Goal: Task Accomplishment & Management: Complete application form

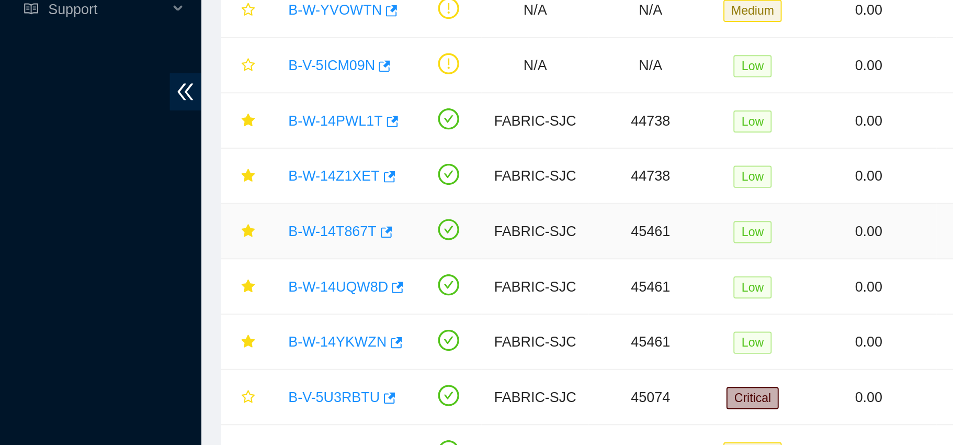
click at [166, 241] on link "B-W-14T867T" at bounding box center [173, 241] width 46 height 8
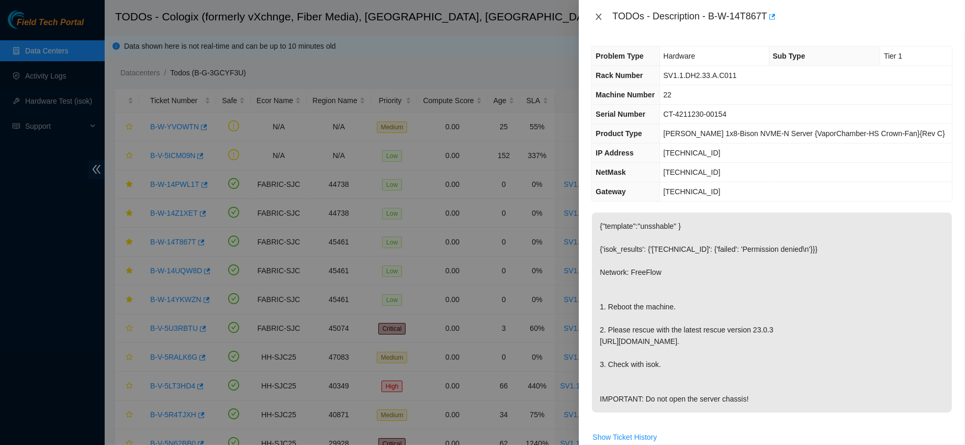
click at [600, 15] on icon "close" at bounding box center [598, 17] width 8 height 8
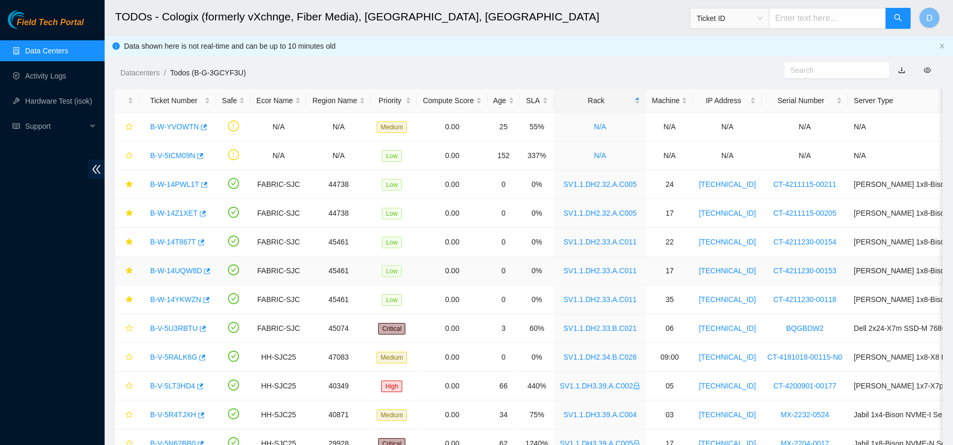
click at [166, 270] on link "B-W-14UQW8D" at bounding box center [176, 270] width 52 height 8
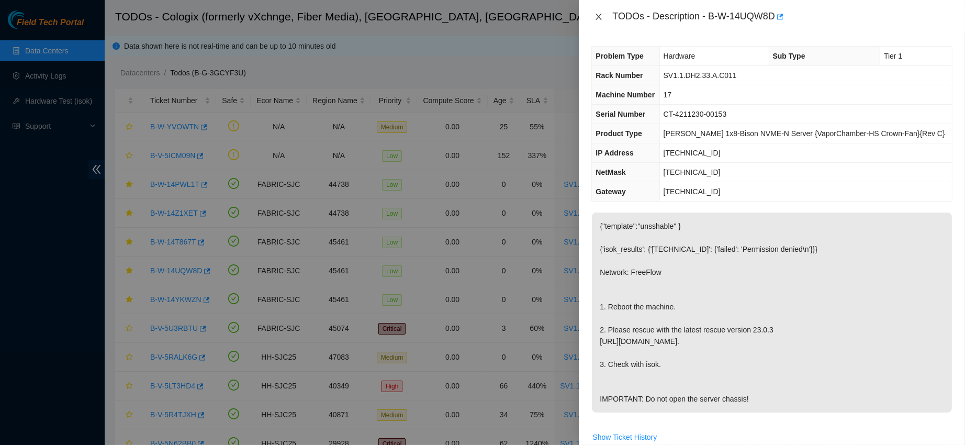
click at [602, 14] on icon "close" at bounding box center [598, 17] width 8 height 8
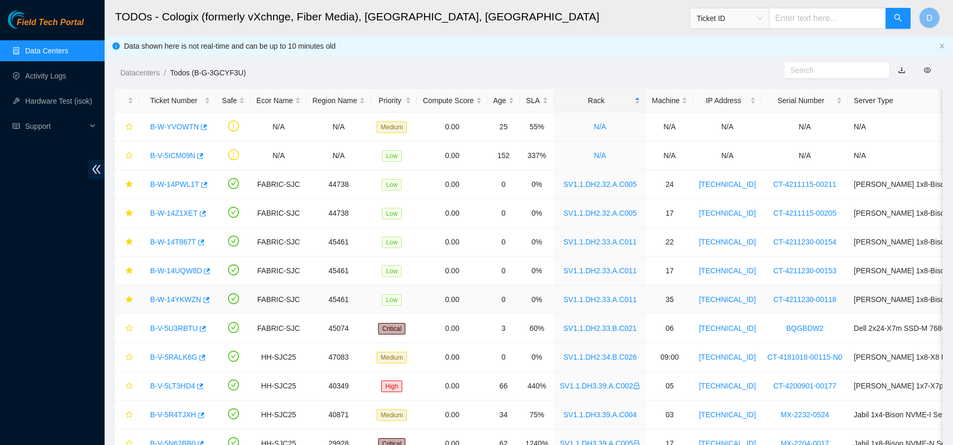
click at [166, 298] on link "B-W-14YKWZN" at bounding box center [175, 299] width 51 height 8
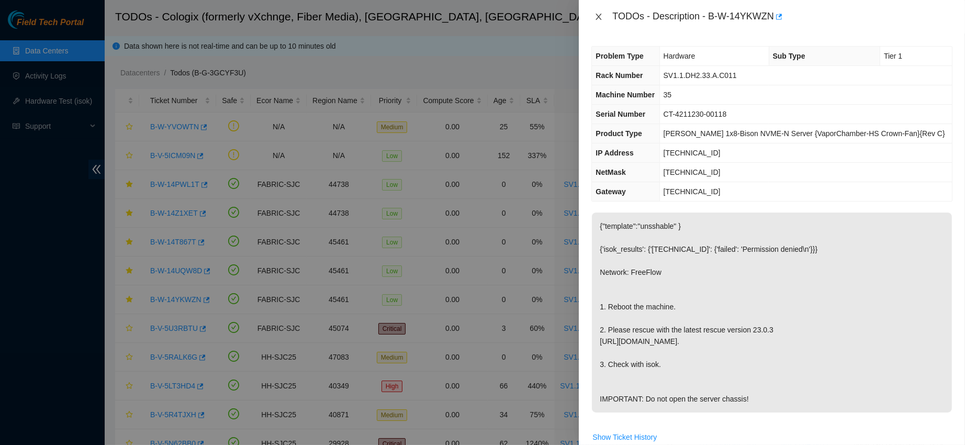
click at [596, 17] on icon "close" at bounding box center [598, 17] width 8 height 8
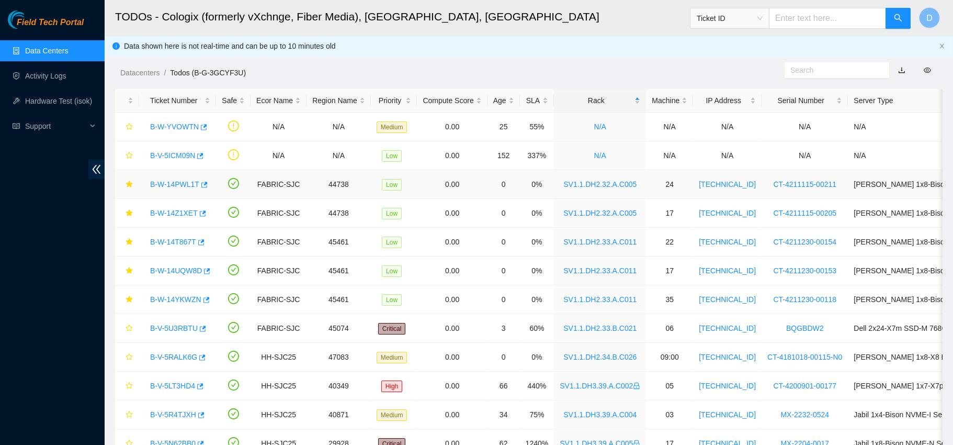
click at [164, 180] on link "B-W-14PWL1T" at bounding box center [174, 184] width 49 height 8
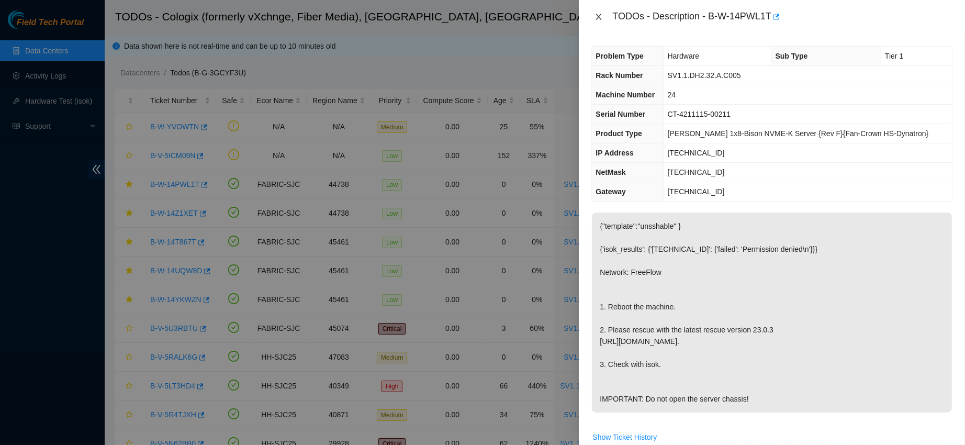
click at [598, 18] on icon "close" at bounding box center [598, 17] width 8 height 8
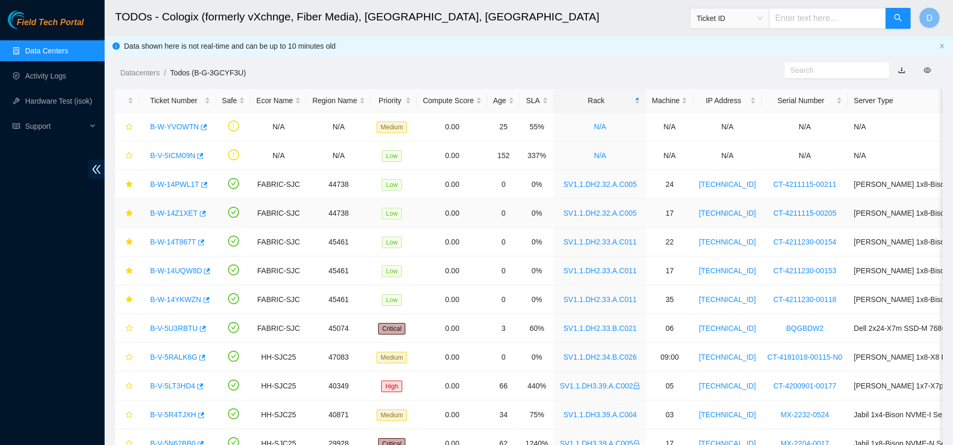
click at [168, 209] on link "B-W-14Z1XET" at bounding box center [174, 213] width 48 height 8
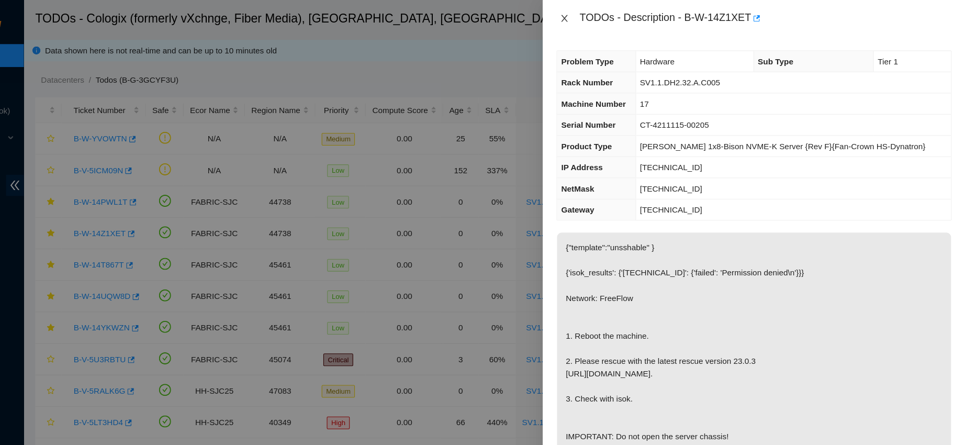
click at [597, 14] on icon "close" at bounding box center [598, 17] width 8 height 8
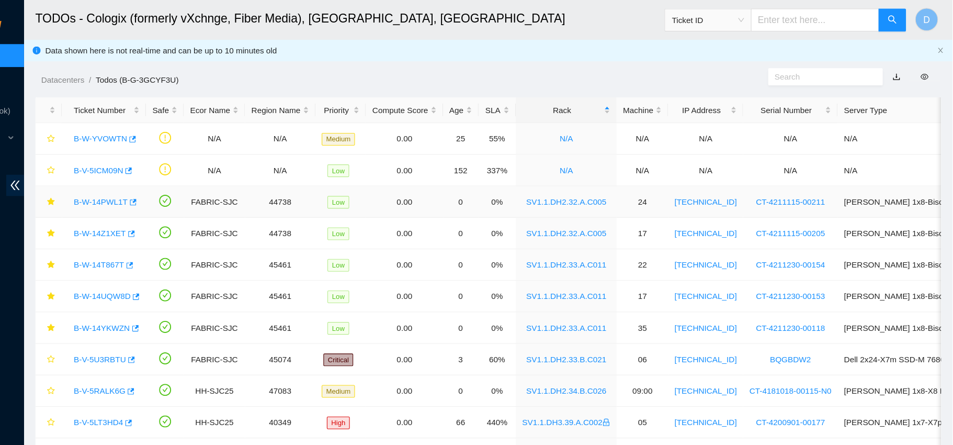
click at [173, 184] on link "B-W-14PWL1T" at bounding box center [174, 184] width 49 height 8
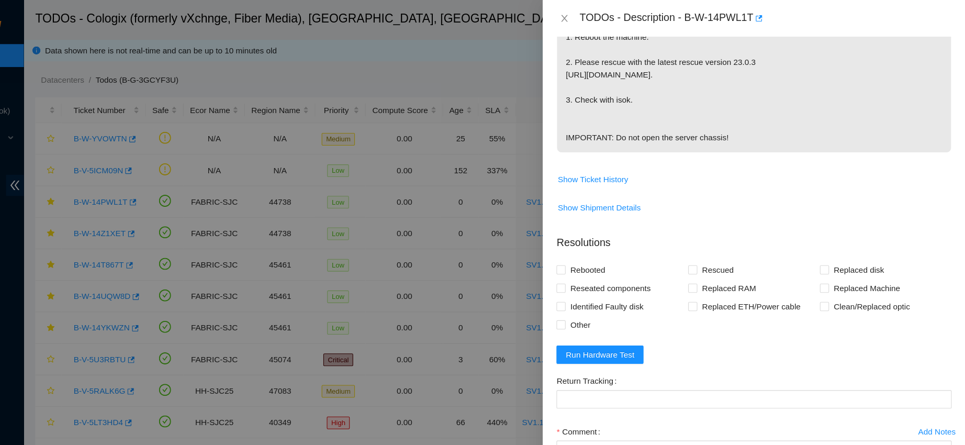
scroll to position [362, 0]
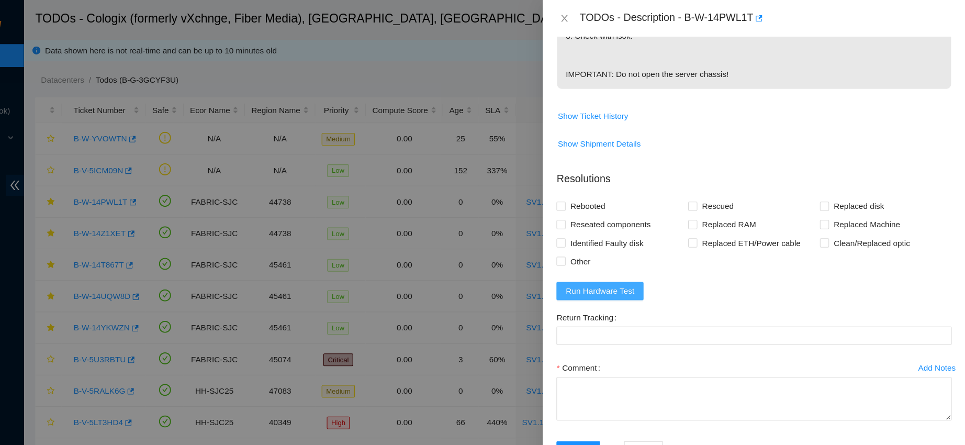
click at [625, 262] on span "Run Hardware Test" at bounding box center [631, 266] width 63 height 12
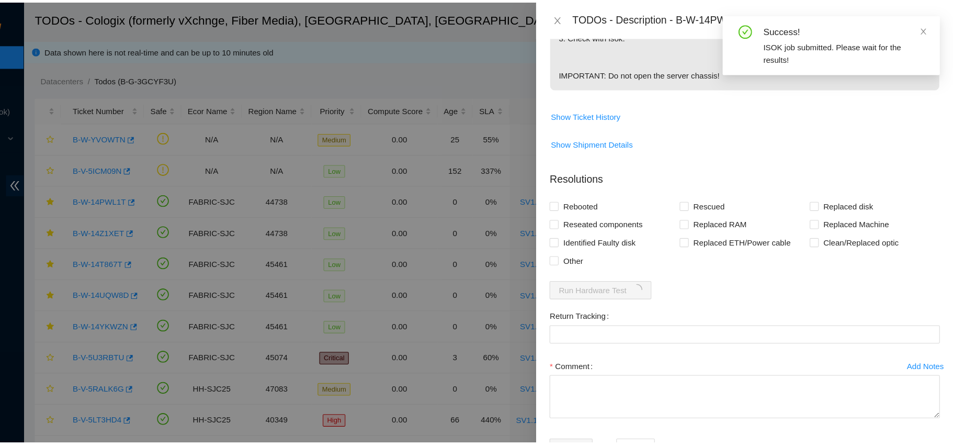
scroll to position [357, 0]
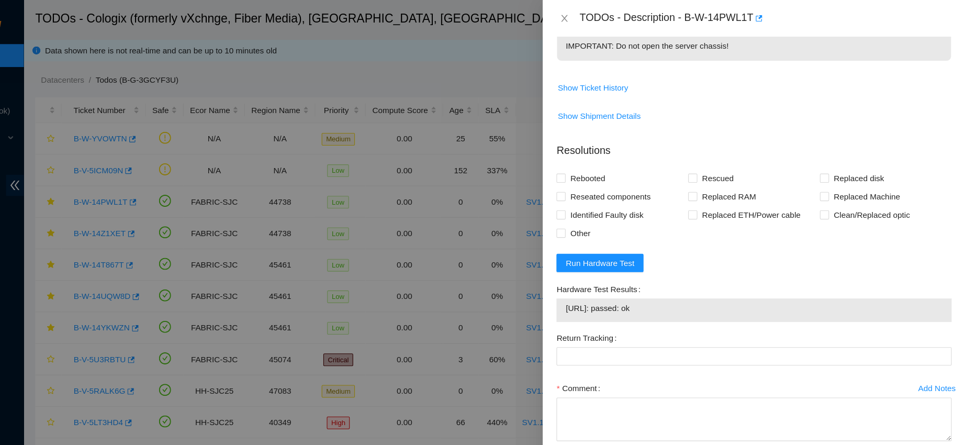
click at [597, 8] on div "TODOs - Description - B-W-14PWL1T" at bounding box center [771, 16] width 361 height 17
click at [596, 15] on icon "close" at bounding box center [598, 17] width 8 height 8
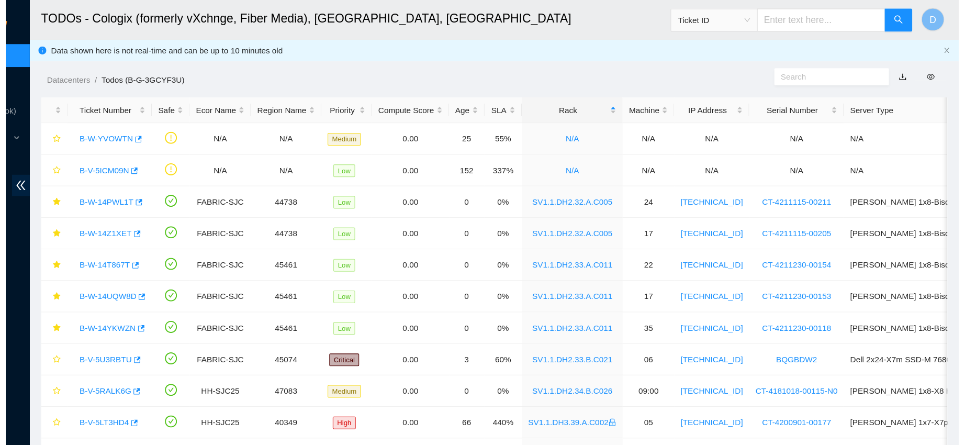
scroll to position [296, 0]
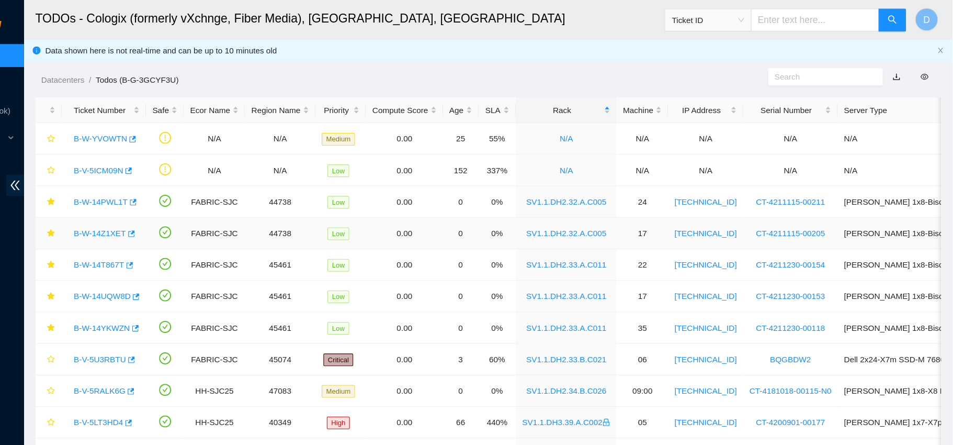
drag, startPoint x: 166, startPoint y: 209, endPoint x: 243, endPoint y: 189, distance: 79.3
click at [167, 209] on link "B-W-14Z1XET" at bounding box center [174, 213] width 48 height 8
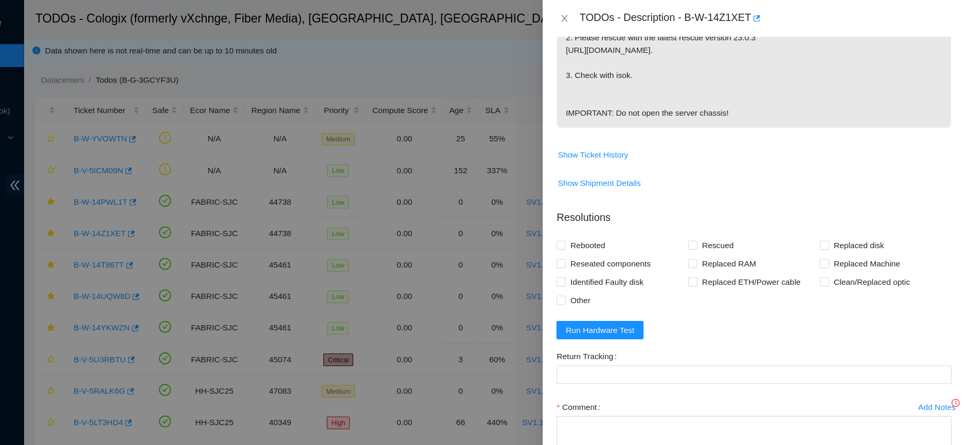
scroll to position [357, 0]
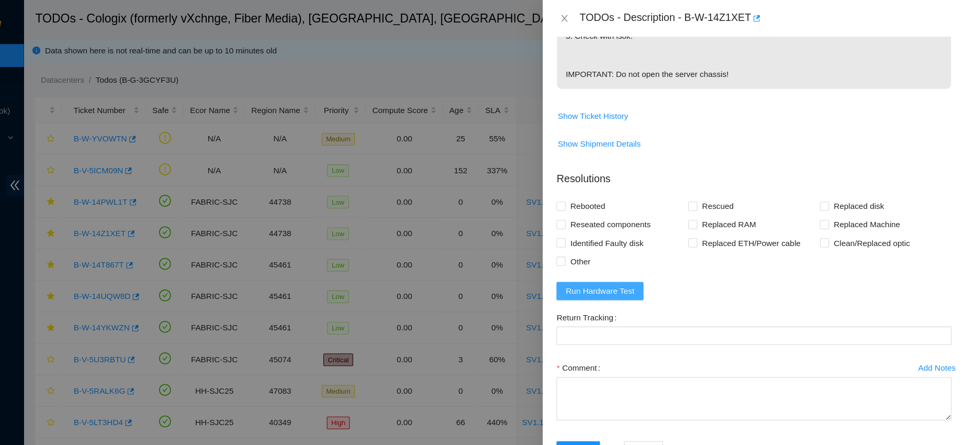
click at [643, 270] on span "Run Hardware Test" at bounding box center [631, 266] width 63 height 12
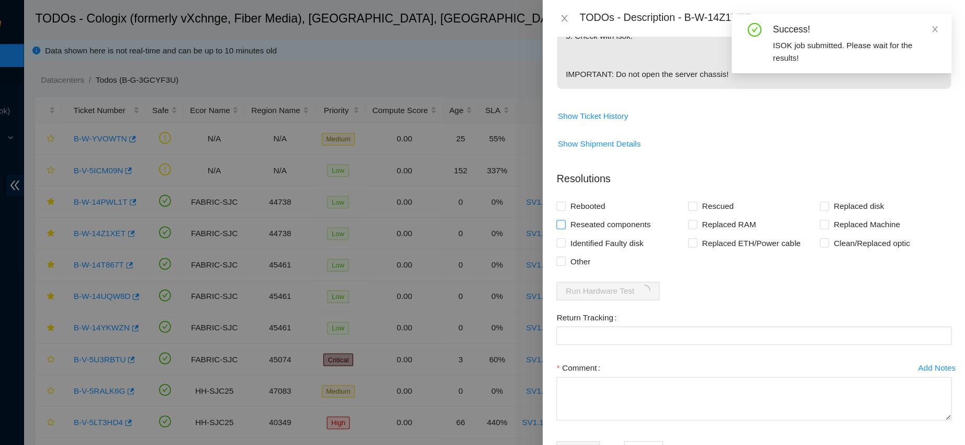
scroll to position [0, 0]
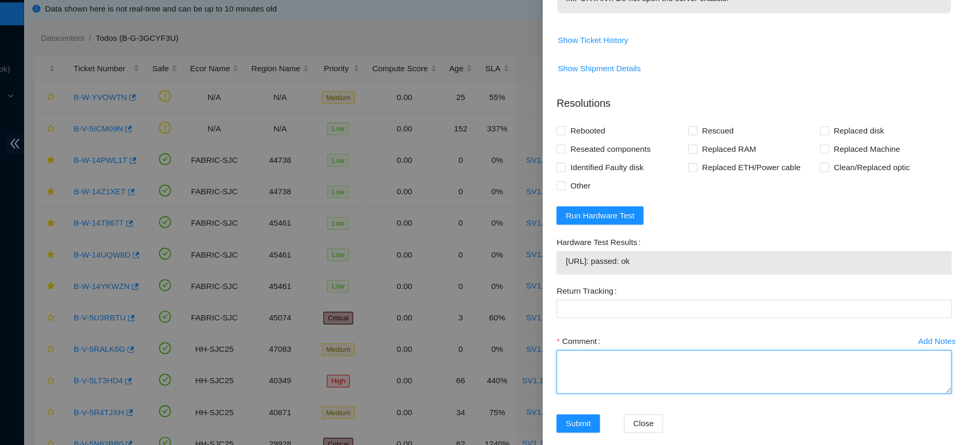
click at [620, 396] on textarea "Comment" at bounding box center [771, 378] width 361 height 40
paste textarea "contacted nocc to confirm that ticket was safe verified sn on machine powered d…"
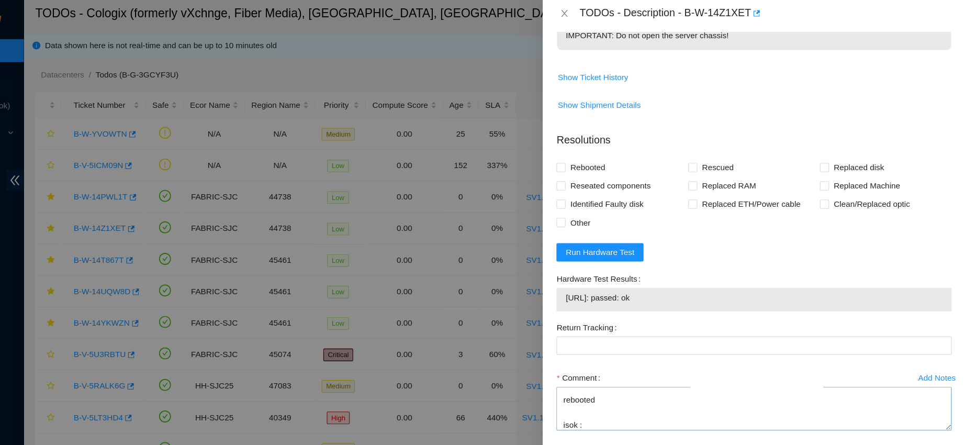
click at [640, 358] on div "Comment" at bounding box center [771, 349] width 361 height 17
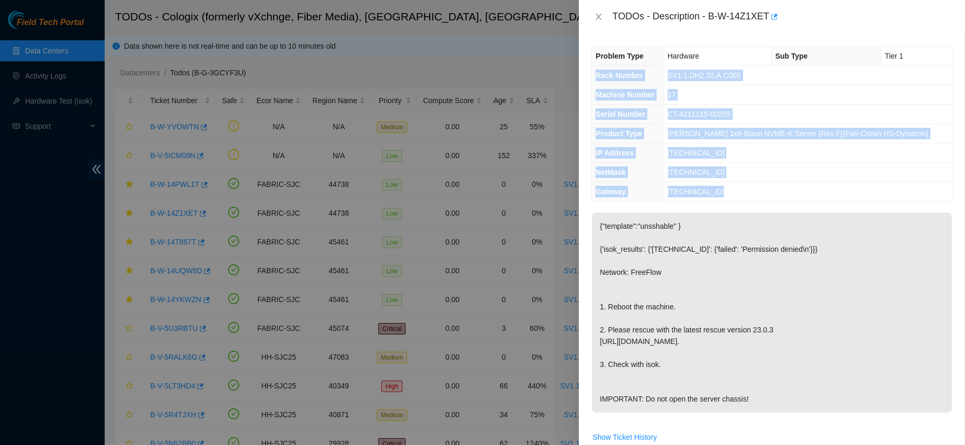
drag, startPoint x: 596, startPoint y: 71, endPoint x: 768, endPoint y: 209, distance: 220.7
click at [768, 209] on div "Problem Type Hardware Sub Type Tier 1 Rack Number SV1.1.DH2.32.A.C005 Machine N…" at bounding box center [772, 238] width 386 height 411
click at [597, 84] on th "Rack Number" at bounding box center [628, 75] width 72 height 19
drag, startPoint x: 596, startPoint y: 74, endPoint x: 748, endPoint y: 199, distance: 196.6
click at [748, 199] on tbody "Problem Type Hardware Sub Type Tier 1 Rack Number SV1.1.DH2.32.A.C005 Machine N…" at bounding box center [772, 124] width 360 height 154
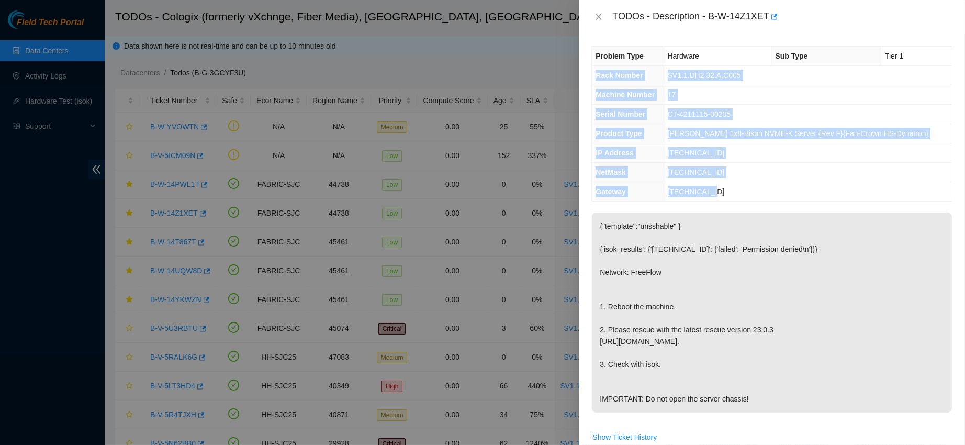
copy tbody "Rack Number SV1.1.DH2.32.A.C005 Machine Number 17 Serial Number CT-4211115-0020…"
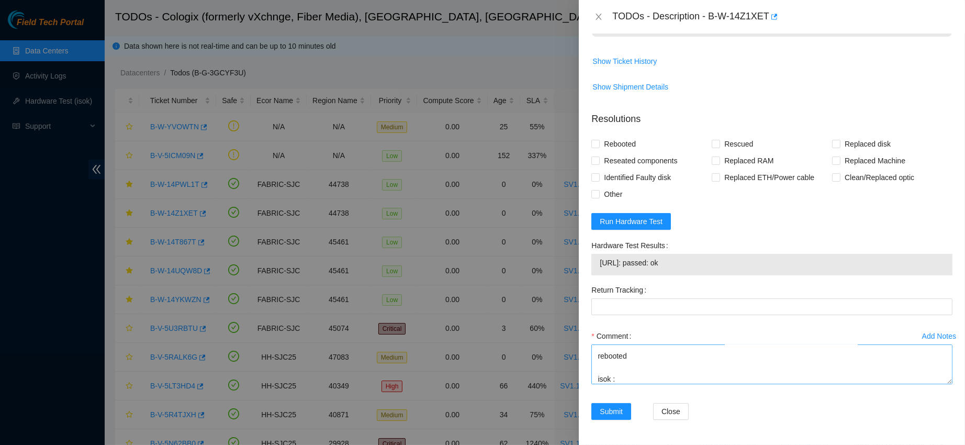
scroll to position [101, 0]
click at [626, 378] on textarea "contacted nocc to confirm that ticket was safe verified sn on machine powered d…" at bounding box center [771, 364] width 361 height 40
paste textarea "Rack Number SV1.1.DH2.32.A.C005 Machine Number 17 Serial Number CT-4211115-0020…"
click at [640, 256] on td "[URL]: passed: ok" at bounding box center [771, 264] width 345 height 16
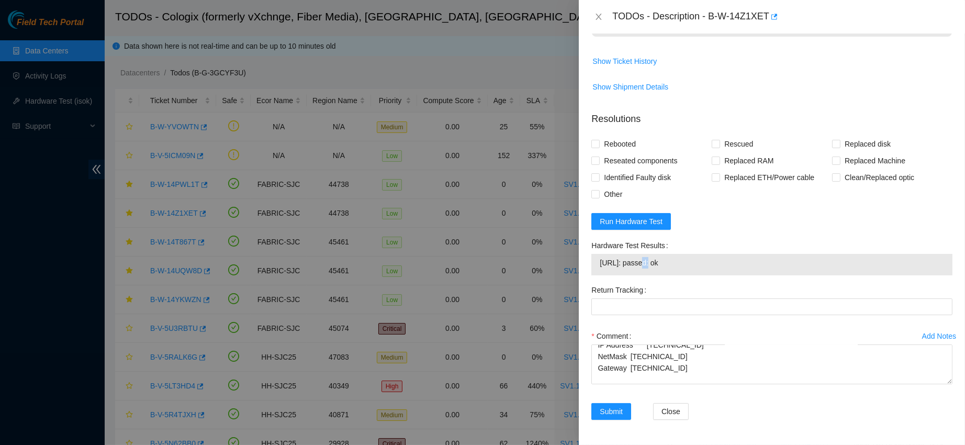
click at [640, 256] on td "[URL]: passed: ok" at bounding box center [771, 264] width 345 height 16
copy span "[URL]: passed: ok"
click at [637, 374] on textarea "contacted nocc to confirm that ticket was safe verified sn on machine powered d…" at bounding box center [771, 364] width 361 height 40
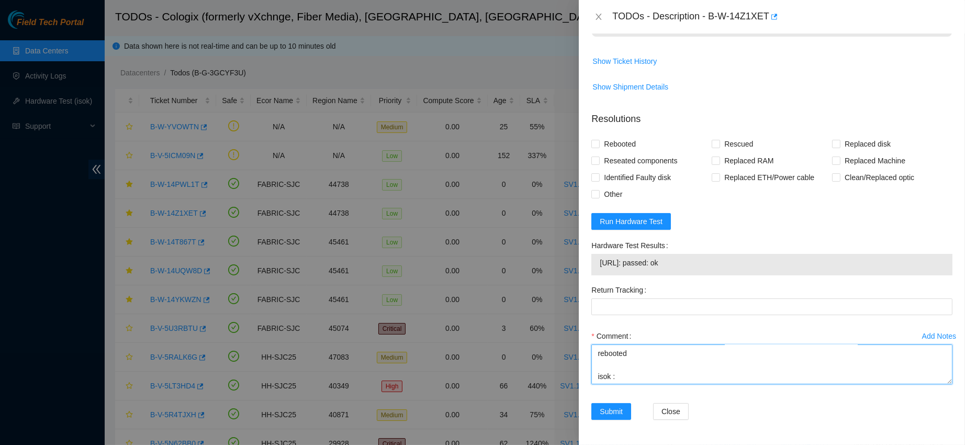
paste textarea "[URL]: passed: ok"
type textarea "contacted nocc to confirm that ticket was safe verified sn on machine powered d…"
click at [614, 138] on span "Rebooted" at bounding box center [620, 143] width 40 height 17
click at [598, 140] on input "Rebooted" at bounding box center [594, 143] width 7 height 7
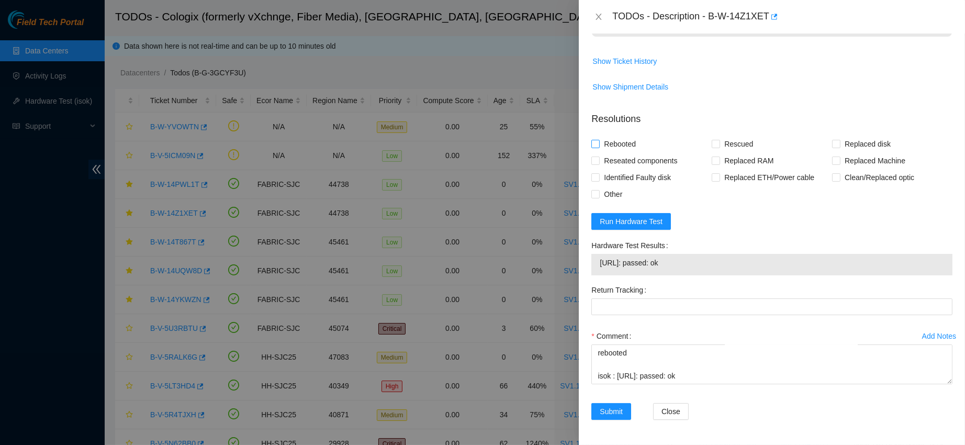
checkbox input "true"
click at [720, 136] on span "Rescued" at bounding box center [738, 143] width 37 height 17
click at [719, 140] on input "Rescued" at bounding box center [714, 143] width 7 height 7
checkbox input "true"
click at [604, 419] on div "Submit" at bounding box center [617, 411] width 53 height 17
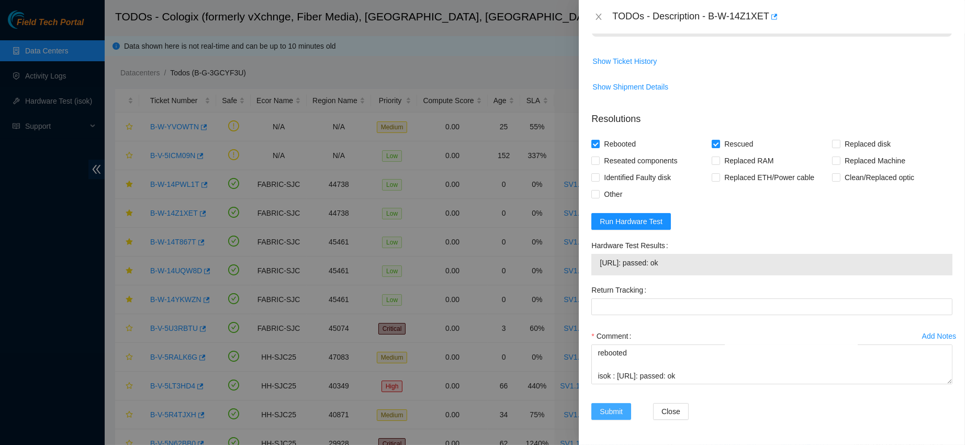
click at [615, 407] on span "Submit" at bounding box center [611, 411] width 23 height 12
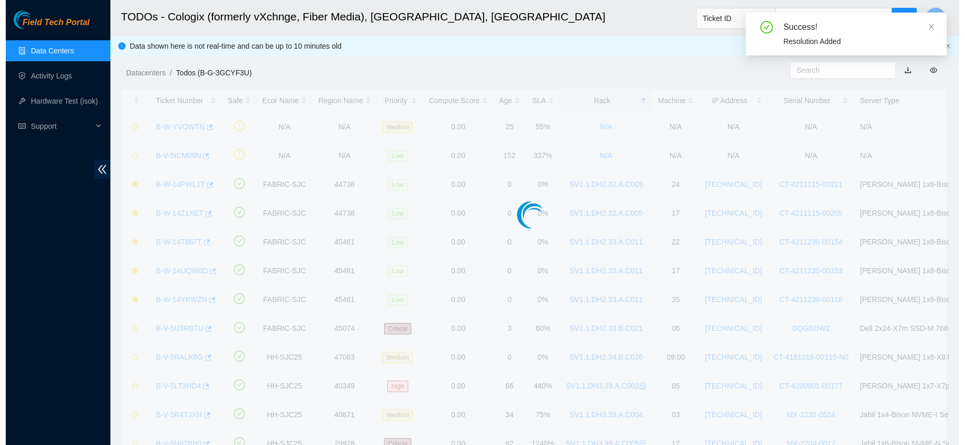
scroll to position [296, 0]
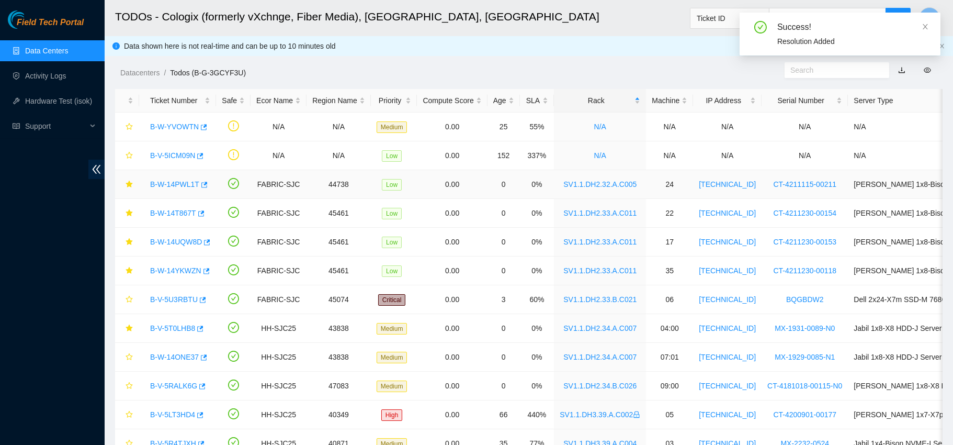
drag, startPoint x: 173, startPoint y: 182, endPoint x: 484, endPoint y: 183, distance: 311.8
click at [173, 182] on link "B-W-14PWL1T" at bounding box center [174, 184] width 49 height 8
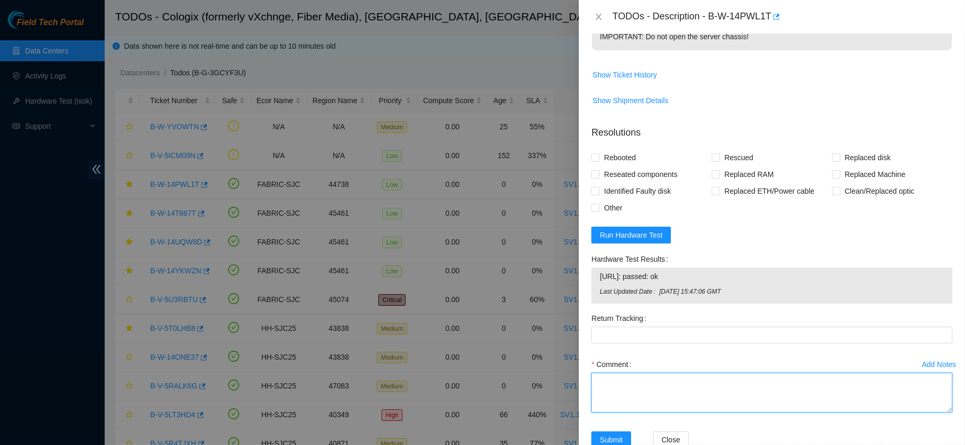
scroll to position [406, 0]
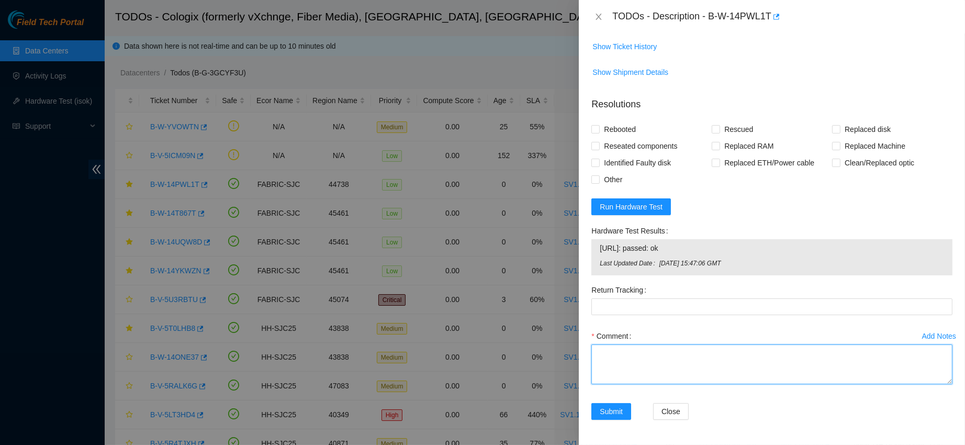
click at [682, 370] on textarea "Comment" at bounding box center [771, 364] width 361 height 40
paste textarea "contacted nocc to confirm that ticket was safe verified sn on machine powered d…"
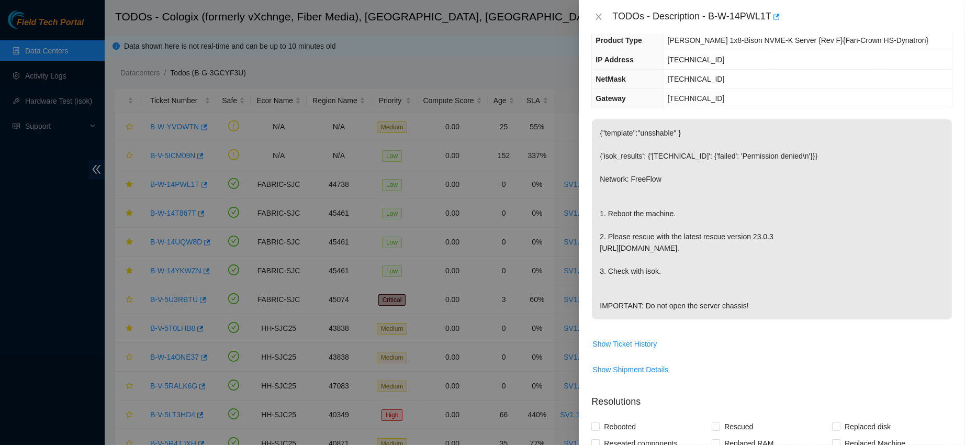
scroll to position [0, 0]
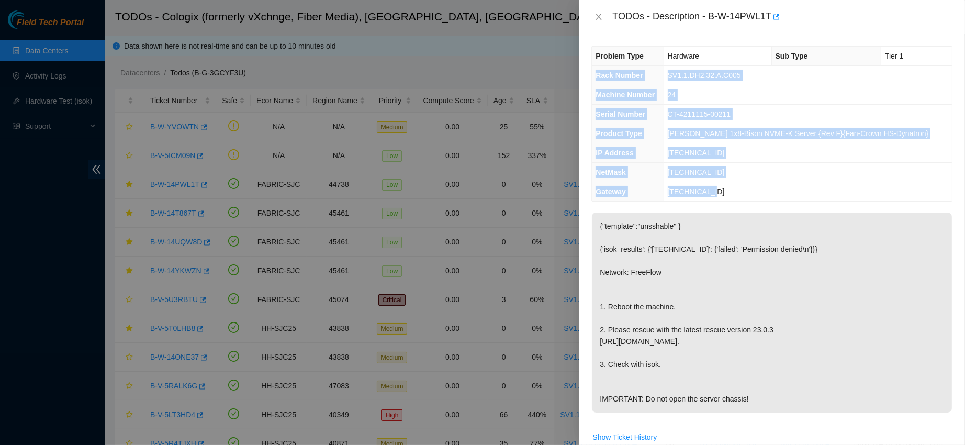
drag, startPoint x: 595, startPoint y: 74, endPoint x: 784, endPoint y: 183, distance: 217.2
click at [784, 183] on tbody "Problem Type Hardware Sub Type Tier 1 Rack Number SV1.1.DH2.32.A.C005 Machine N…" at bounding box center [772, 124] width 360 height 154
copy tbody "Rack Number SV1.1.DH2.32.A.C005 Machine Number 24 Serial Number CT-4211115-0021…"
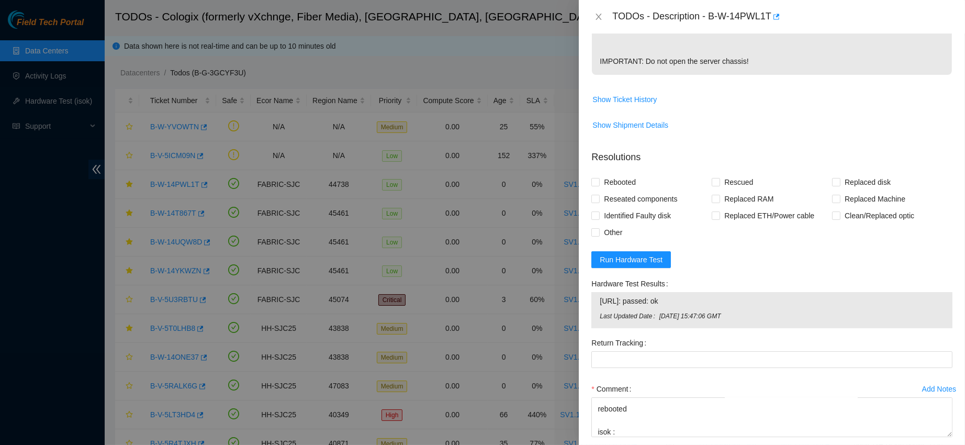
scroll to position [421, 0]
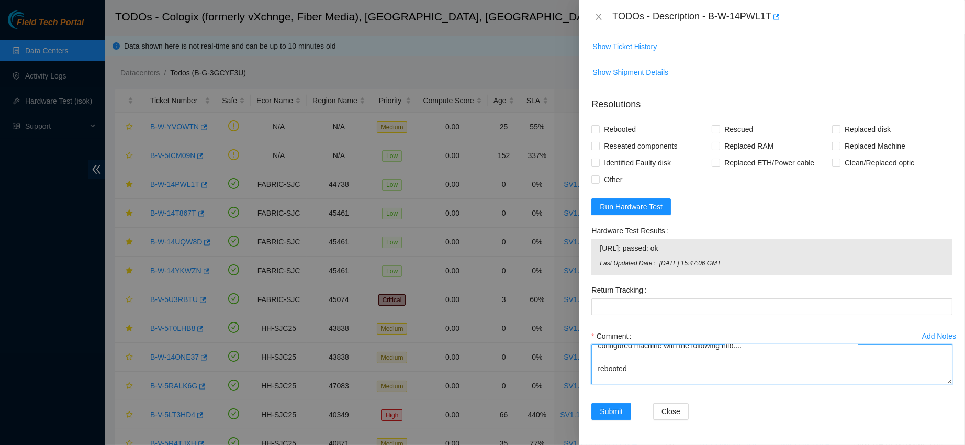
click at [617, 358] on textarea "contacted nocc to confirm that ticket was safe verified sn on machine powered d…" at bounding box center [771, 364] width 361 height 40
paste textarea "Rack Number SV1.1.DH2.32.A.C005 Machine Number 24 Serial Number CT-4211115-0021…"
type textarea "contacted nocc to confirm that ticket was safe verified sn on machine powered d…"
click at [621, 253] on span "[URL]: passed: ok" at bounding box center [772, 248] width 344 height 12
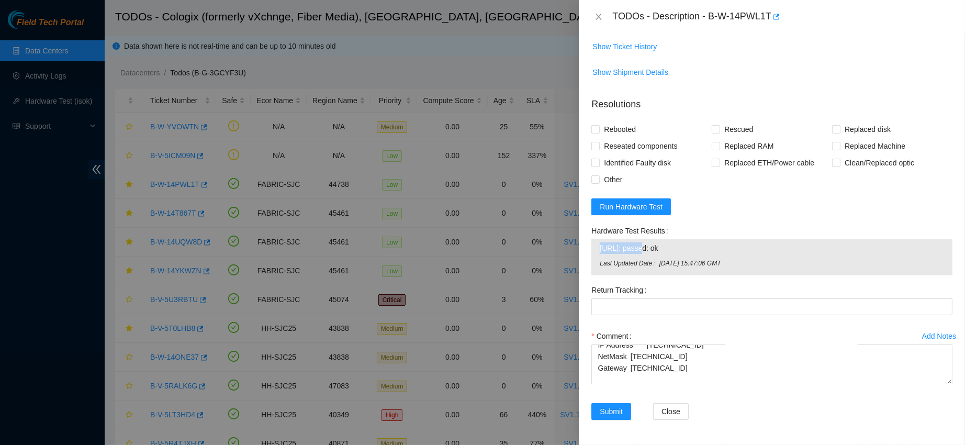
click at [621, 253] on span "[URL]: passed: ok" at bounding box center [772, 248] width 344 height 12
copy span "[URL]: passed: ok"
click at [622, 129] on span "Rebooted" at bounding box center [620, 129] width 40 height 17
click at [598, 129] on input "Rebooted" at bounding box center [594, 128] width 7 height 7
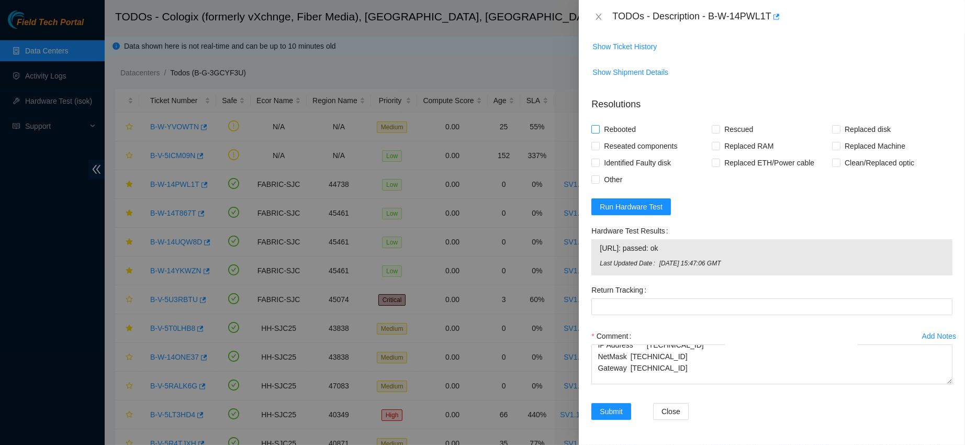
checkbox input "true"
click at [729, 134] on span "Rescued" at bounding box center [738, 129] width 37 height 17
click at [719, 132] on input "Rescued" at bounding box center [714, 128] width 7 height 7
checkbox input "true"
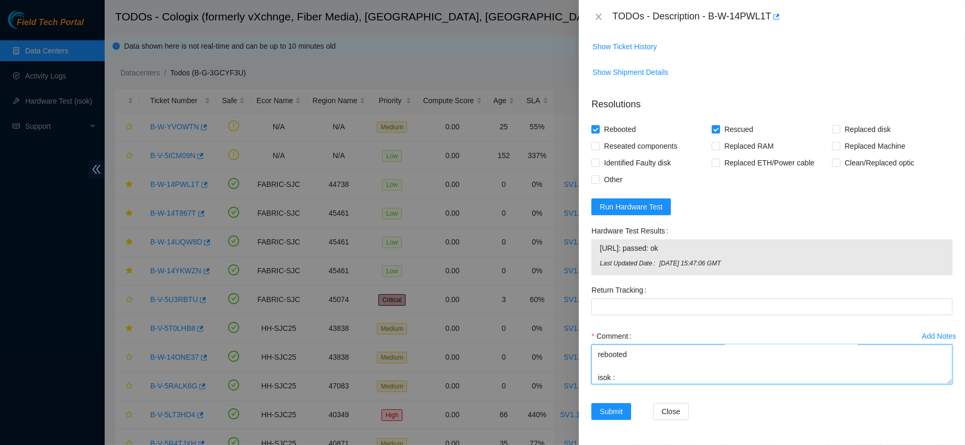
click at [636, 377] on textarea "contacted nocc to confirm that ticket was safe verified sn on machine powered d…" at bounding box center [771, 364] width 361 height 40
paste textarea "[URL]: passed: ok"
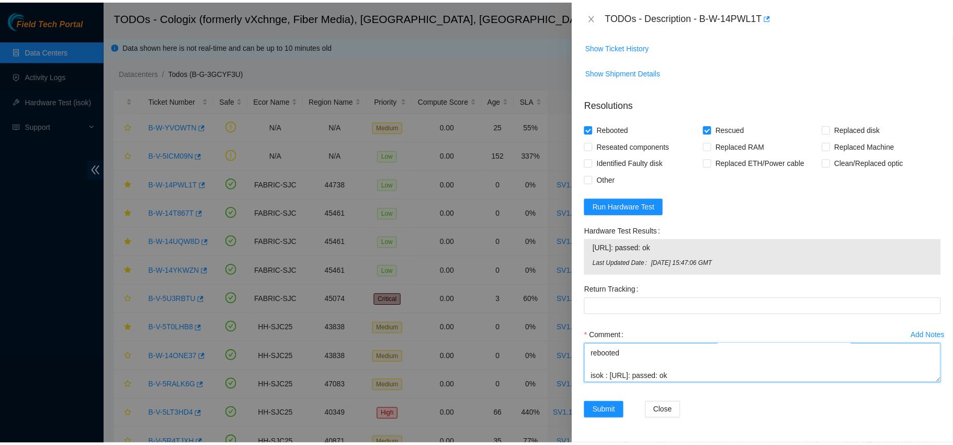
scroll to position [227, 0]
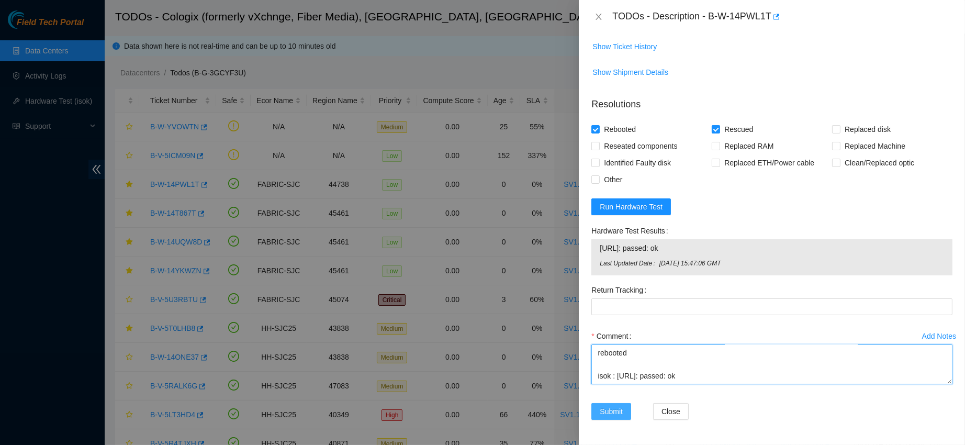
type textarea "contacted nocc to confirm that ticket was safe verified sn on machine powered d…"
click at [614, 406] on span "Submit" at bounding box center [611, 411] width 23 height 12
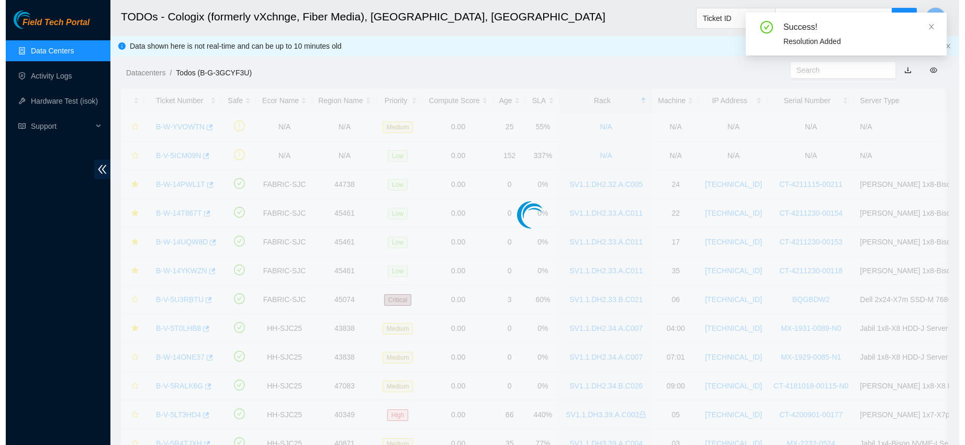
scroll to position [240, 0]
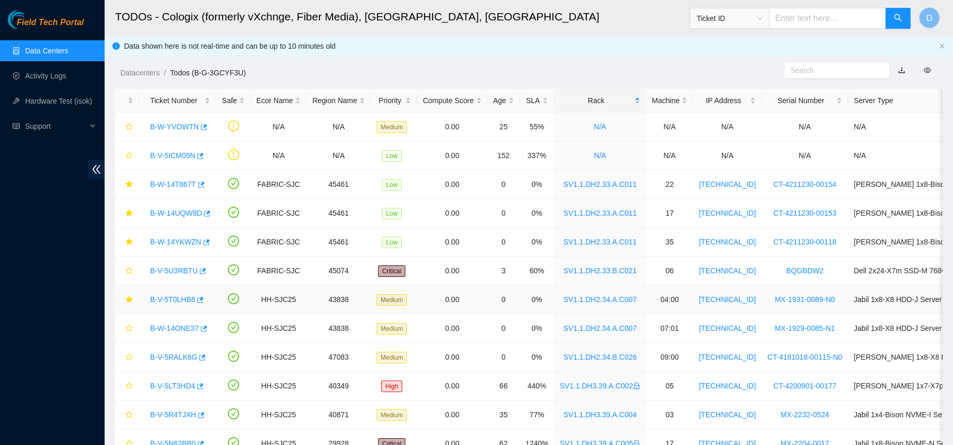
click at [153, 297] on link "B-V-5T0LHB8" at bounding box center [172, 299] width 45 height 8
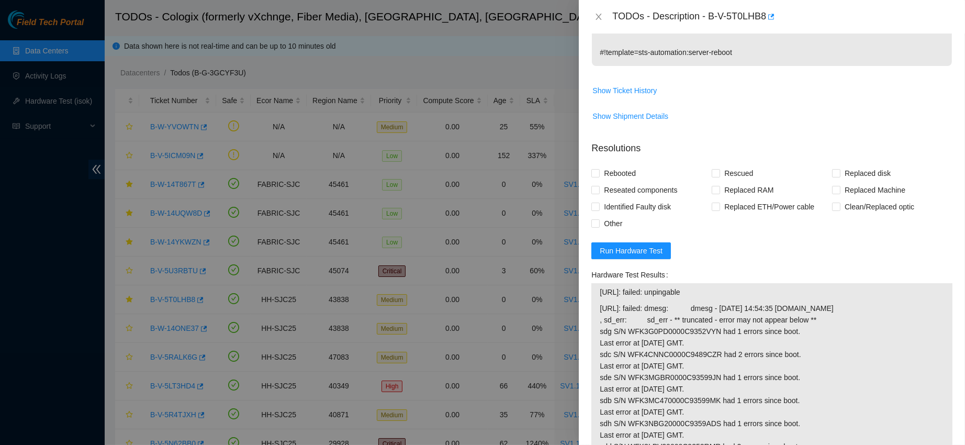
scroll to position [433, 0]
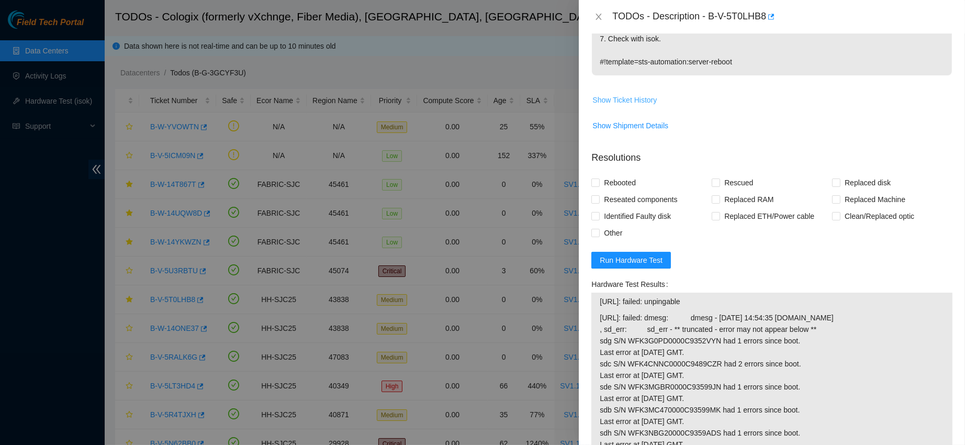
click at [630, 101] on span "Show Ticket History" at bounding box center [624, 100] width 64 height 12
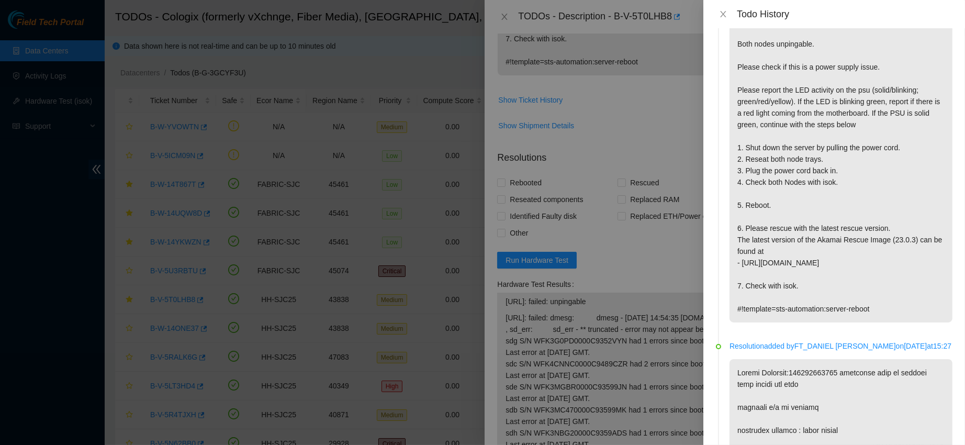
scroll to position [31, 0]
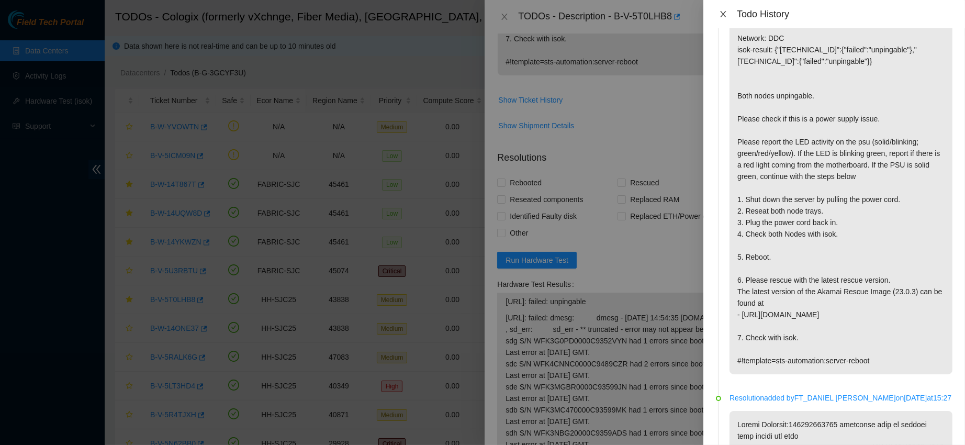
click at [717, 18] on button "Close" at bounding box center [723, 14] width 15 height 10
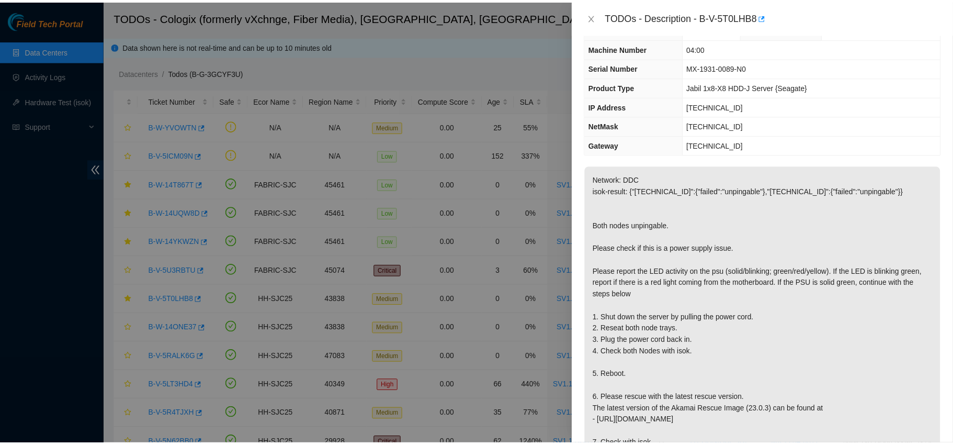
scroll to position [19, 0]
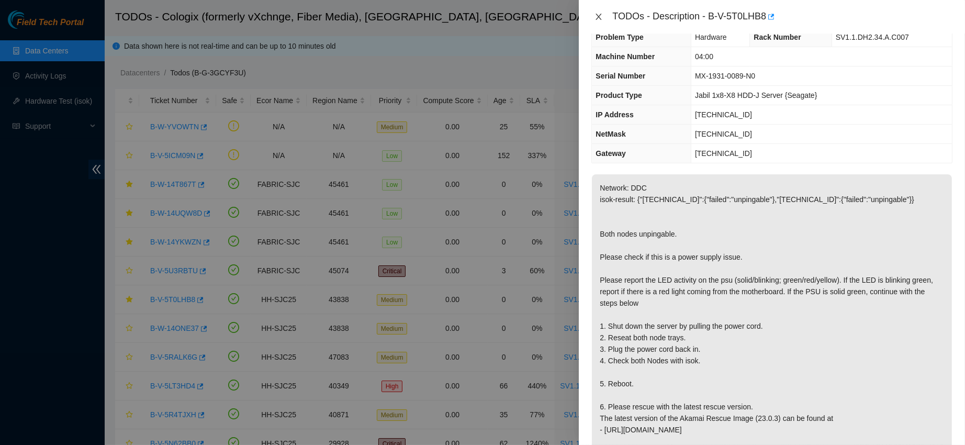
click at [597, 13] on icon "close" at bounding box center [598, 17] width 8 height 8
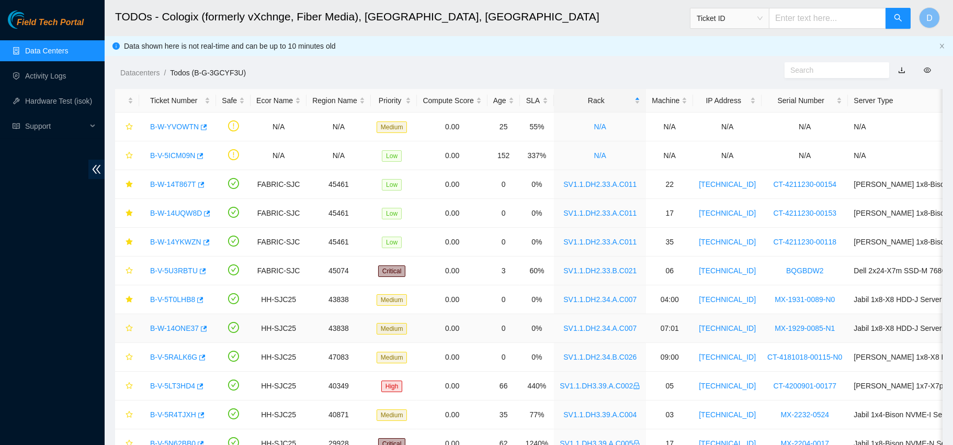
click at [175, 321] on div "B-W-14ONE37" at bounding box center [177, 328] width 65 height 17
click at [171, 327] on link "B-W-14ONE37" at bounding box center [174, 328] width 49 height 8
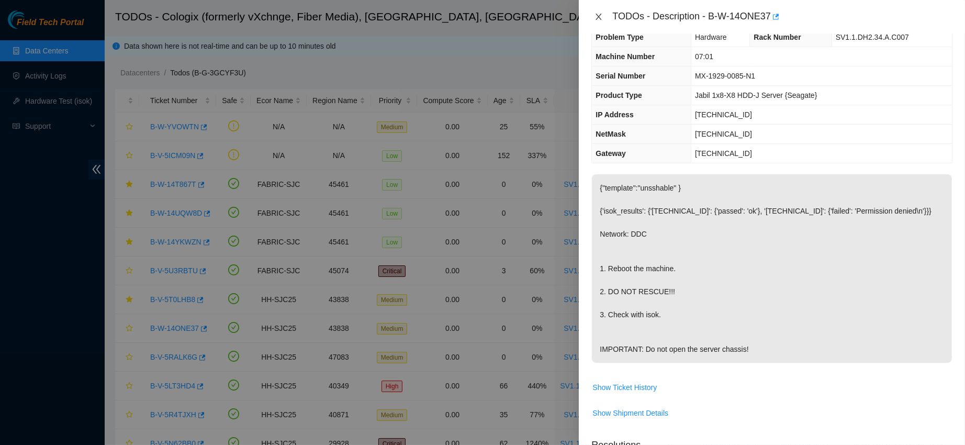
click at [598, 14] on icon "close" at bounding box center [598, 17] width 8 height 8
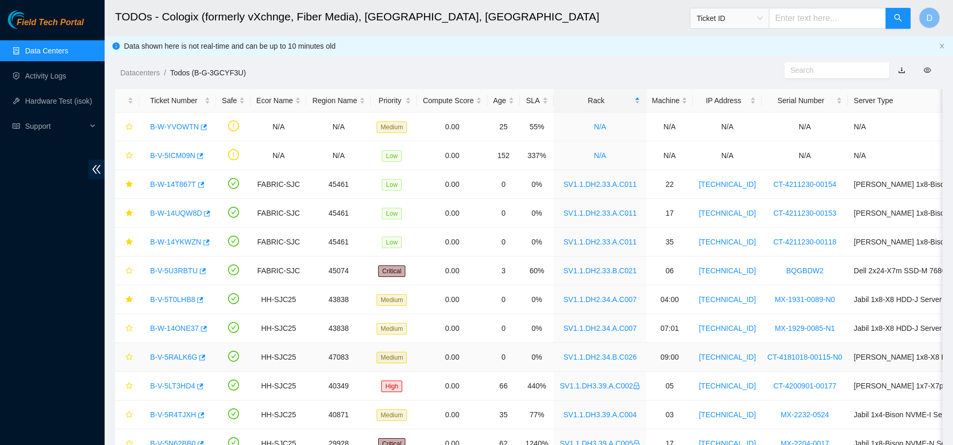
click at [175, 353] on link "B-V-5RALK6G" at bounding box center [173, 357] width 47 height 8
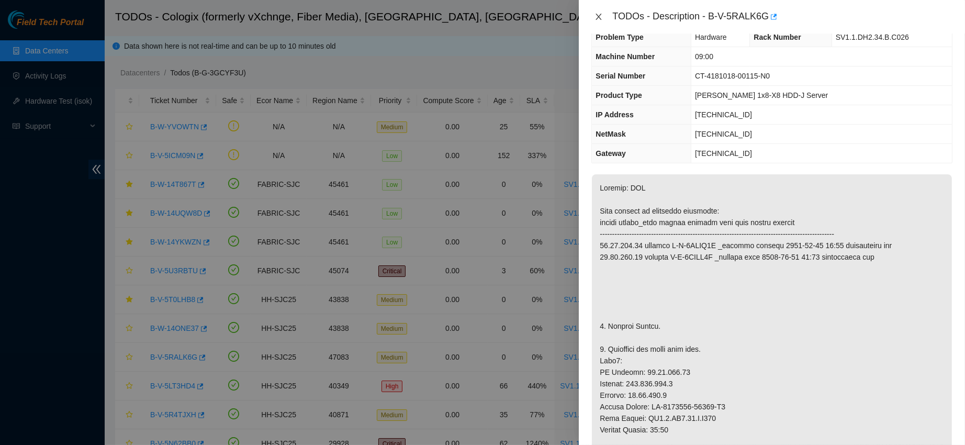
click at [597, 16] on icon "close" at bounding box center [598, 17] width 8 height 8
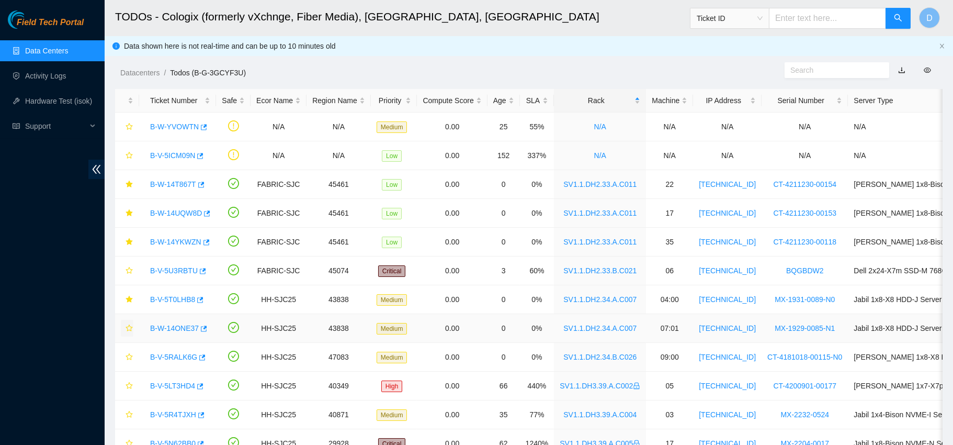
click at [129, 323] on button "button" at bounding box center [127, 328] width 13 height 17
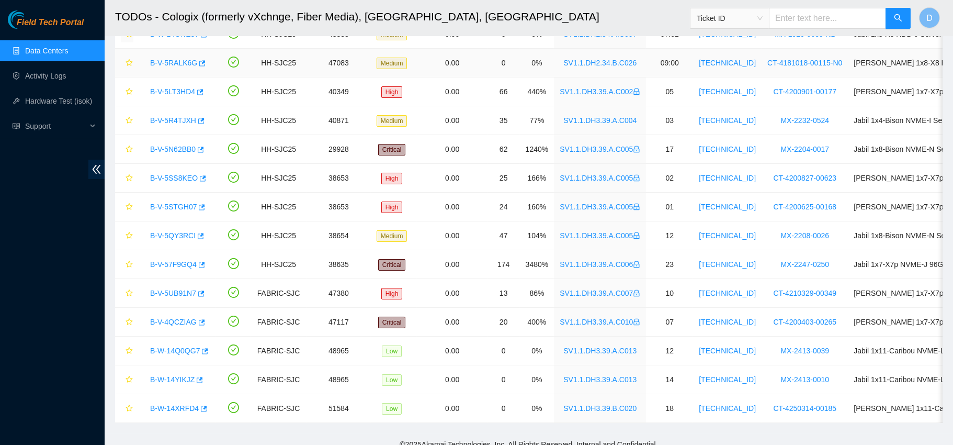
scroll to position [315, 0]
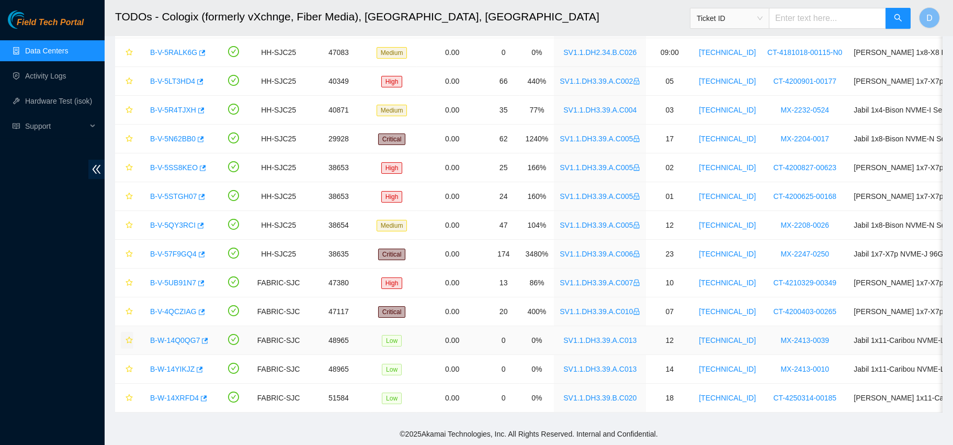
click at [126, 336] on icon "star" at bounding box center [129, 339] width 7 height 7
click at [122, 360] on button "button" at bounding box center [127, 368] width 13 height 17
click at [127, 389] on button "button" at bounding box center [127, 397] width 13 height 17
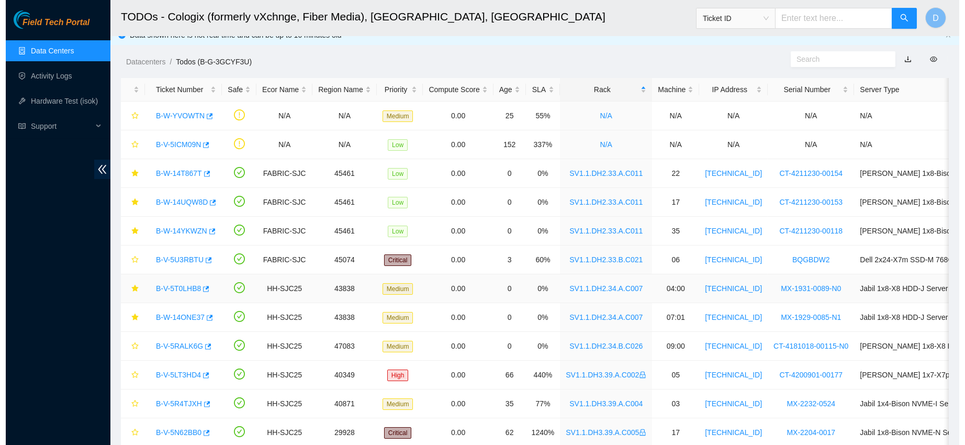
scroll to position [1, 0]
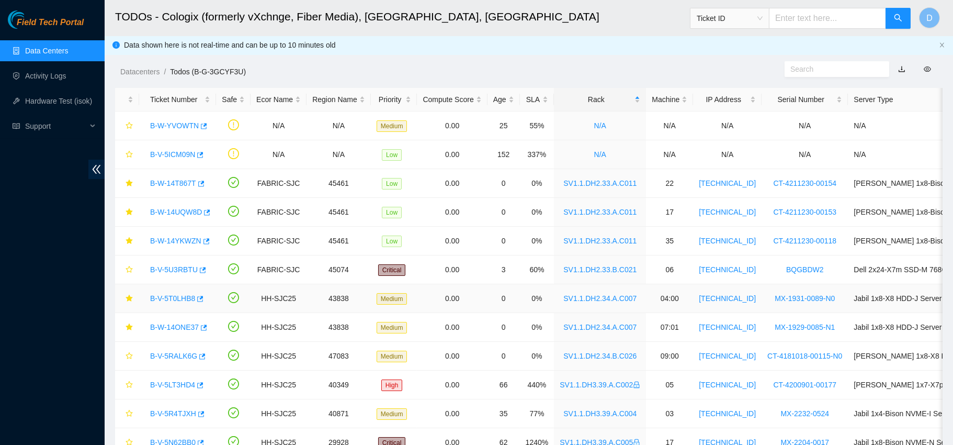
click at [168, 295] on link "B-V-5T0LHB8" at bounding box center [172, 298] width 45 height 8
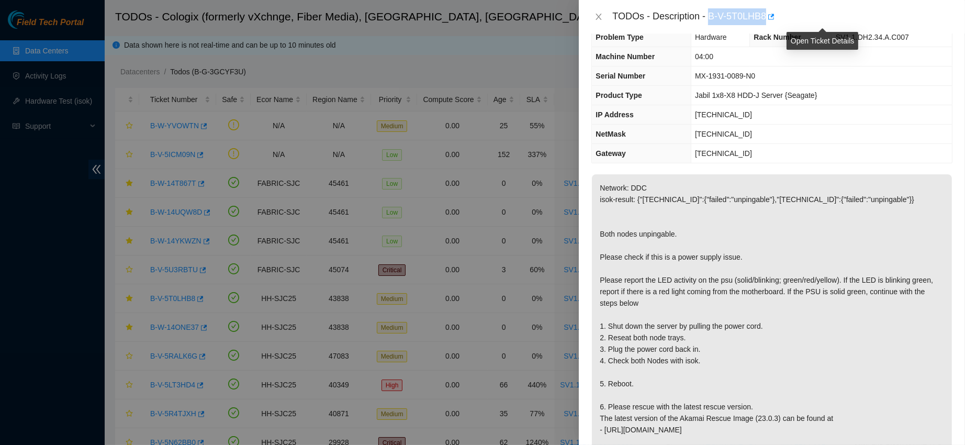
drag, startPoint x: 742, startPoint y: 12, endPoint x: 826, endPoint y: 18, distance: 83.9
click at [826, 18] on div "TODOs - Description - B-V-5T0LHB8" at bounding box center [782, 16] width 340 height 17
copy div "B-V-5T0LHB8"
click at [602, 15] on icon "close" at bounding box center [598, 17] width 8 height 8
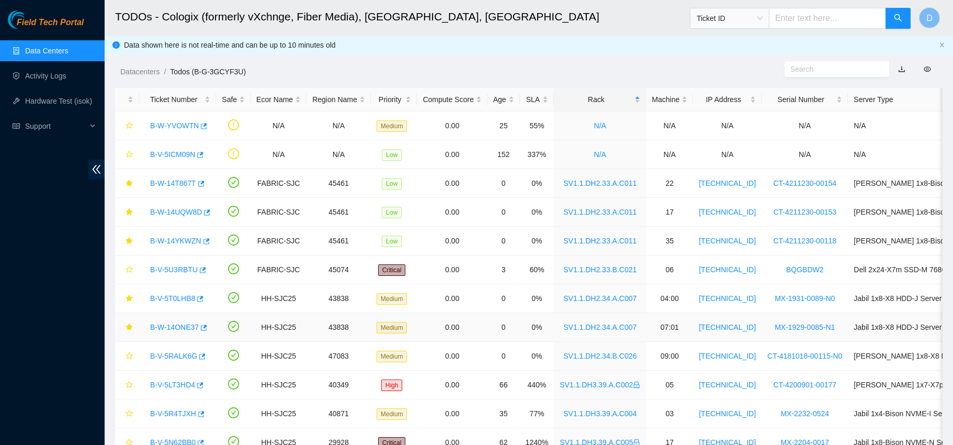
click at [169, 325] on link "B-W-14ONE37" at bounding box center [174, 327] width 49 height 8
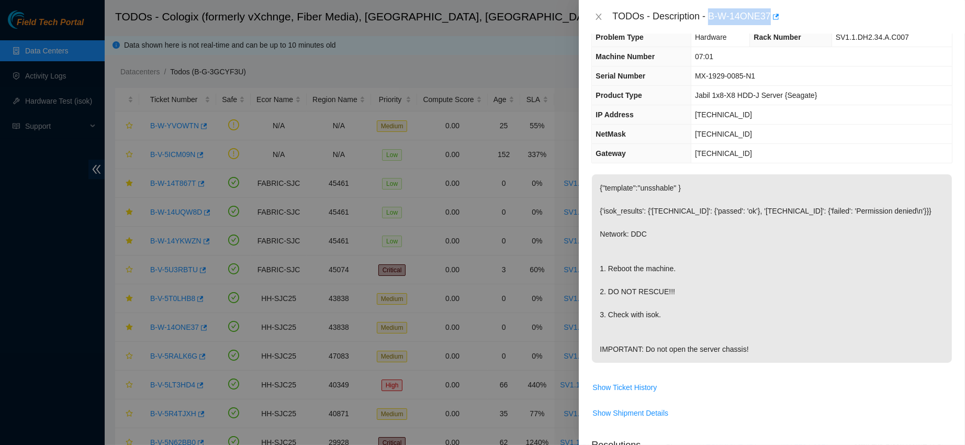
drag, startPoint x: 741, startPoint y: 10, endPoint x: 838, endPoint y: 11, distance: 96.3
click at [838, 11] on div "TODOs - Description - B-W-14ONE37" at bounding box center [782, 16] width 340 height 17
copy div "B-W-14ONE37"
click at [603, 20] on button "Close" at bounding box center [598, 17] width 15 height 10
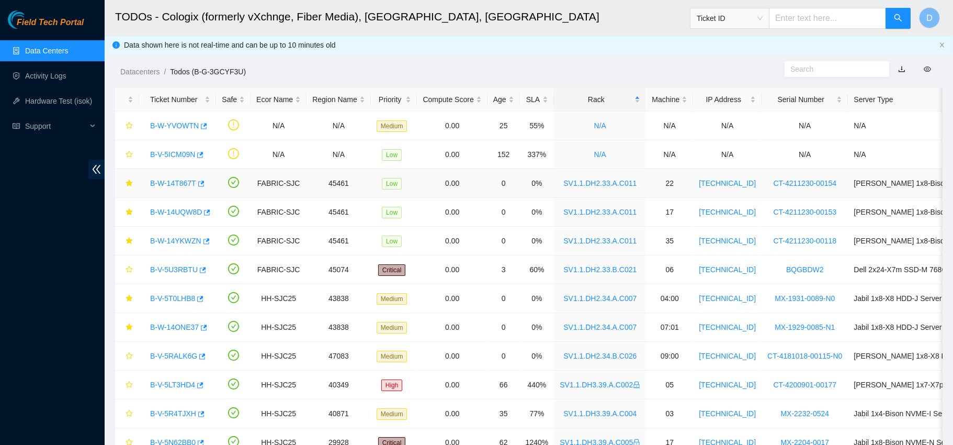
click at [175, 181] on link "B-W-14T867T" at bounding box center [173, 183] width 46 height 8
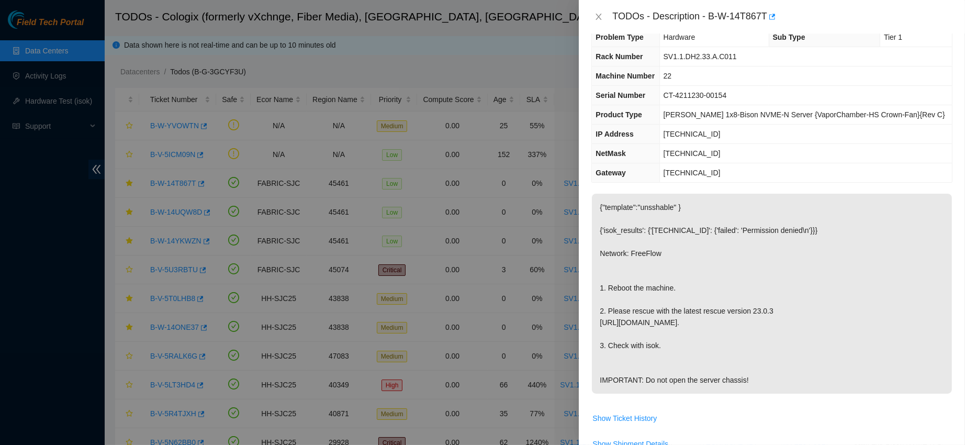
click at [590, 14] on div "TODOs - Description - B-W-14T867T" at bounding box center [772, 16] width 386 height 33
click at [604, 16] on button "Close" at bounding box center [598, 17] width 15 height 10
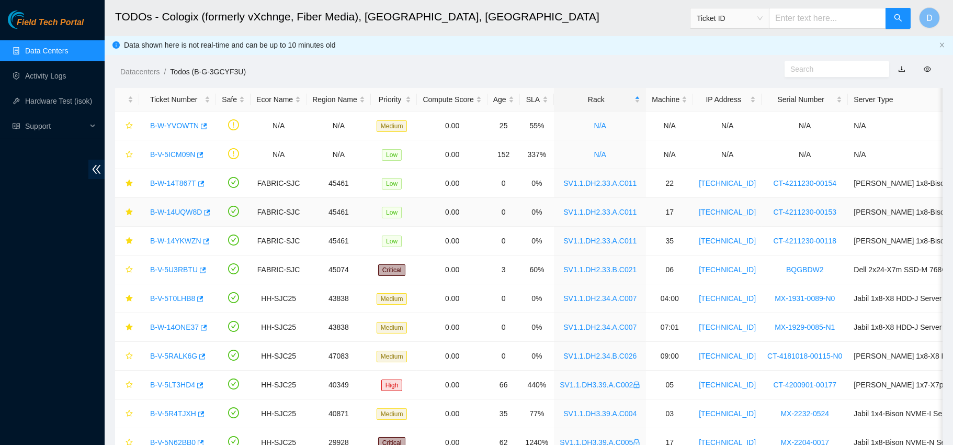
click at [173, 212] on link "B-W-14UQW8D" at bounding box center [176, 212] width 52 height 8
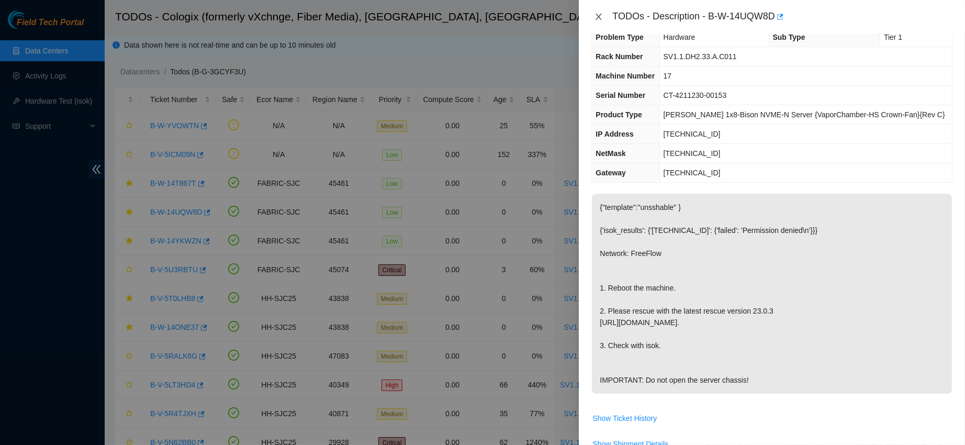
click at [598, 15] on icon "close" at bounding box center [598, 17] width 8 height 8
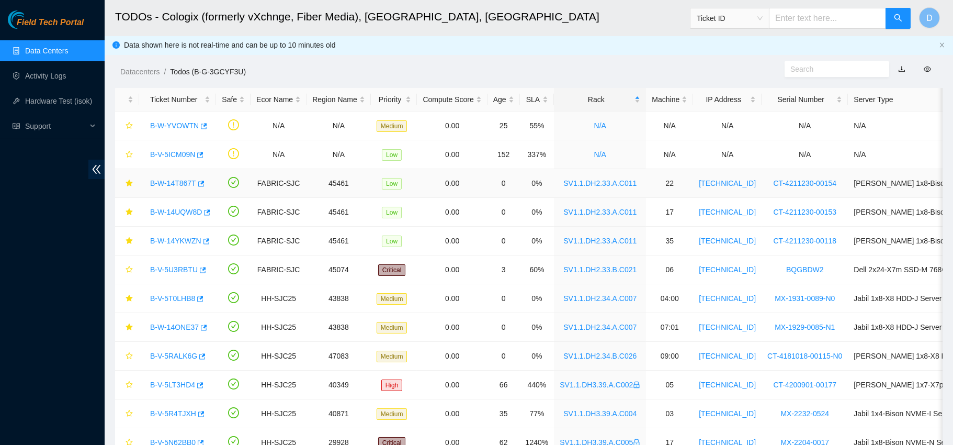
click at [175, 184] on link "B-W-14T867T" at bounding box center [173, 183] width 46 height 8
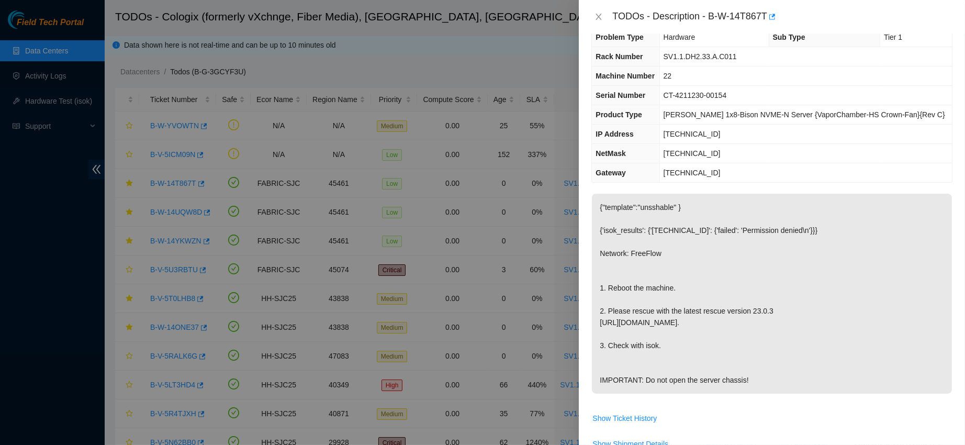
click at [590, 13] on div "TODOs - Description - B-W-14T867T" at bounding box center [772, 16] width 386 height 33
click at [592, 13] on button "Close" at bounding box center [598, 17] width 15 height 10
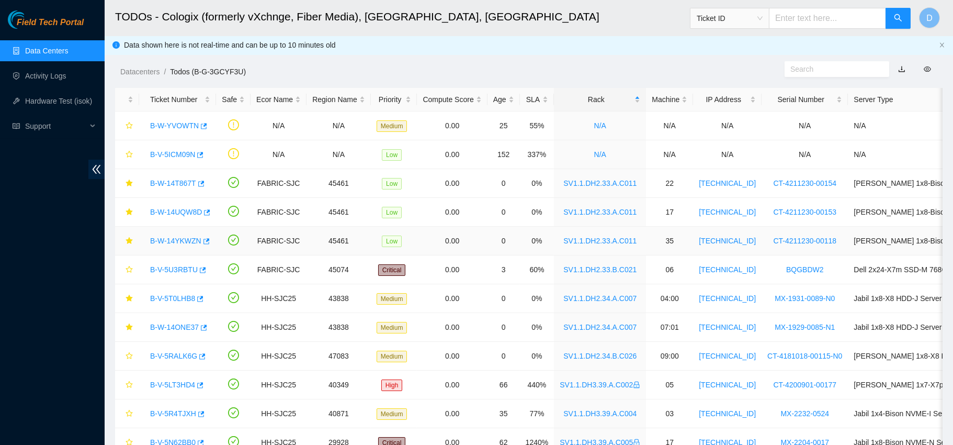
click at [183, 239] on link "B-W-14YKWZN" at bounding box center [175, 240] width 51 height 8
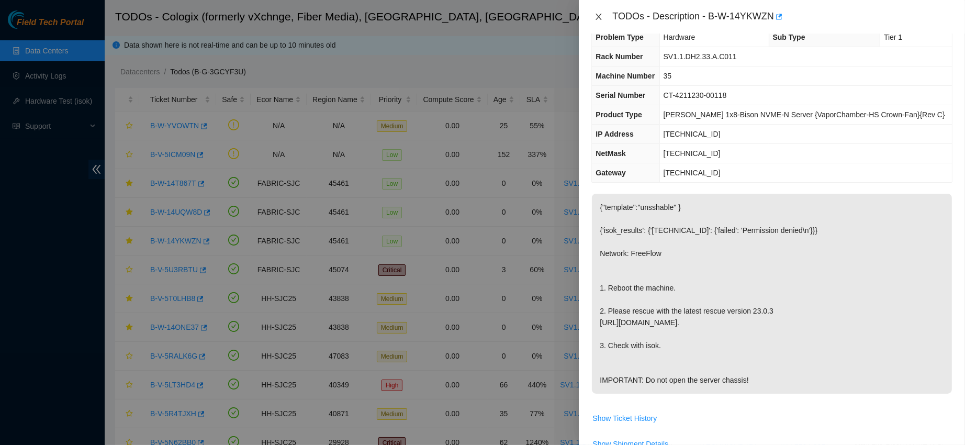
click at [605, 16] on button "Close" at bounding box center [598, 17] width 15 height 10
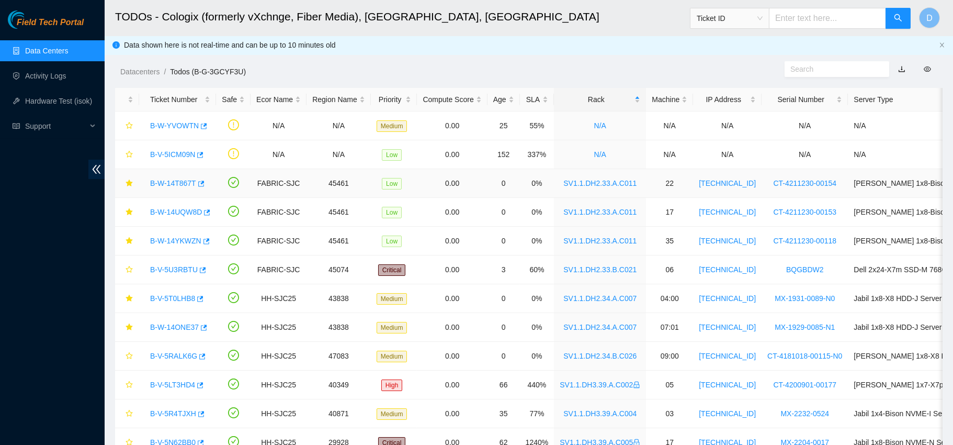
click at [175, 186] on link "B-W-14T867T" at bounding box center [173, 183] width 46 height 8
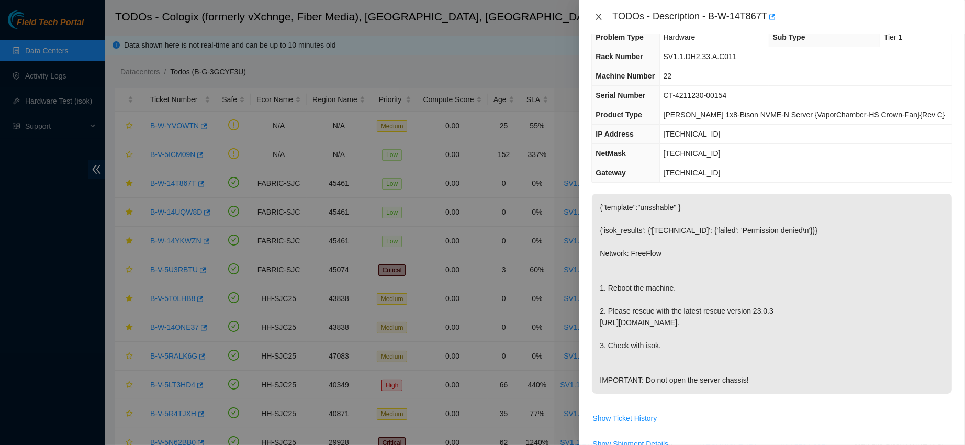
drag, startPoint x: 600, startPoint y: 16, endPoint x: 567, endPoint y: 88, distance: 79.6
click at [600, 16] on icon "close" at bounding box center [598, 17] width 8 height 8
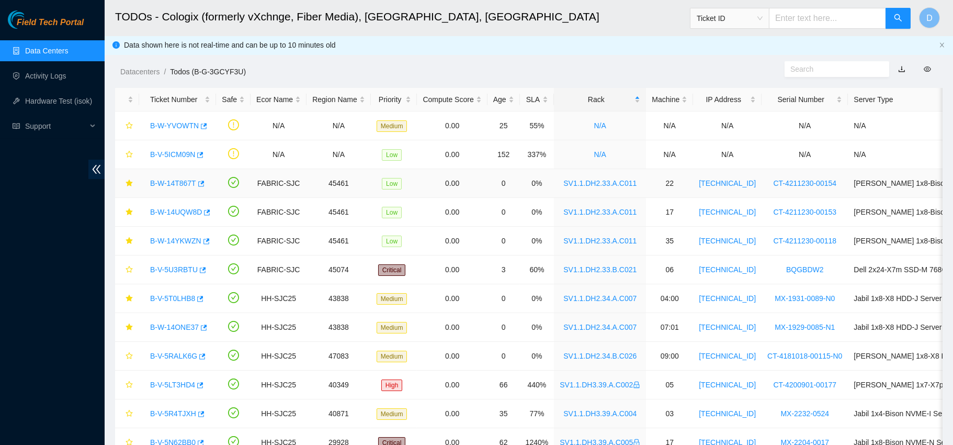
click at [180, 186] on link "B-W-14T867T" at bounding box center [173, 183] width 46 height 8
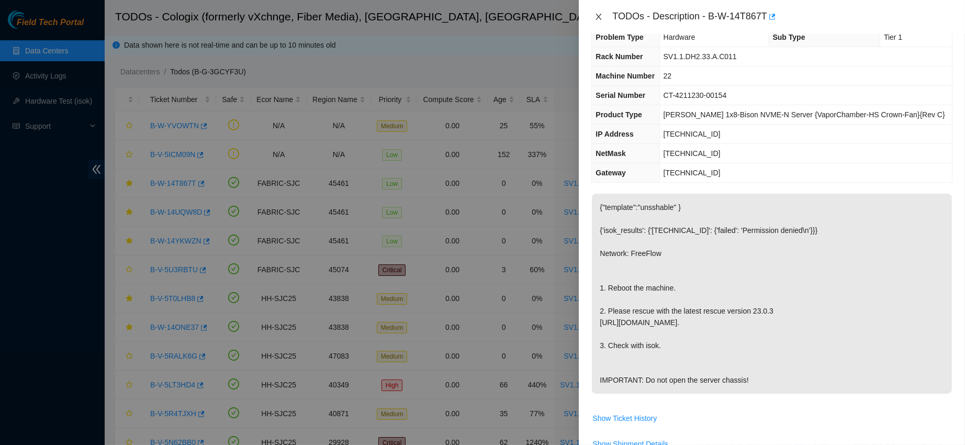
click at [605, 14] on button "Close" at bounding box center [598, 17] width 15 height 10
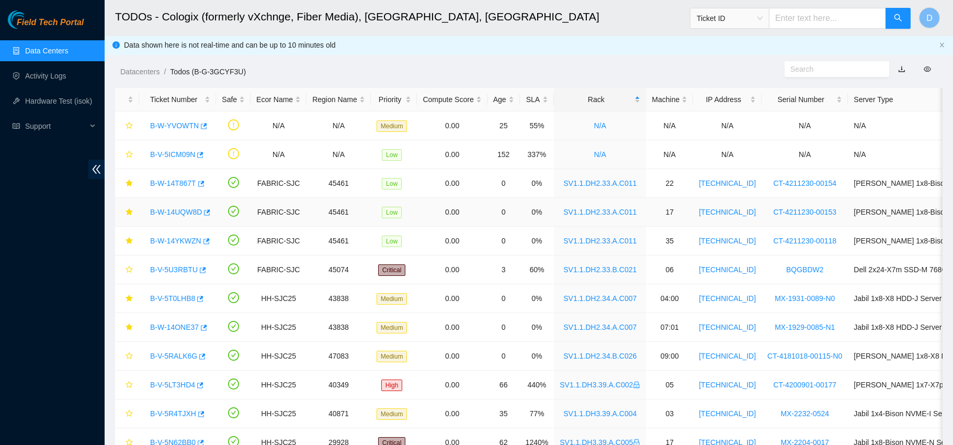
drag, startPoint x: 184, startPoint y: 213, endPoint x: 484, endPoint y: 278, distance: 307.1
click at [184, 213] on link "B-W-14UQW8D" at bounding box center [176, 212] width 52 height 8
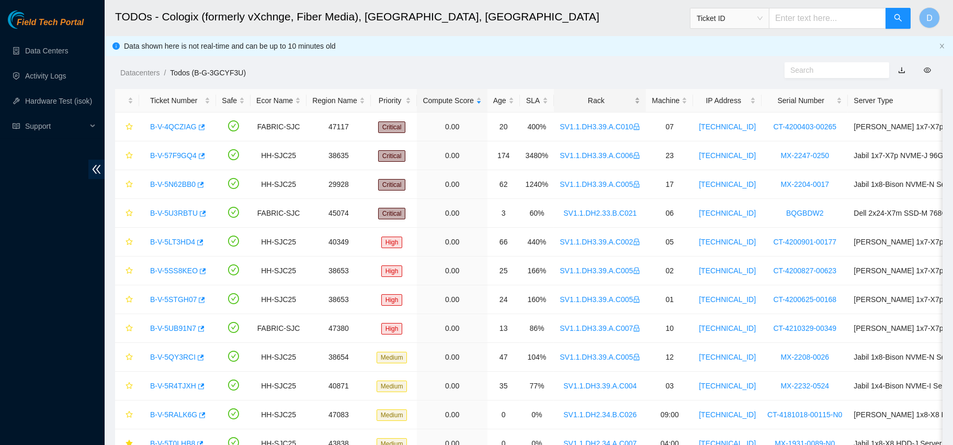
click at [590, 95] on div "Rack" at bounding box center [600, 101] width 81 height 12
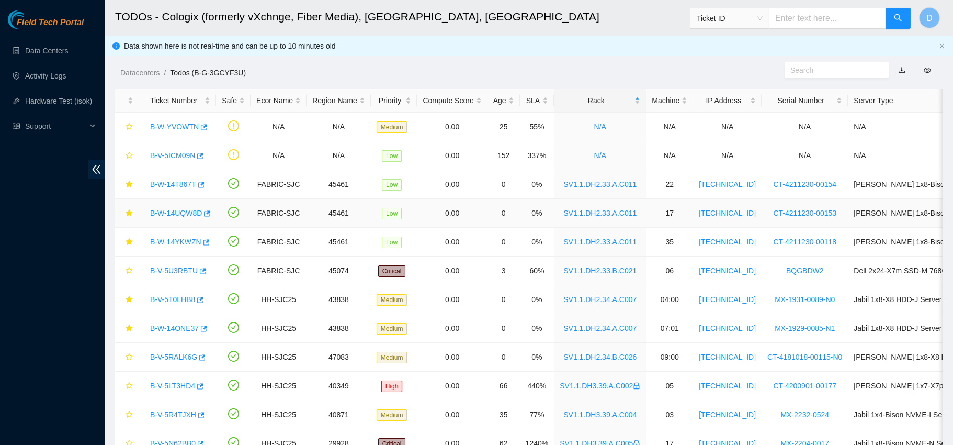
click at [173, 209] on link "B-W-14UQW8D" at bounding box center [176, 213] width 52 height 8
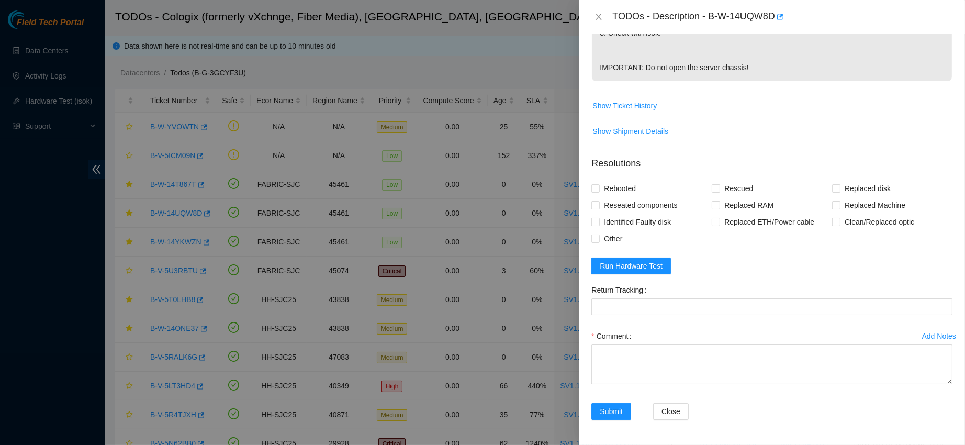
scroll to position [362, 0]
click at [652, 270] on span "Run Hardware Test" at bounding box center [631, 266] width 63 height 12
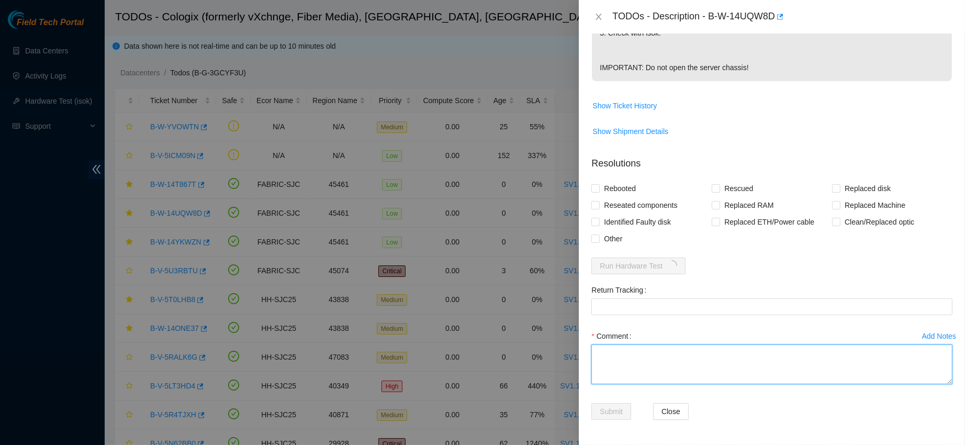
click at [637, 346] on textarea "Comment" at bounding box center [771, 364] width 361 height 40
paste textarea "contacted nocc to confirm that ticket was safe verified sn on machine powered d…"
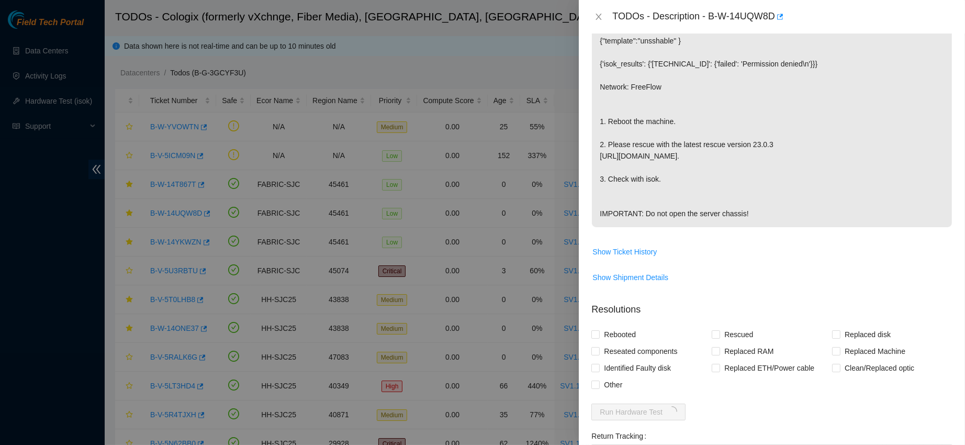
scroll to position [0, 0]
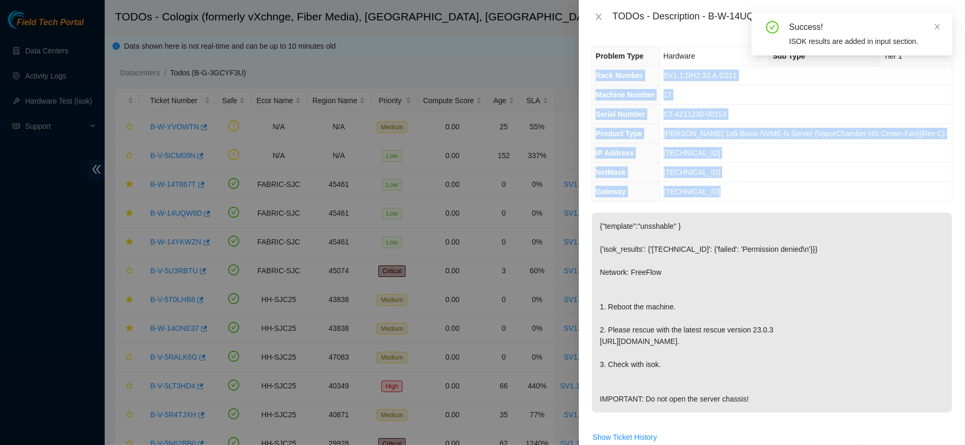
drag, startPoint x: 596, startPoint y: 74, endPoint x: 774, endPoint y: 185, distance: 209.6
click at [774, 185] on tbody "Problem Type Hardware Sub Type Tier 1 Rack Number SV1.1.DH2.33.A.C011 Machine N…" at bounding box center [772, 124] width 360 height 154
copy tbody "Rack Number SV1.1.DH2.33.A.C011 Machine Number 17 Serial Number CT-4211230-0015…"
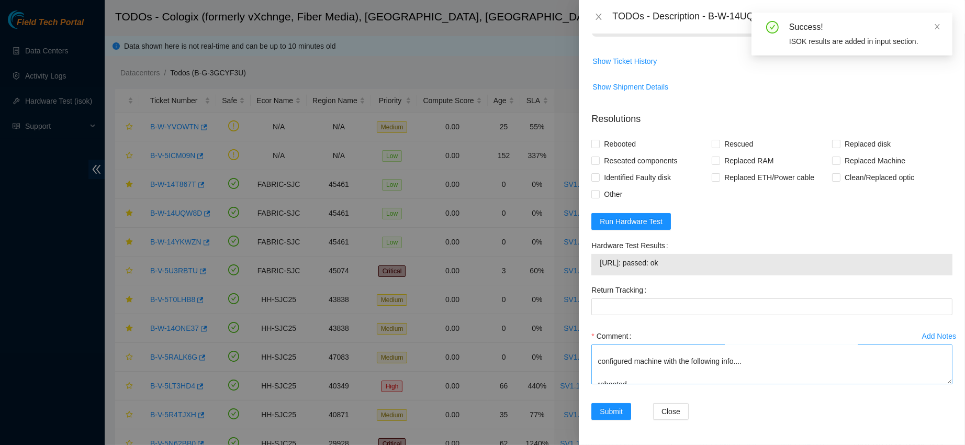
scroll to position [117, 0]
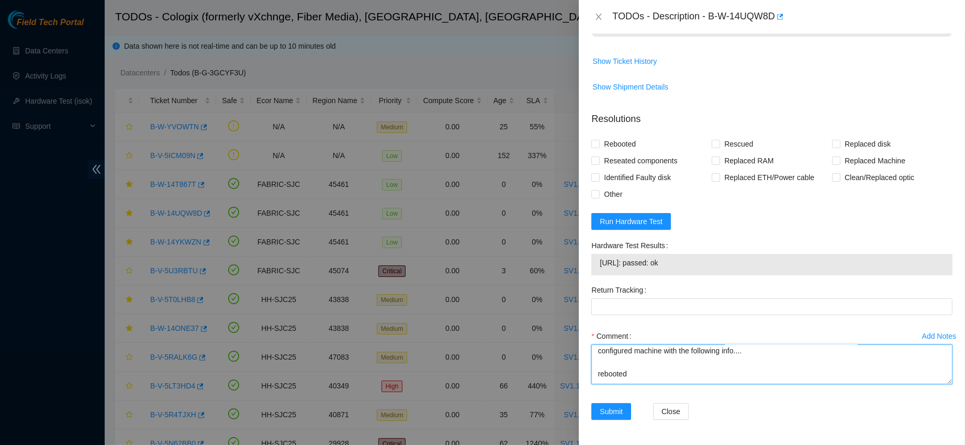
click at [626, 361] on textarea "contacted nocc to confirm that ticket was safe verified sn on machine powered d…" at bounding box center [771, 364] width 361 height 40
paste textarea "Rack Number SV1.1.DH2.33.A.C011 Machine Number 17 Serial Number CT-4211230-0015…"
click at [634, 261] on span "23.213.178.150: passed: ok" at bounding box center [772, 263] width 344 height 12
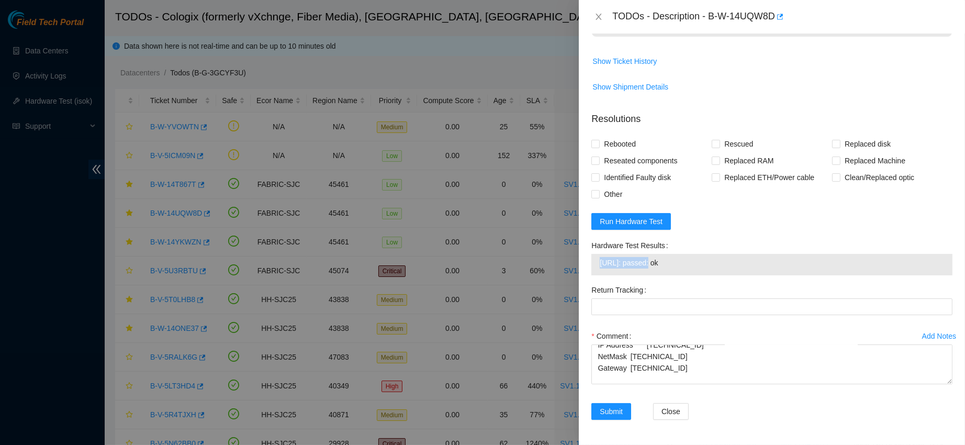
click at [634, 261] on span "23.213.178.150: passed: ok" at bounding box center [772, 263] width 344 height 12
copy span "23.213.178.150: passed: ok"
click at [647, 377] on textarea "contacted nocc to confirm that ticket was safe verified sn on machine powered d…" at bounding box center [771, 364] width 361 height 40
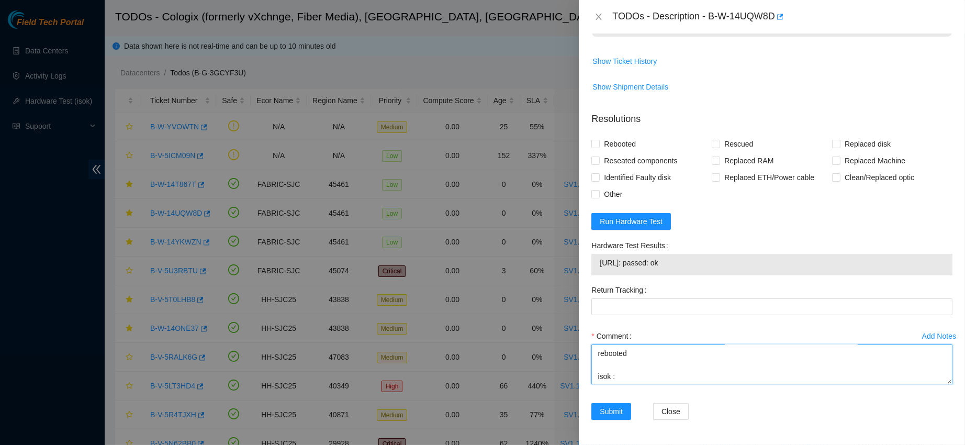
paste textarea "23.213.178.150: passed: ok"
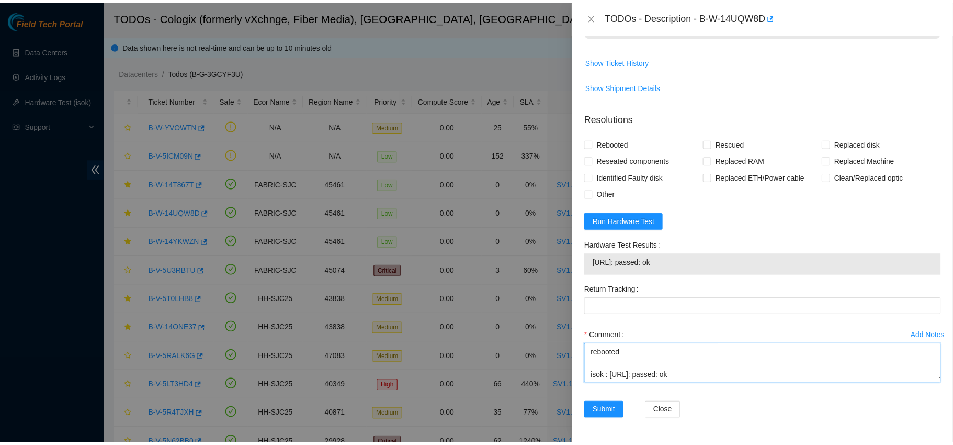
scroll to position [227, 0]
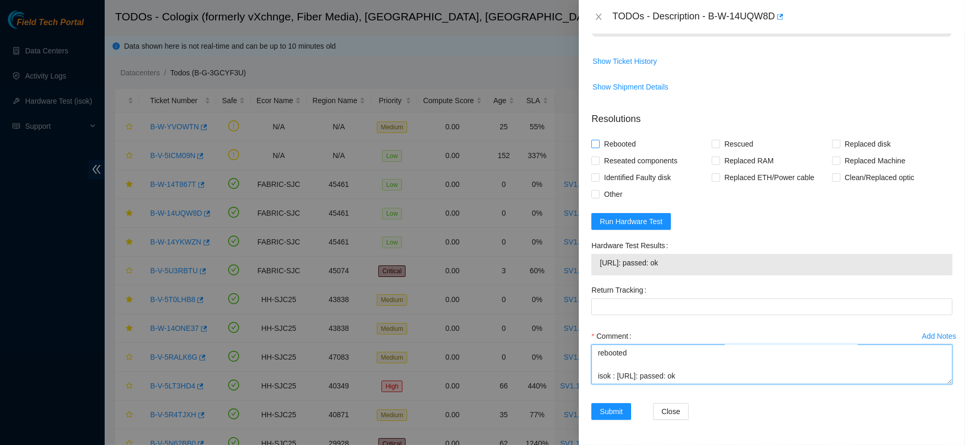
type textarea "contacted nocc to confirm that ticket was safe verified sn on machine powered d…"
click at [623, 139] on span "Rebooted" at bounding box center [620, 143] width 40 height 17
click at [598, 140] on input "Rebooted" at bounding box center [594, 143] width 7 height 7
checkbox input "true"
click at [730, 141] on span "Rescued" at bounding box center [738, 143] width 37 height 17
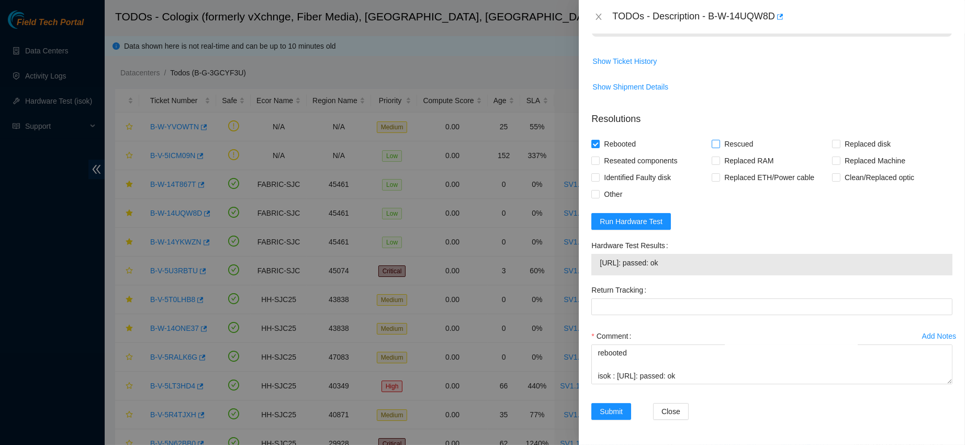
click at [719, 141] on input "Rescued" at bounding box center [714, 143] width 7 height 7
checkbox input "true"
click at [604, 406] on span "Submit" at bounding box center [611, 411] width 23 height 12
type textarea "contacted nocc to confirm that ticket was safe verified sn on machine powered d…"
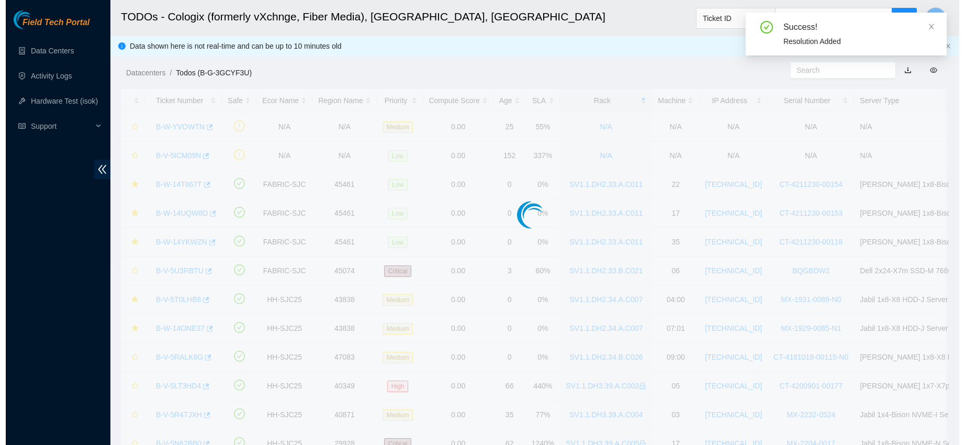
scroll to position [296, 0]
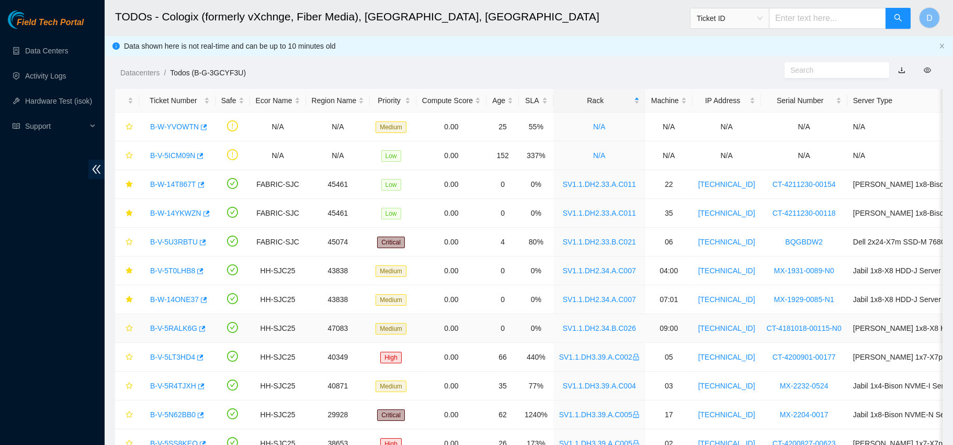
click at [163, 330] on link "B-V-5RALK6G" at bounding box center [173, 328] width 47 height 8
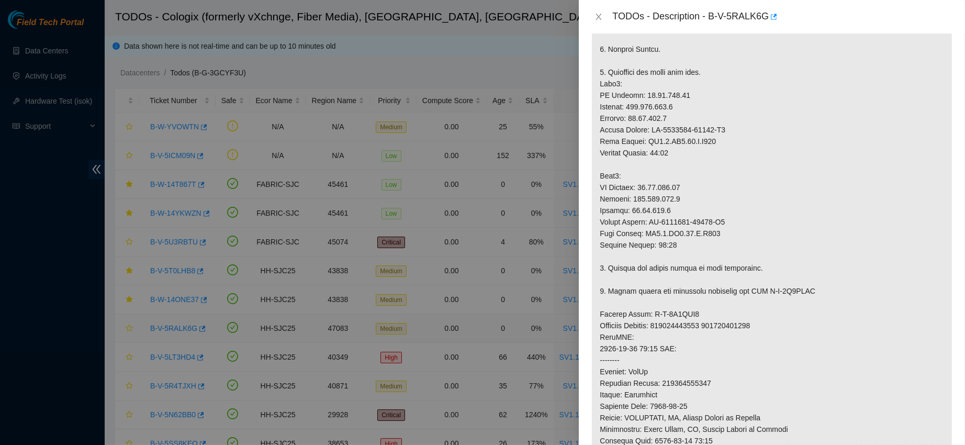
scroll to position [387, 0]
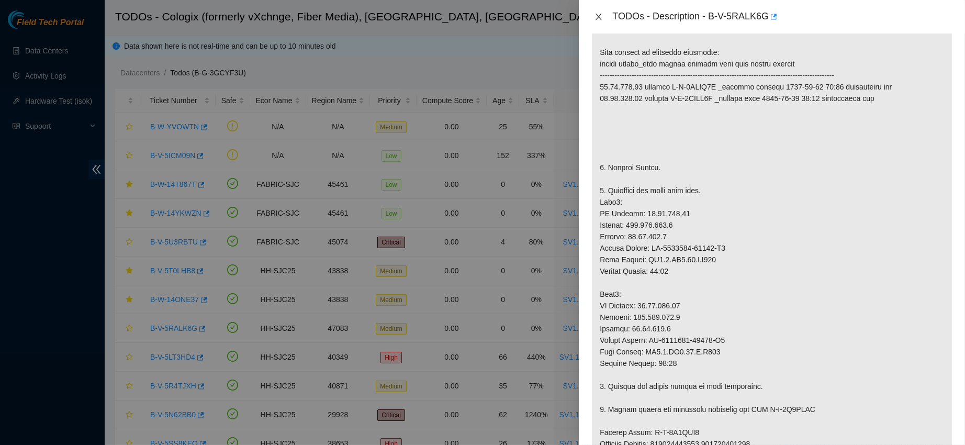
click at [600, 15] on icon "close" at bounding box center [599, 17] width 6 height 6
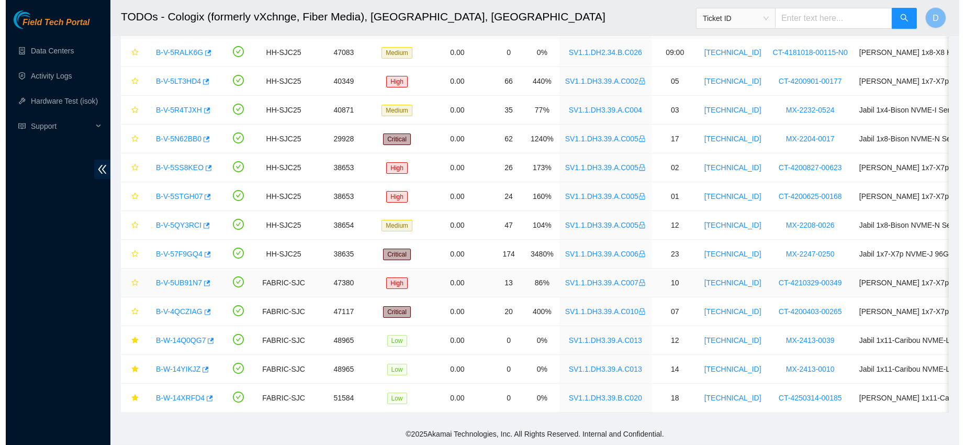
scroll to position [0, 0]
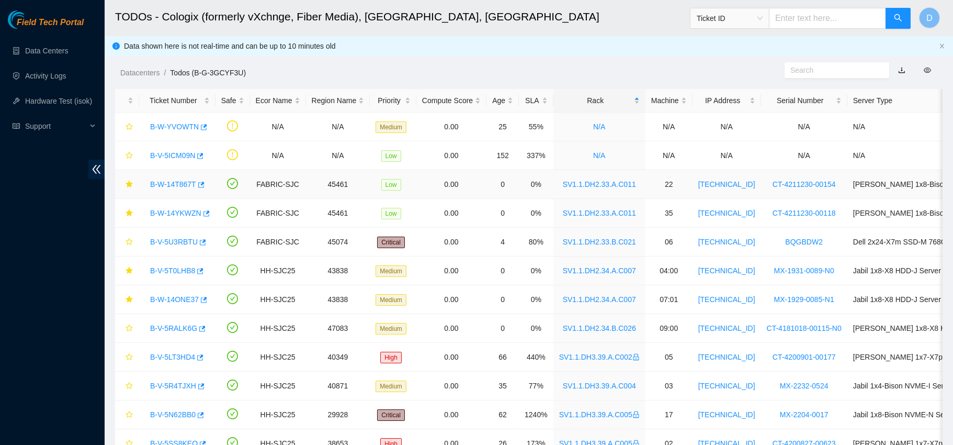
click at [179, 183] on link "B-W-14T867T" at bounding box center [173, 184] width 46 height 8
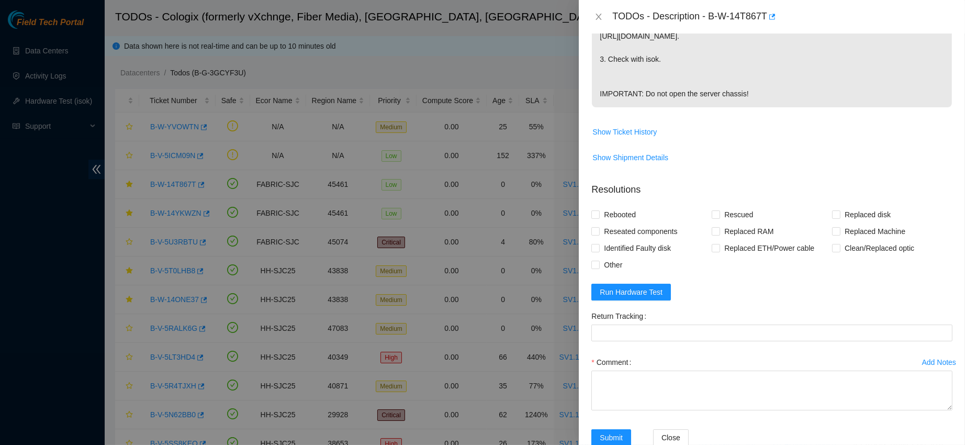
scroll to position [306, 0]
click at [657, 297] on span "Run Hardware Test" at bounding box center [631, 292] width 63 height 12
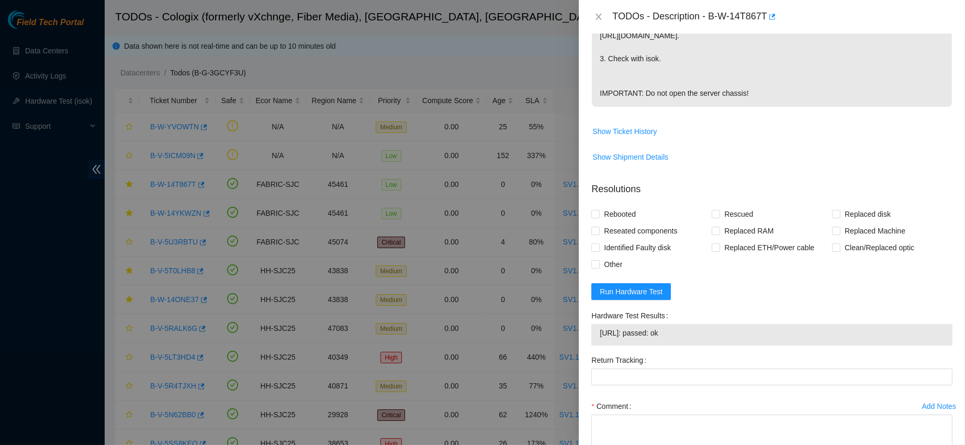
click at [770, 368] on div "Return Tracking" at bounding box center [771, 360] width 361 height 17
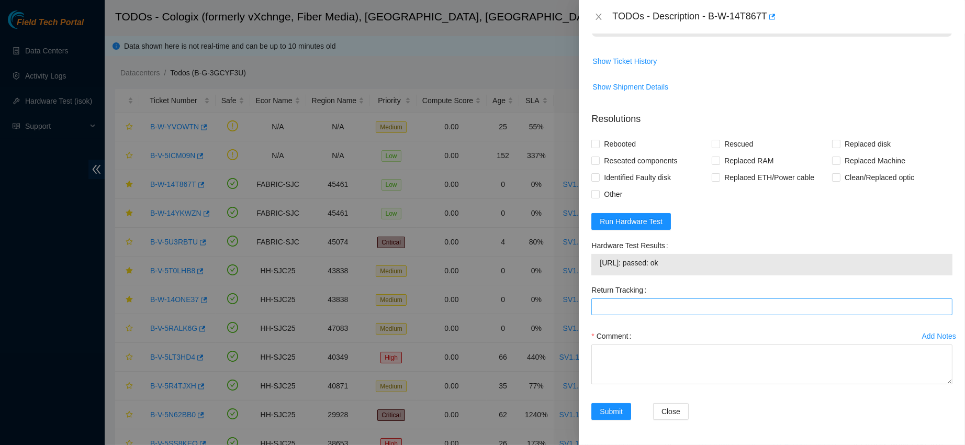
scroll to position [383, 0]
click at [663, 390] on div "Comment" at bounding box center [771, 358] width 361 height 63
click at [650, 384] on textarea "Comment" at bounding box center [771, 364] width 361 height 40
paste textarea "contacted nocc to confirm that ticket was safe verified sn on machine powered d…"
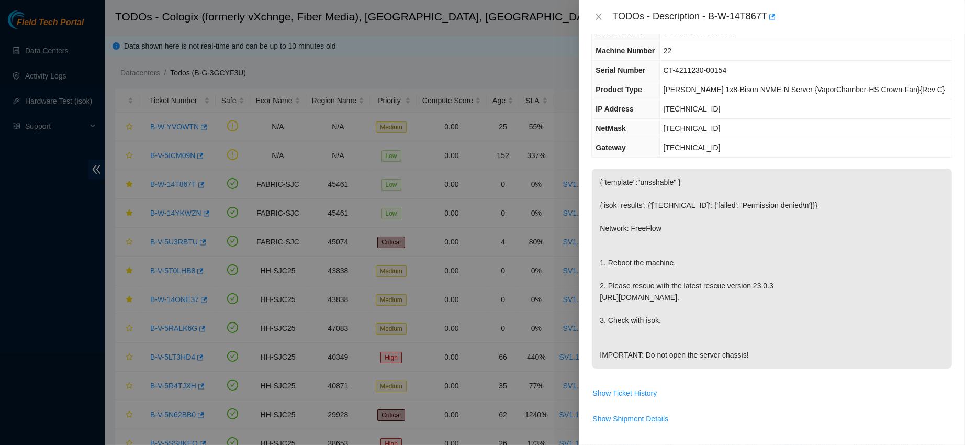
scroll to position [1, 0]
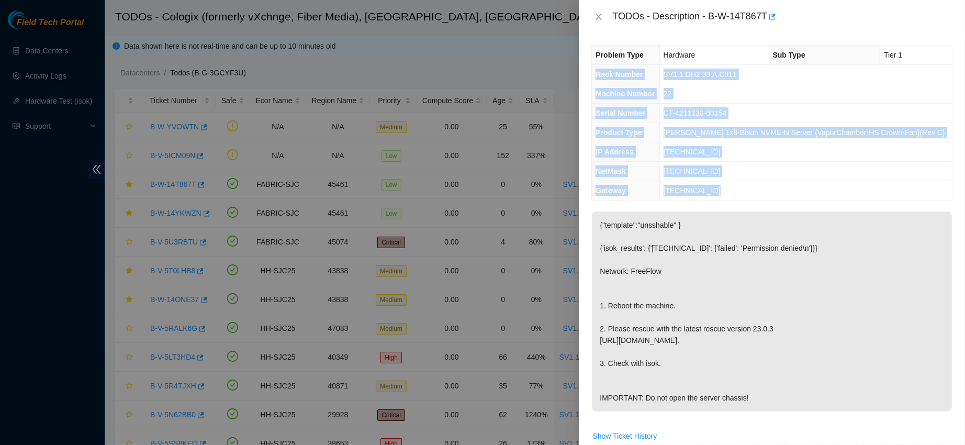
drag, startPoint x: 596, startPoint y: 69, endPoint x: 740, endPoint y: 185, distance: 185.3
click at [740, 185] on tbody "Problem Type Hardware Sub Type Tier 1 Rack Number SV1.1.DH2.33.A.C011 Machine N…" at bounding box center [772, 123] width 360 height 154
copy tbody "Rack Number SV1.1.DH2.33.A.C011 Machine Number 22 Serial Number CT-4211230-0015…"
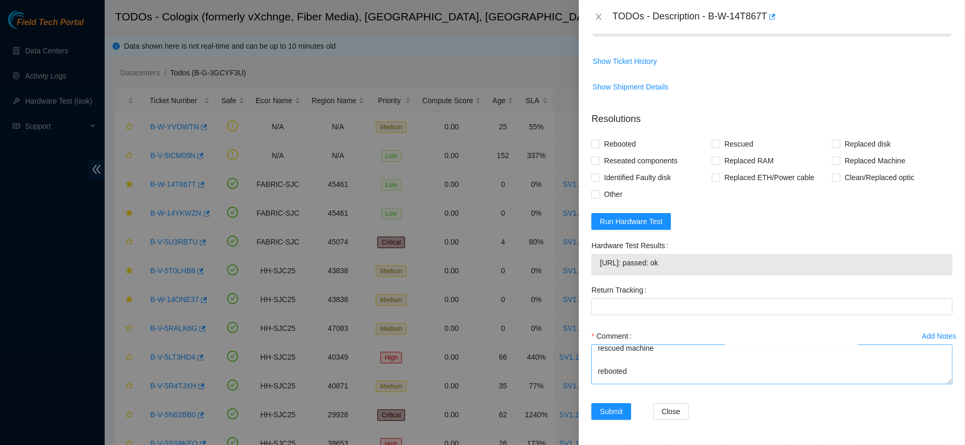
scroll to position [107, 0]
click at [624, 370] on textarea "contacted nocc to confirm that ticket was safe verified sn on machine powered d…" at bounding box center [771, 364] width 361 height 40
paste textarea "Rack Number SV1.1.DH2.33.A.C011 Machine Number 22 Serial Number CT-4211230-0015…"
type textarea "contacted nocc to confirm that ticket was safe verified sn on machine powered d…"
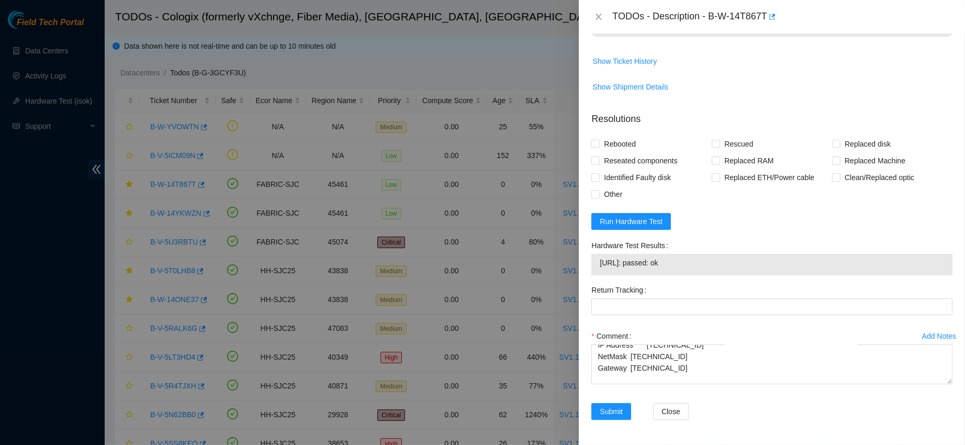
click at [620, 264] on span "23.213.178.155: passed: ok" at bounding box center [772, 263] width 344 height 12
copy span "23.213.178.155: passed: ok"
click at [602, 137] on span "Rebooted" at bounding box center [620, 143] width 40 height 17
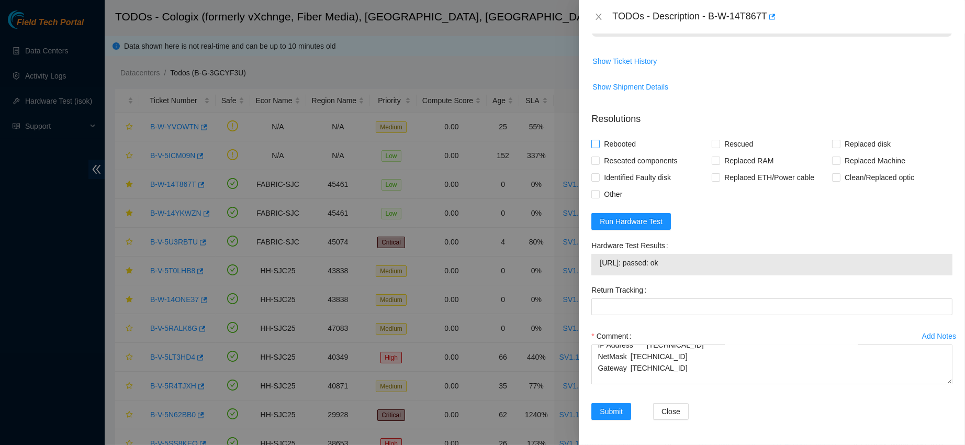
click at [598, 140] on input "Rebooted" at bounding box center [594, 143] width 7 height 7
checkbox input "true"
click at [720, 135] on span "Rescued" at bounding box center [738, 143] width 37 height 17
click at [719, 140] on input "Rescued" at bounding box center [714, 143] width 7 height 7
checkbox input "true"
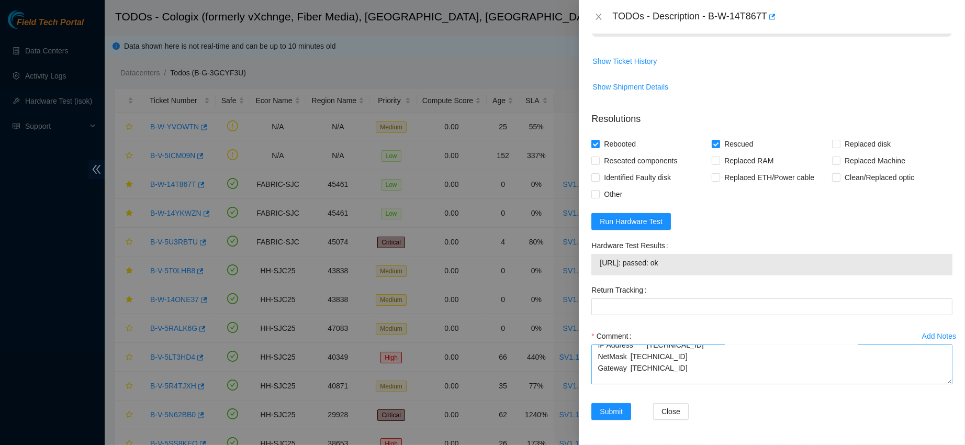
scroll to position [218, 0]
click at [643, 376] on textarea "contacted nocc to confirm that ticket was safe verified sn on machine powered d…" at bounding box center [771, 364] width 361 height 40
paste textarea "23.213.178.155: passed: ok"
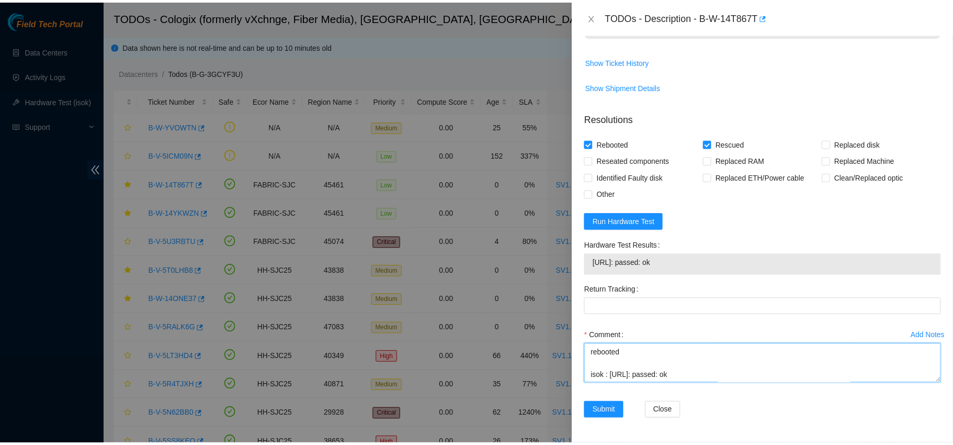
scroll to position [227, 0]
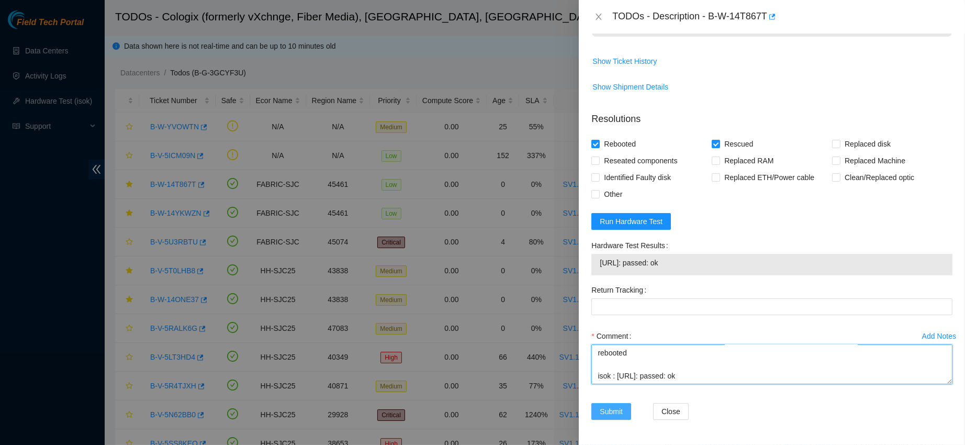
type textarea "contacted nocc to confirm that ticket was safe verified sn on machine powered d…"
click at [610, 410] on span "Submit" at bounding box center [611, 411] width 23 height 12
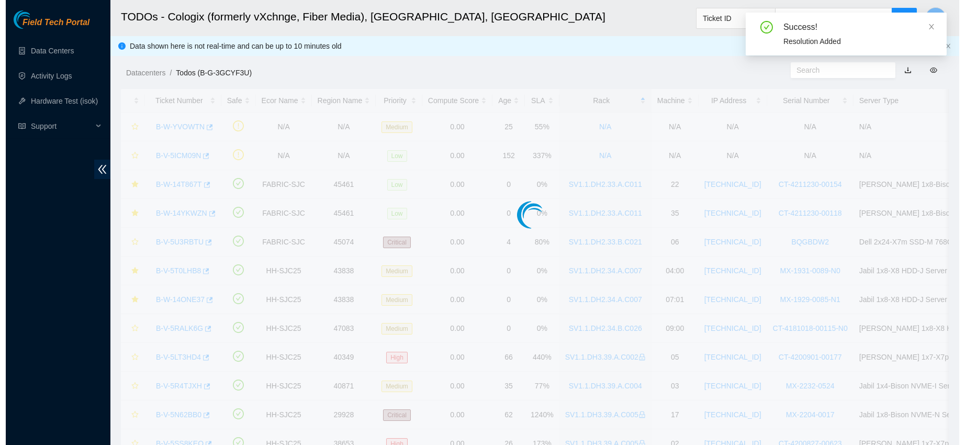
scroll to position [296, 0]
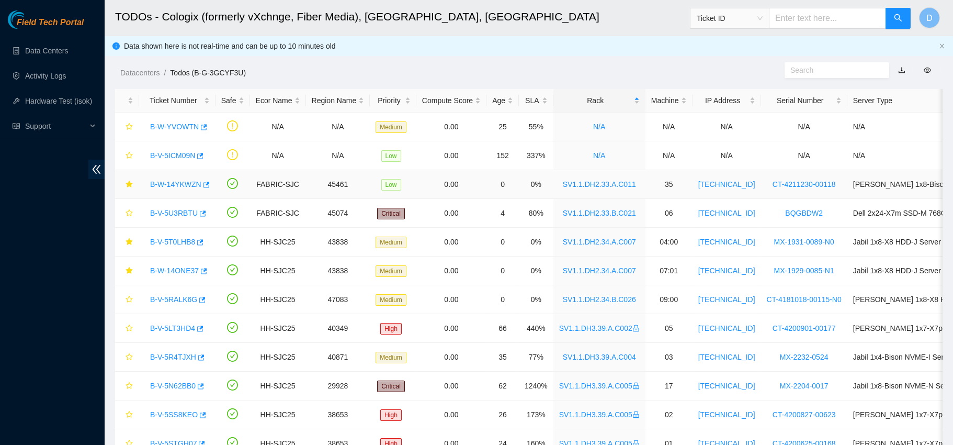
click at [179, 185] on link "B-W-14YKWZN" at bounding box center [175, 184] width 51 height 8
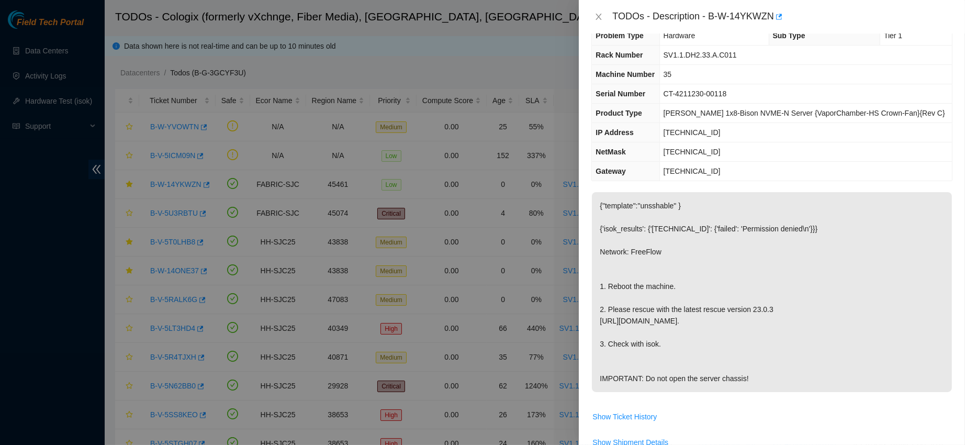
scroll to position [0, 0]
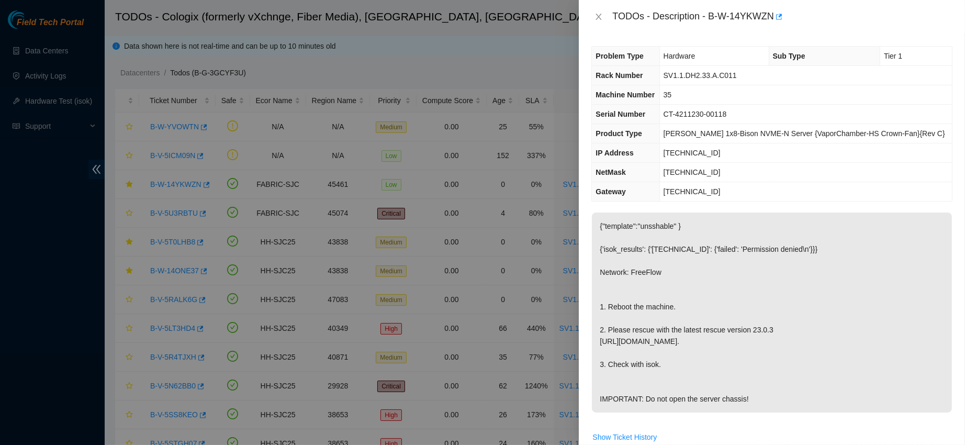
click at [637, 111] on span "Serial Number" at bounding box center [620, 114] width 50 height 8
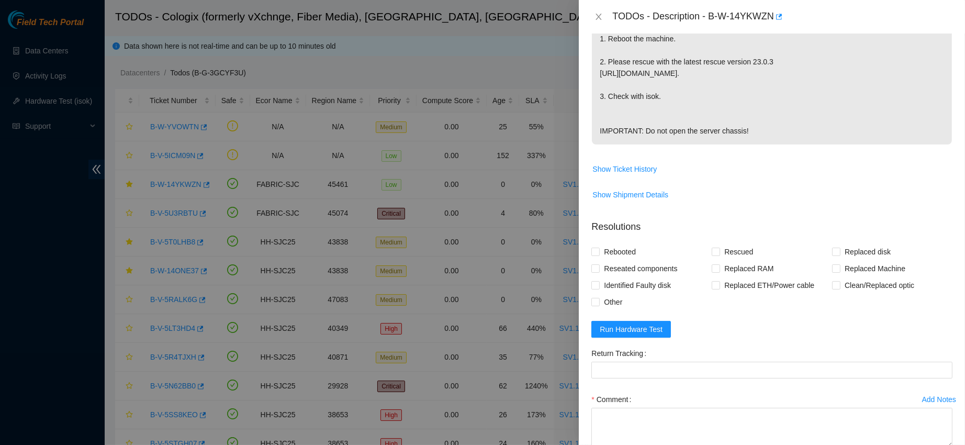
scroll to position [362, 0]
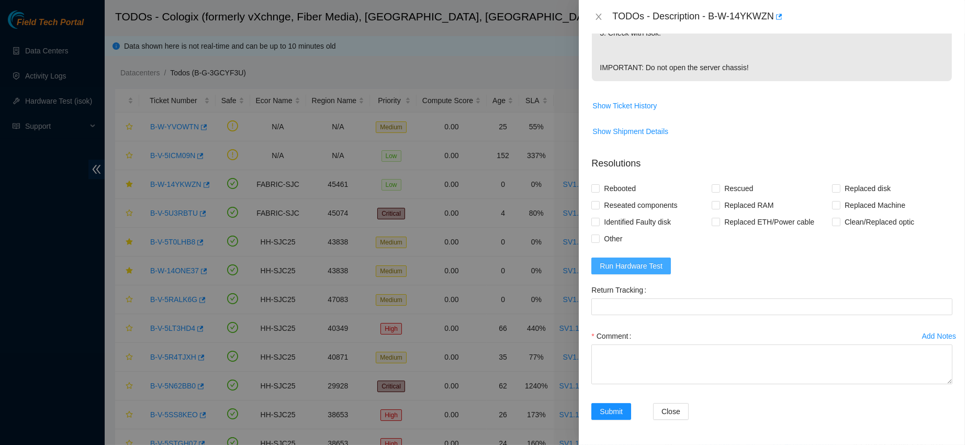
click at [656, 265] on span "Run Hardware Test" at bounding box center [631, 266] width 63 height 12
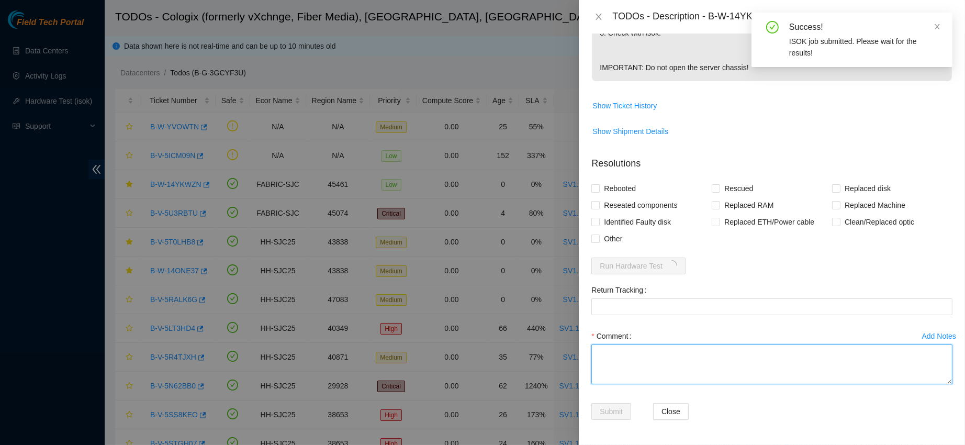
click at [797, 380] on textarea "Comment" at bounding box center [771, 364] width 361 height 40
paste textarea "contacted nocc to confirm that ticket was safe verified sn on machine powered d…"
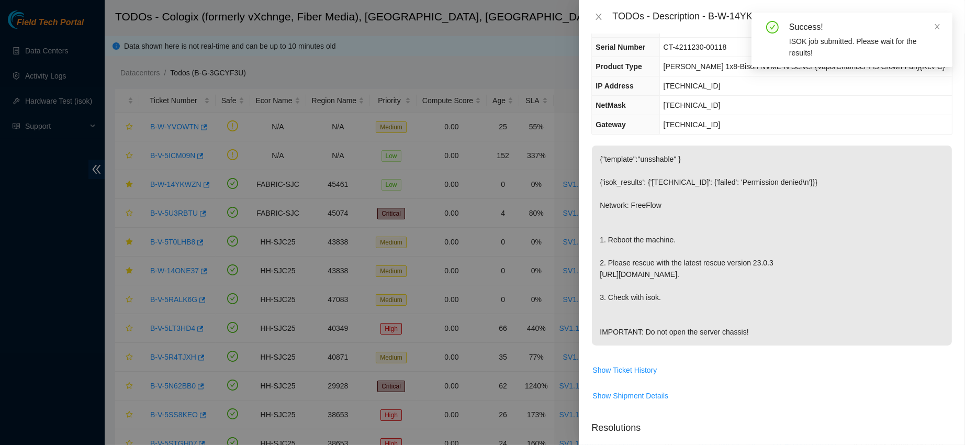
scroll to position [0, 0]
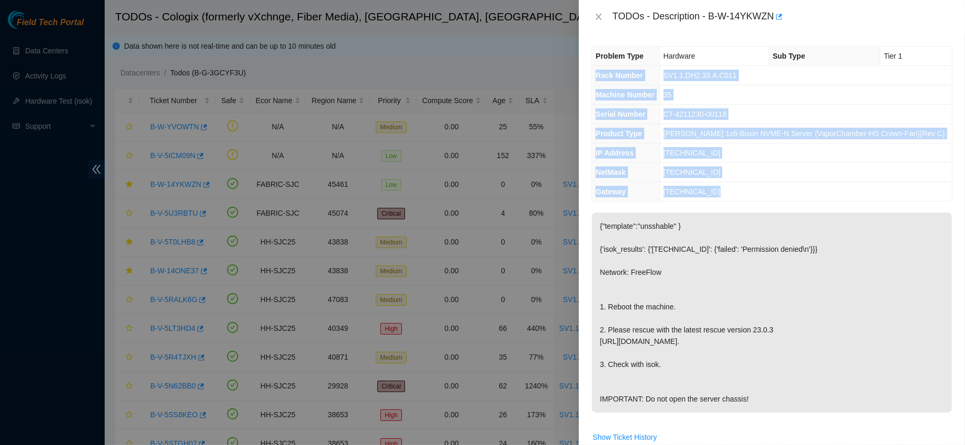
drag, startPoint x: 593, startPoint y: 72, endPoint x: 737, endPoint y: 196, distance: 189.9
click at [737, 196] on tbody "Problem Type Hardware Sub Type Tier 1 Rack Number SV1.1.DH2.33.A.C011 Machine N…" at bounding box center [772, 124] width 360 height 154
copy tbody "Rack Number SV1.1.DH2.33.A.C011 Machine Number 35 Serial Number CT-4211230-0011…"
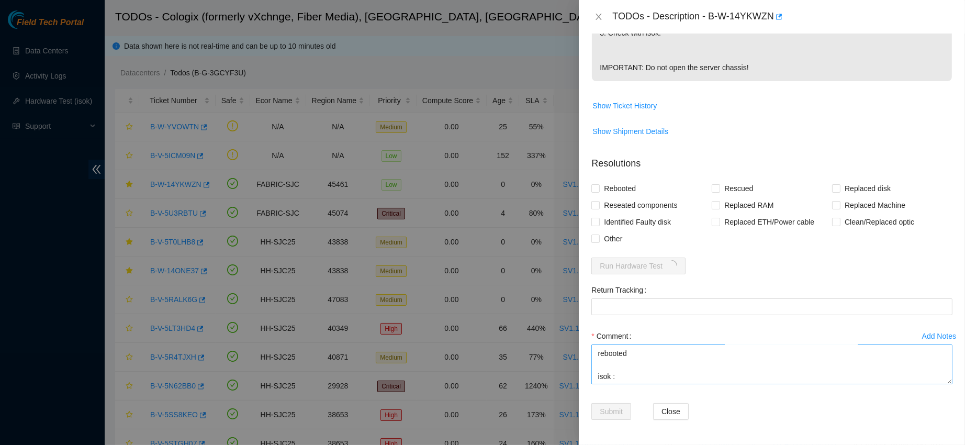
scroll to position [119, 0]
click at [624, 357] on textarea "contacted nocc to confirm that ticket was safe verified sn on machine powered d…" at bounding box center [771, 364] width 361 height 40
paste textarea "Rack Number SV1.1.DH2.33.A.C011 Machine Number 35 Serial Number CT-4211230-0011…"
type textarea "contacted nocc to confirm that ticket was safe verified sn on machine powered d…"
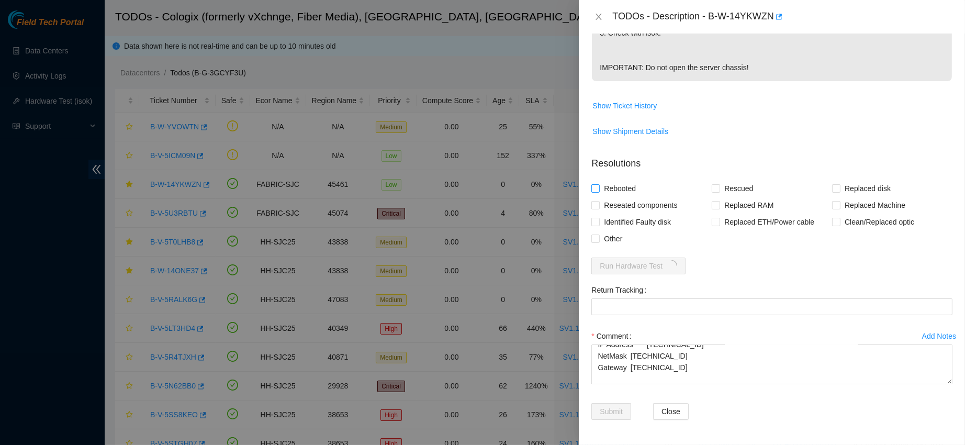
click at [626, 182] on span "Rebooted" at bounding box center [620, 188] width 40 height 17
click at [598, 184] on input "Rebooted" at bounding box center [594, 187] width 7 height 7
checkbox input "true"
click at [721, 183] on span "Rescued" at bounding box center [738, 188] width 37 height 17
click at [719, 184] on input "Rescued" at bounding box center [714, 187] width 7 height 7
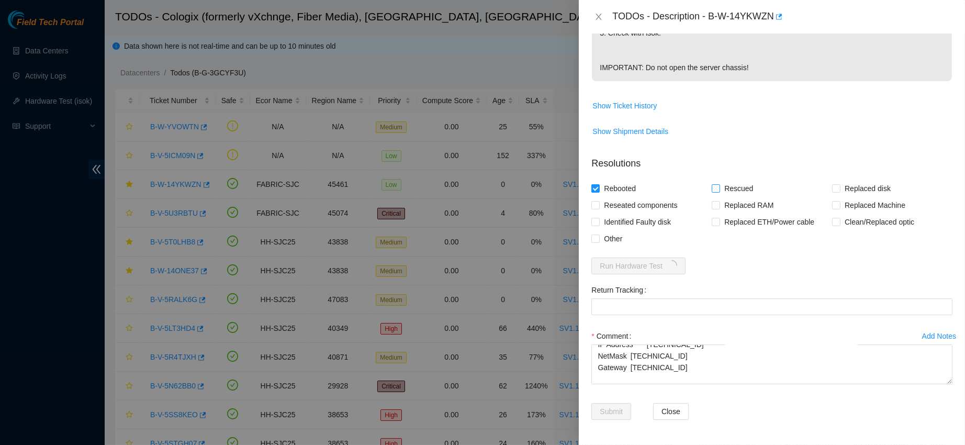
checkbox input "true"
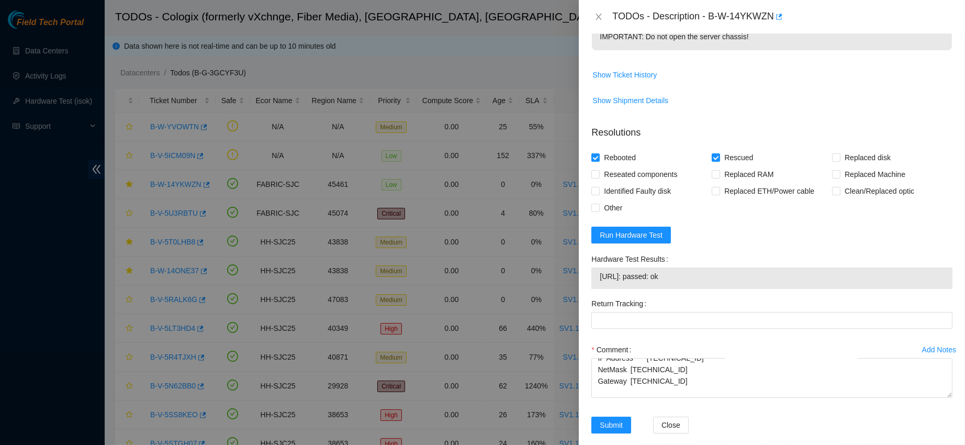
click at [640, 282] on span "23.213.178.168: passed: ok" at bounding box center [772, 276] width 344 height 12
copy span "23.213.178.168: passed: ok"
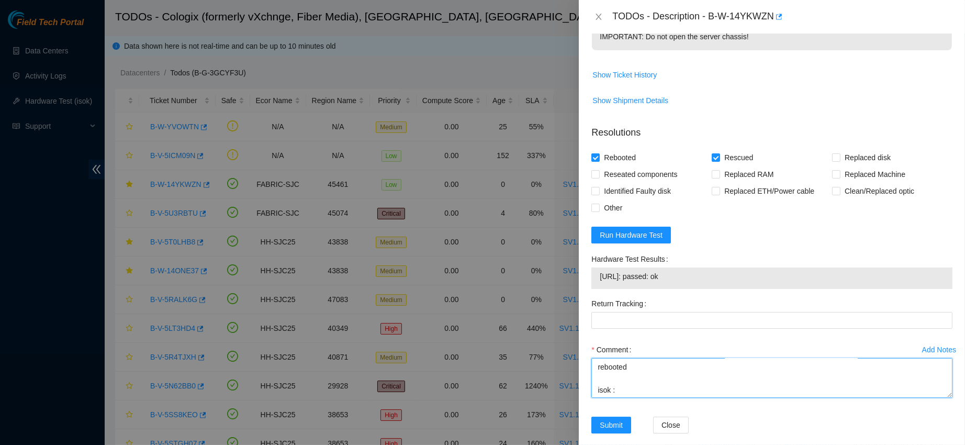
click at [652, 398] on textarea "contacted nocc to confirm that ticket was safe verified sn on machine powered d…" at bounding box center [771, 378] width 361 height 40
paste textarea "23.213.178.168: passed: ok"
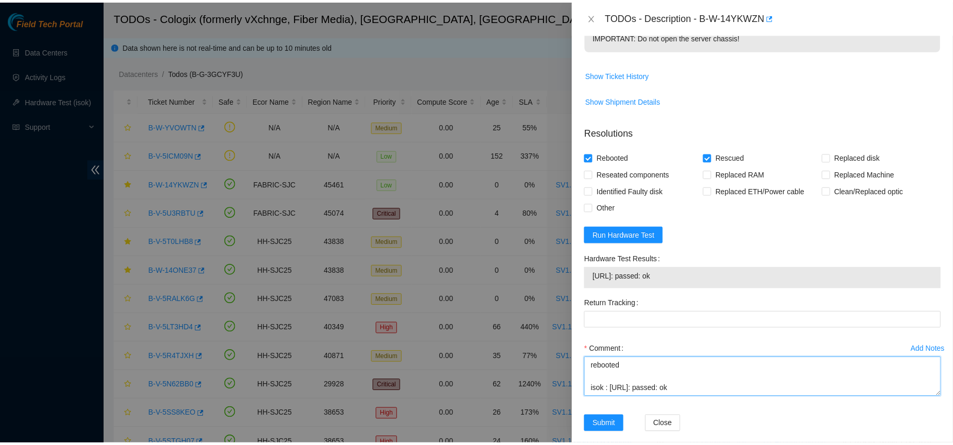
scroll to position [406, 0]
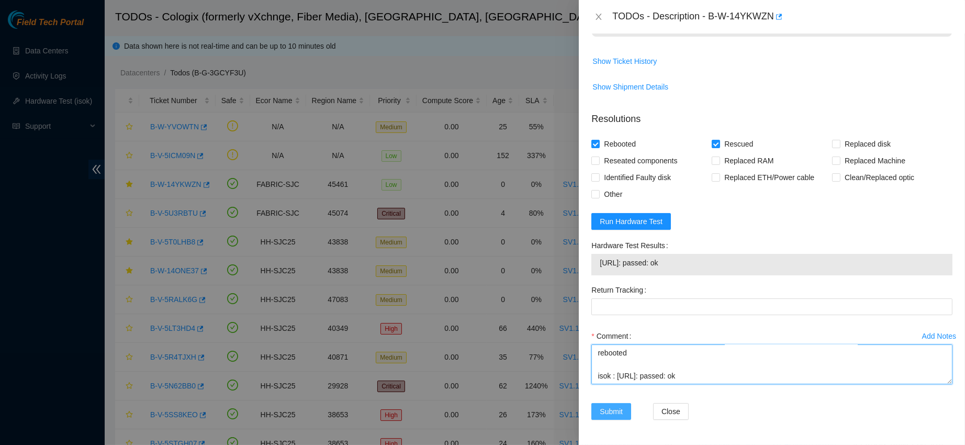
type textarea "contacted nocc to confirm that ticket was safe verified sn on machine powered d…"
click at [618, 413] on span "Submit" at bounding box center [611, 411] width 23 height 12
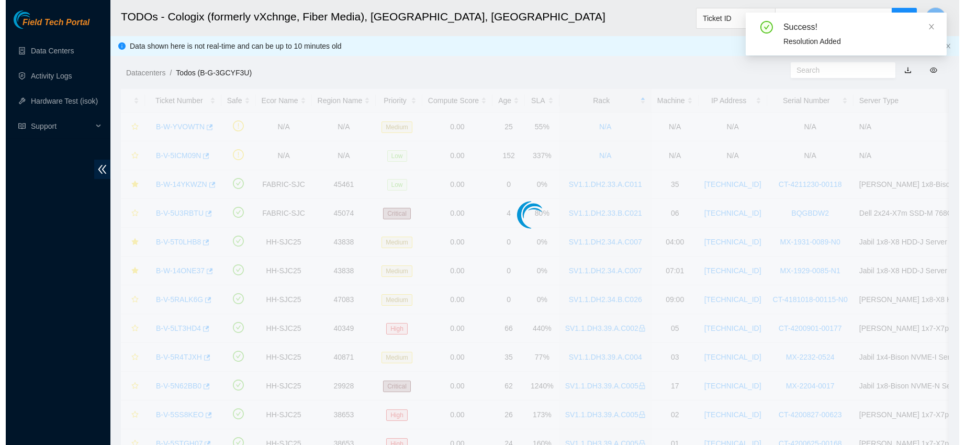
scroll to position [296, 0]
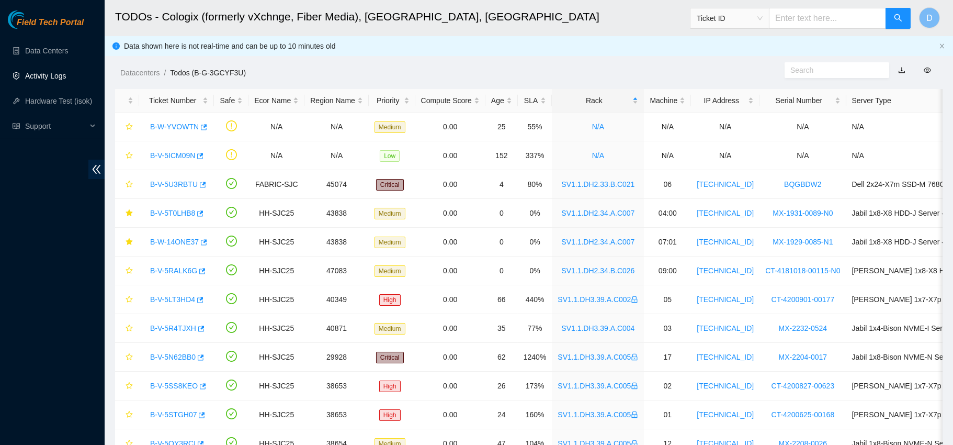
click at [55, 77] on link "Activity Logs" at bounding box center [45, 76] width 41 height 8
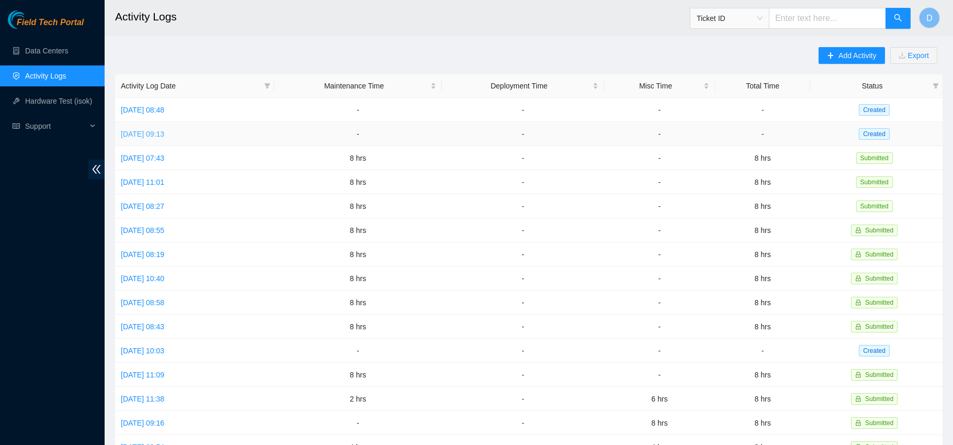
click at [156, 135] on link "Fri, 29 Aug 2025 09:13" at bounding box center [142, 134] width 43 height 8
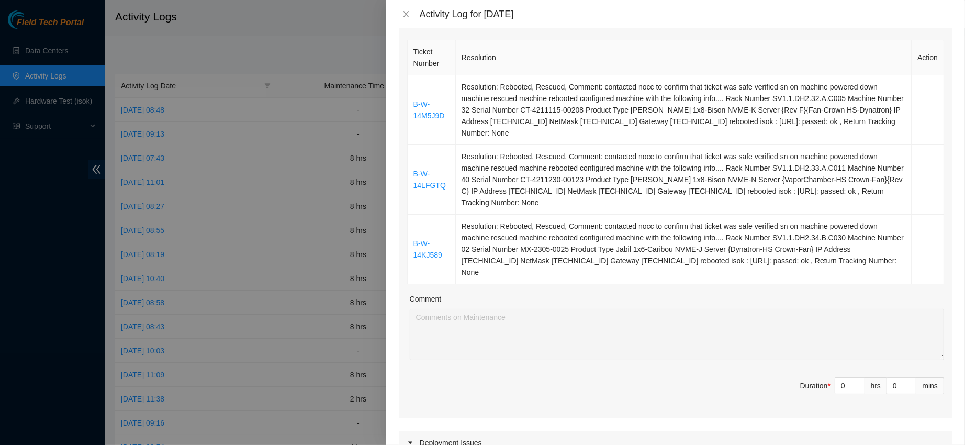
scroll to position [156, 0]
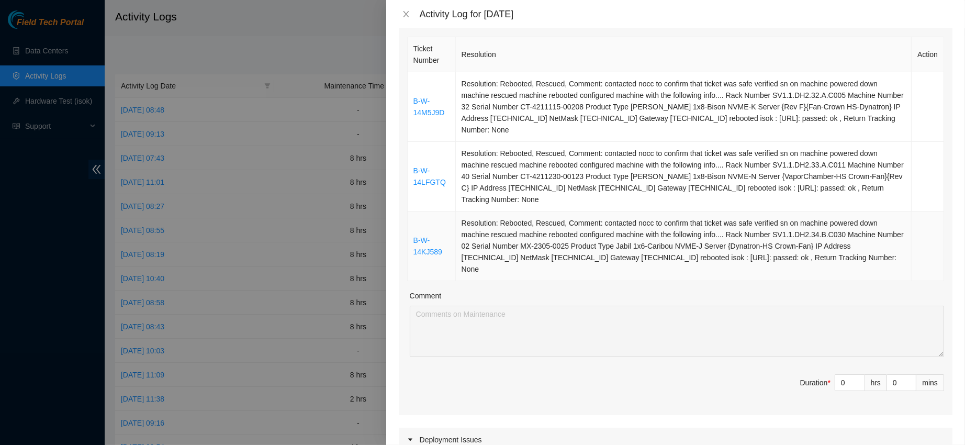
drag, startPoint x: 413, startPoint y: 83, endPoint x: 732, endPoint y: 271, distance: 370.5
click at [732, 271] on tbody "B-W-14M5J9D Resolution: Rebooted, Rescued, Comment: contacted nocc to confirm t…" at bounding box center [676, 176] width 536 height 209
copy tbody "B-W-14M5J9D Resolution: Rebooted, Rescued, Comment: contacted nocc to confirm t…"
click at [853, 381] on span "Decrease Value" at bounding box center [859, 385] width 12 height 9
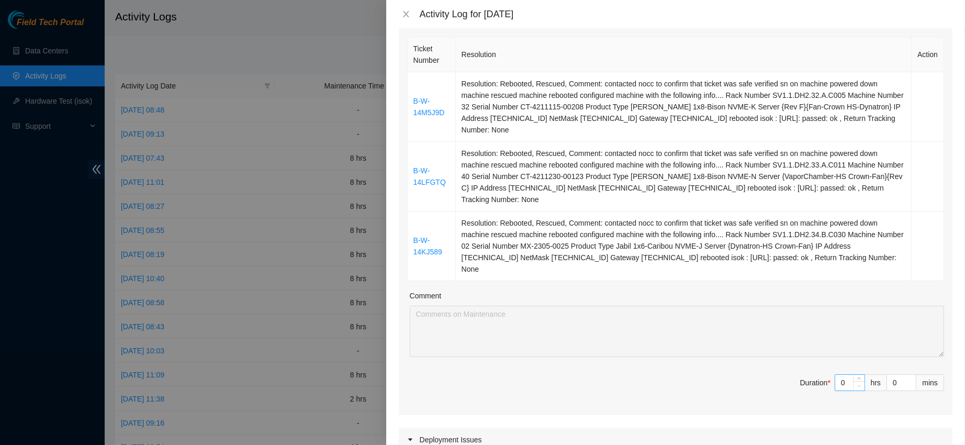
click at [853, 381] on span "Decrease Value" at bounding box center [859, 385] width 12 height 9
type input "1"
click at [853, 375] on span "Increase Value" at bounding box center [859, 379] width 12 height 9
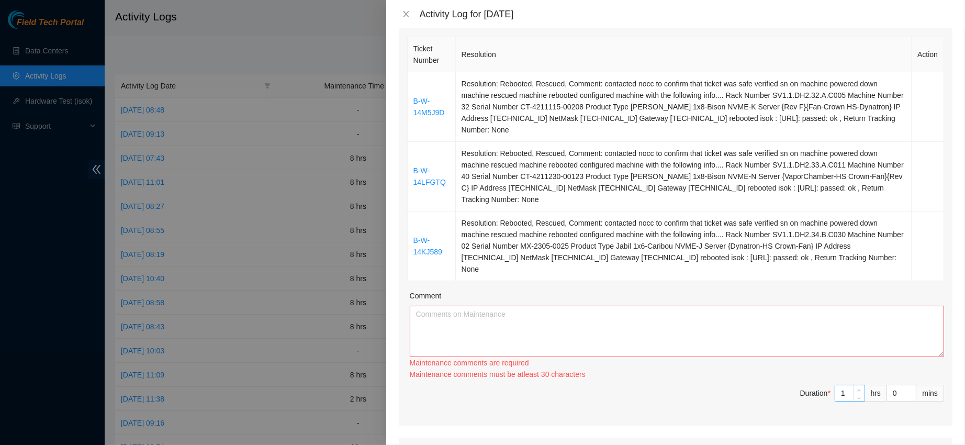
click at [849, 375] on div "Maintenance comments must be atleast 30 characters" at bounding box center [677, 374] width 534 height 12
type input "2"
click at [856, 387] on span "up" at bounding box center [859, 390] width 6 height 6
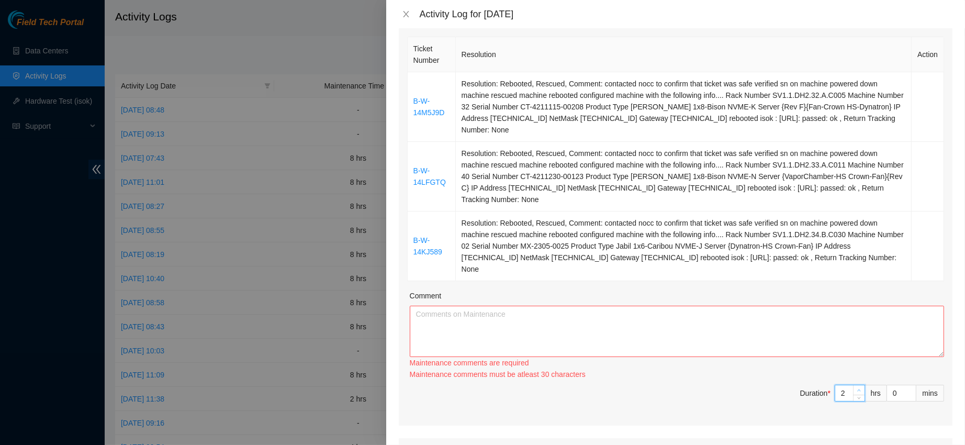
type input "3"
click at [856, 387] on span "up" at bounding box center [859, 390] width 6 height 6
click at [856, 387] on span "up" at bounding box center [859, 384] width 6 height 6
type input "4"
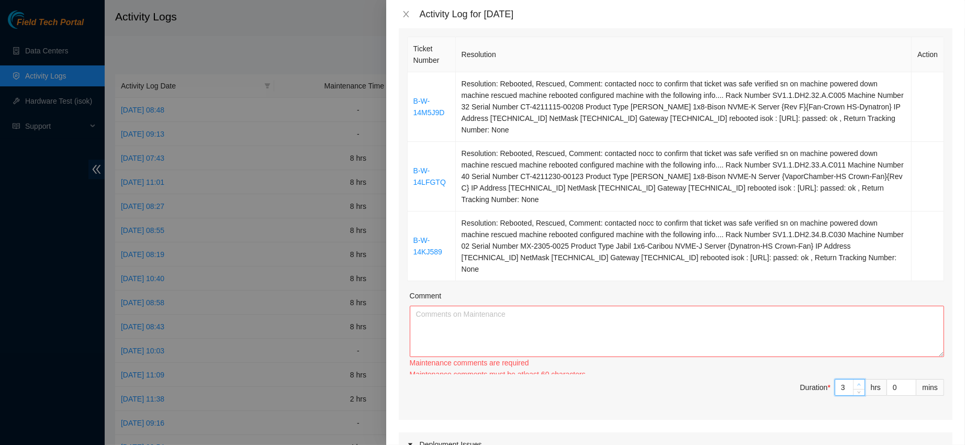
type input "4"
type input "3"
click at [856, 394] on span "down" at bounding box center [859, 397] width 6 height 6
type input "4"
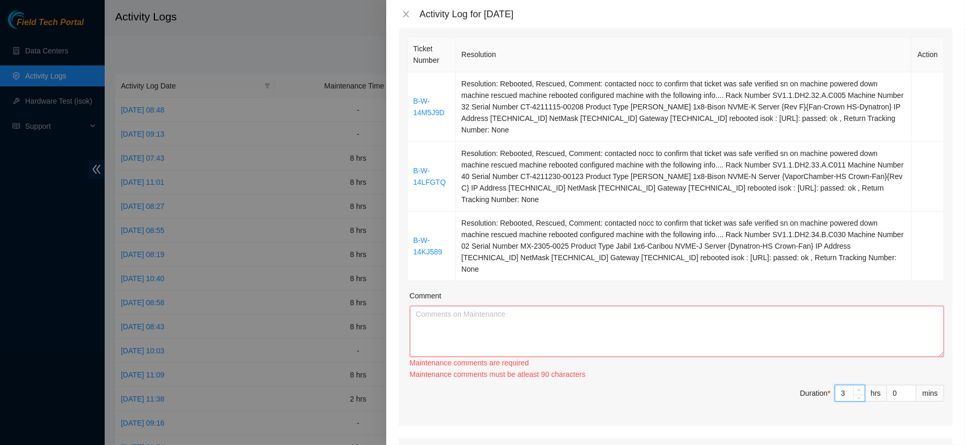
type input "4"
click at [856, 387] on span "up" at bounding box center [859, 390] width 6 height 6
type input "5"
click at [856, 387] on span "up" at bounding box center [859, 390] width 6 height 6
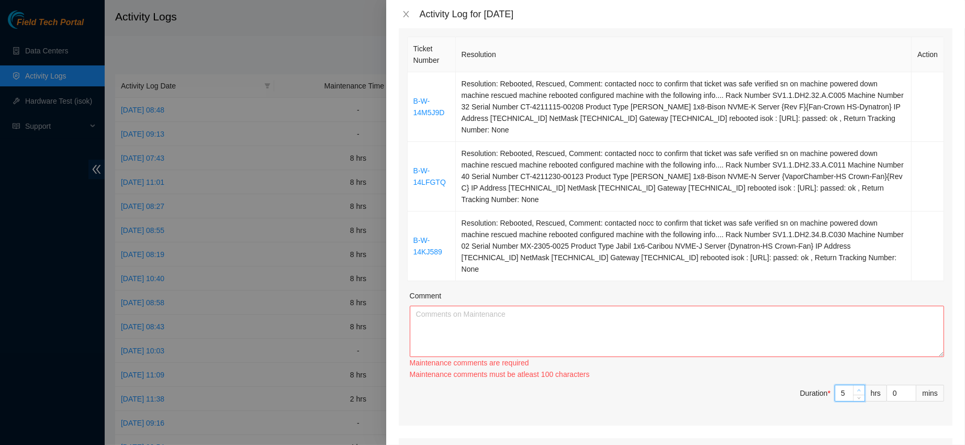
type input "6"
click at [856, 387] on span "up" at bounding box center [859, 390] width 6 height 6
type input "7"
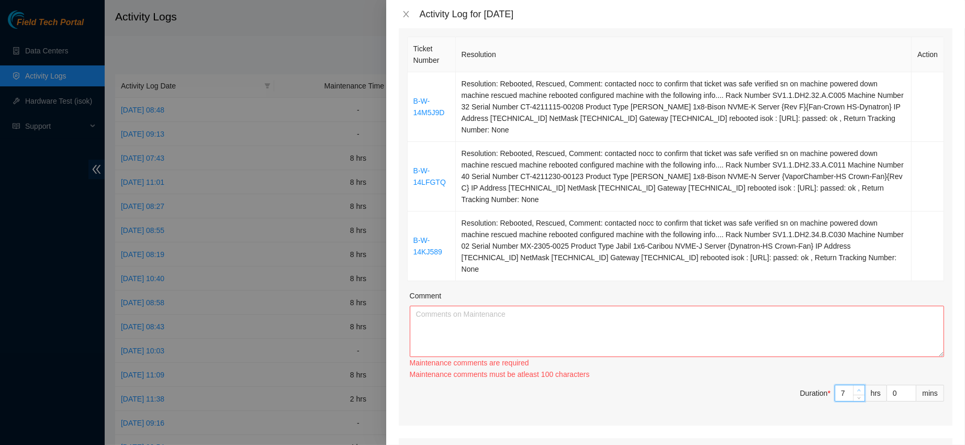
click at [856, 387] on span "up" at bounding box center [859, 390] width 6 height 6
type input "8"
click at [856, 387] on span "up" at bounding box center [859, 390] width 6 height 6
click at [715, 303] on div "Comment" at bounding box center [677, 298] width 534 height 16
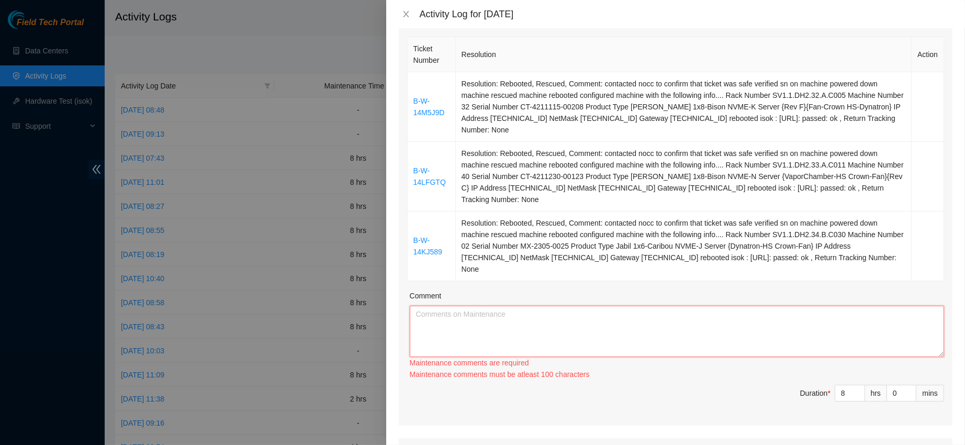
click at [714, 307] on textarea "Comment" at bounding box center [677, 331] width 534 height 51
paste textarea "B-W-14M5J9D Resolution: Rebooted, Rescued, Comment: contacted nocc to confirm t…"
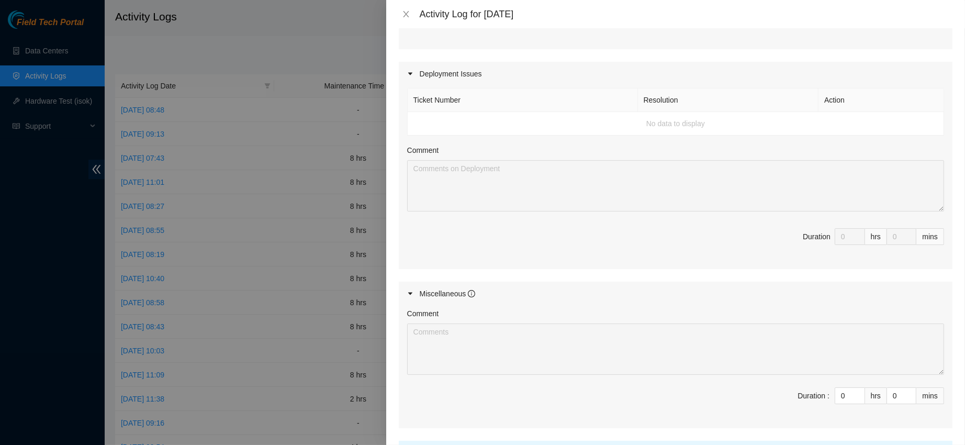
scroll to position [618, 0]
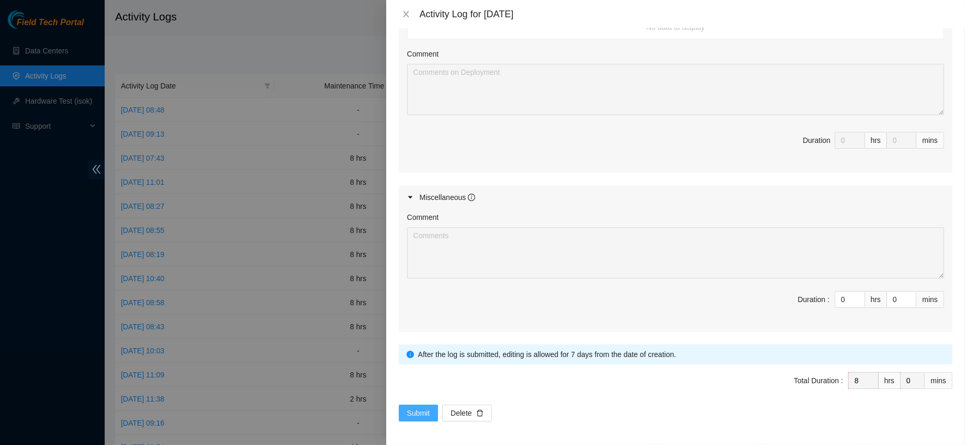
type textarea "B-W-14M5J9D Resolution: Rebooted, Rescued, Comment: contacted nocc to confirm t…"
click at [418, 411] on span "Submit" at bounding box center [418, 413] width 23 height 12
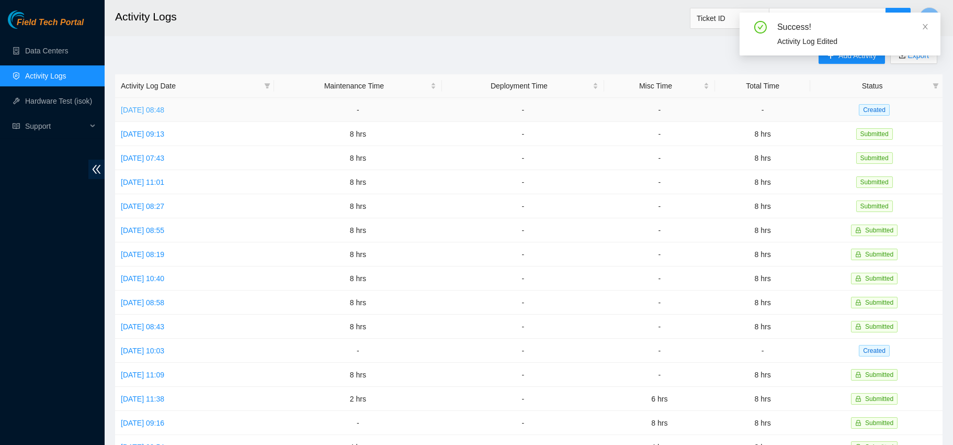
click at [156, 107] on link "Mon, 01 Sep 2025 08:48" at bounding box center [142, 110] width 43 height 8
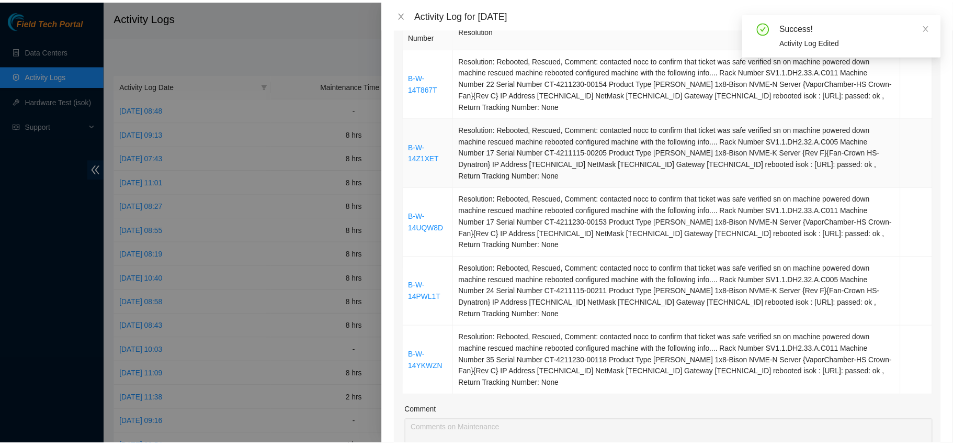
scroll to position [0, 0]
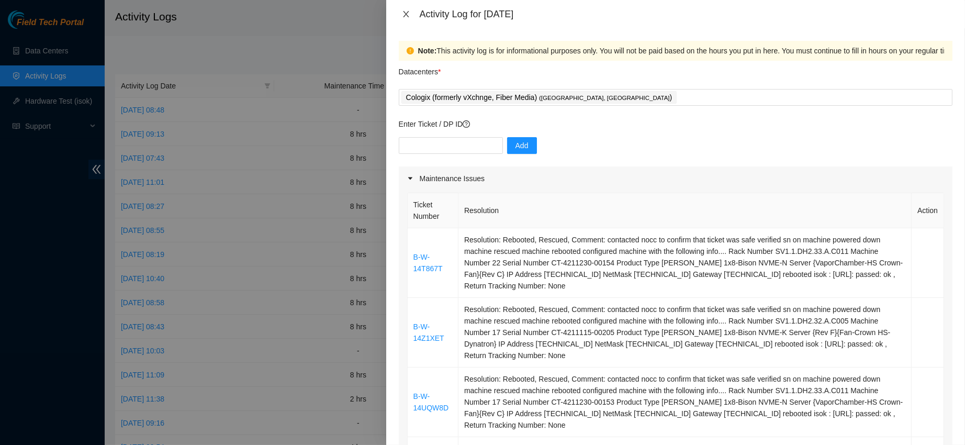
click at [402, 15] on icon "close" at bounding box center [406, 14] width 8 height 8
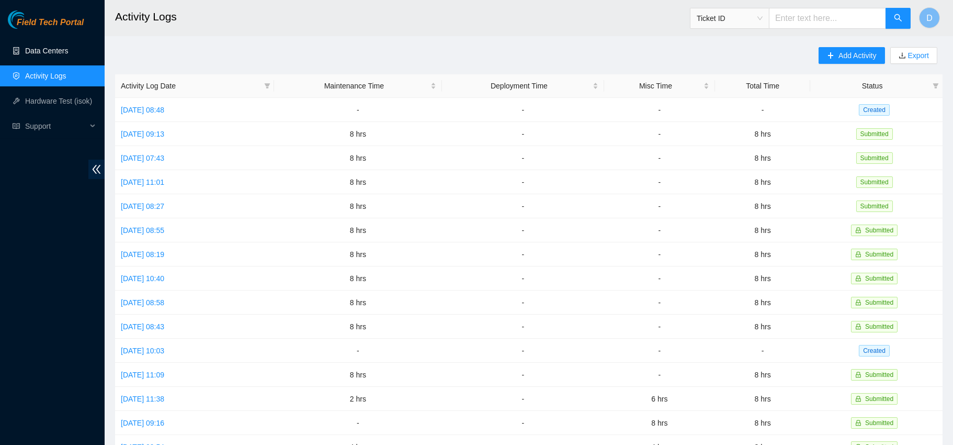
click at [64, 55] on link "Data Centers" at bounding box center [46, 51] width 43 height 8
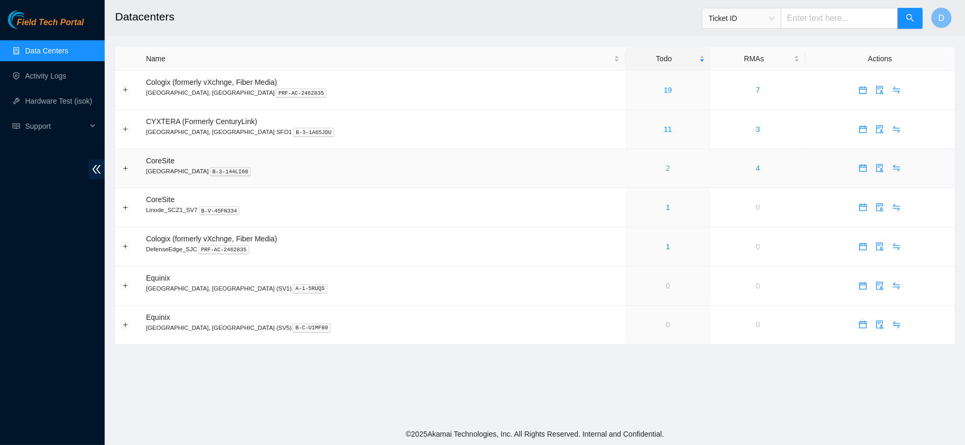
click at [665, 167] on link "2" at bounding box center [667, 168] width 4 height 8
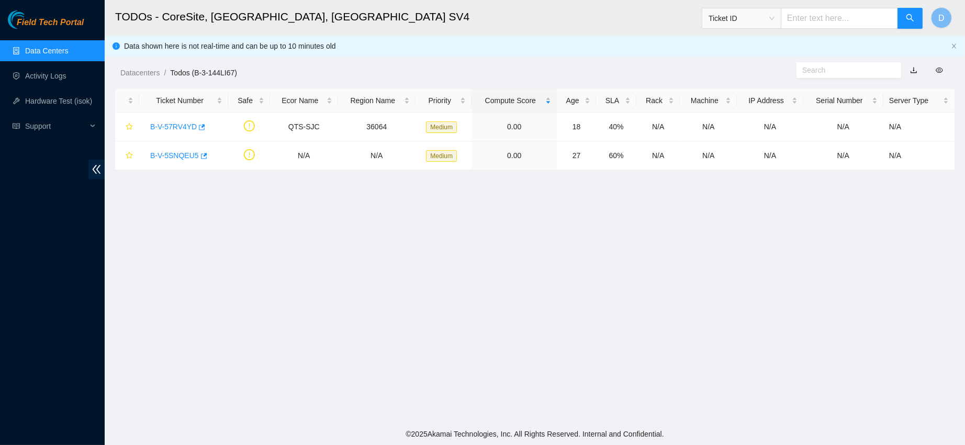
click at [60, 47] on link "Data Centers" at bounding box center [46, 51] width 43 height 8
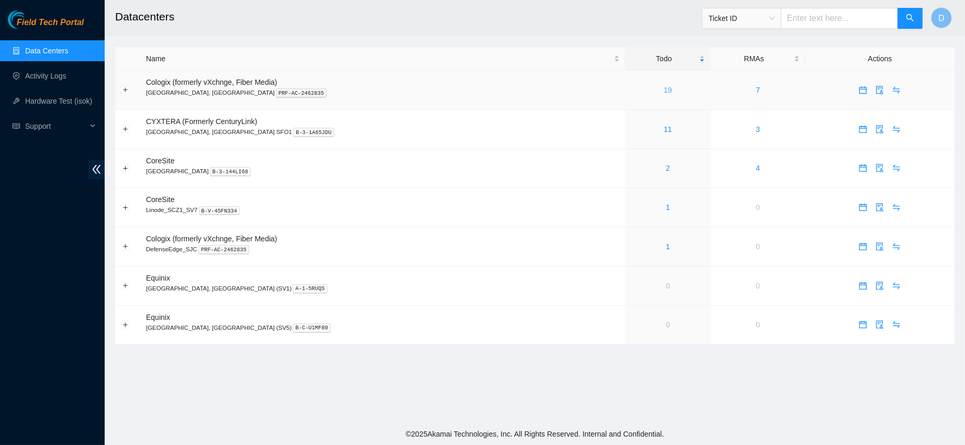
click at [663, 88] on link "19" at bounding box center [667, 90] width 8 height 8
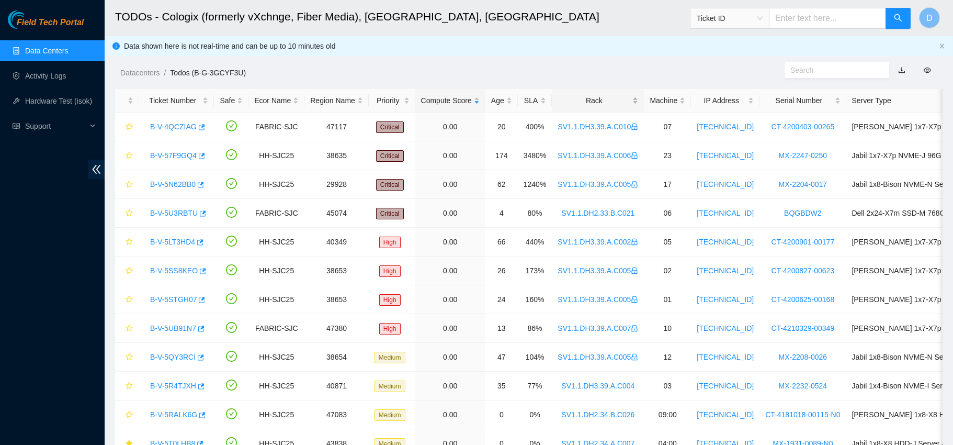
click at [595, 106] on div "Rack" at bounding box center [598, 101] width 81 height 12
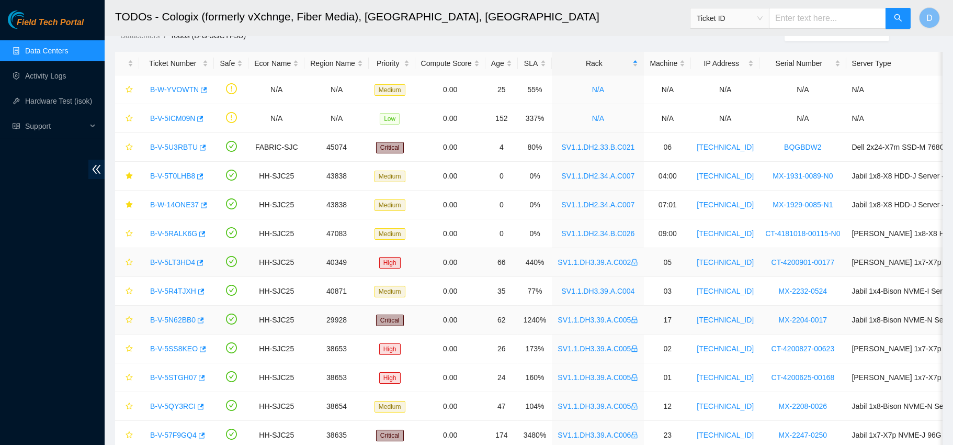
scroll to position [229, 0]
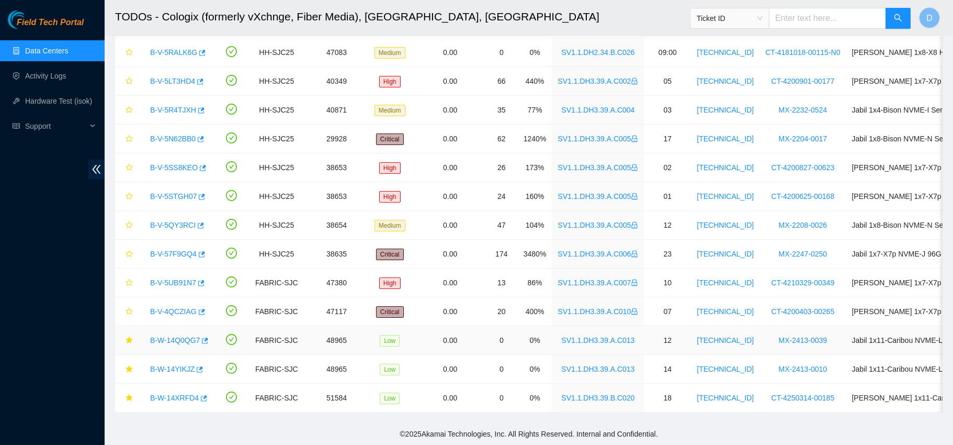
click at [169, 336] on link "B-W-14Q0QG7" at bounding box center [175, 340] width 50 height 8
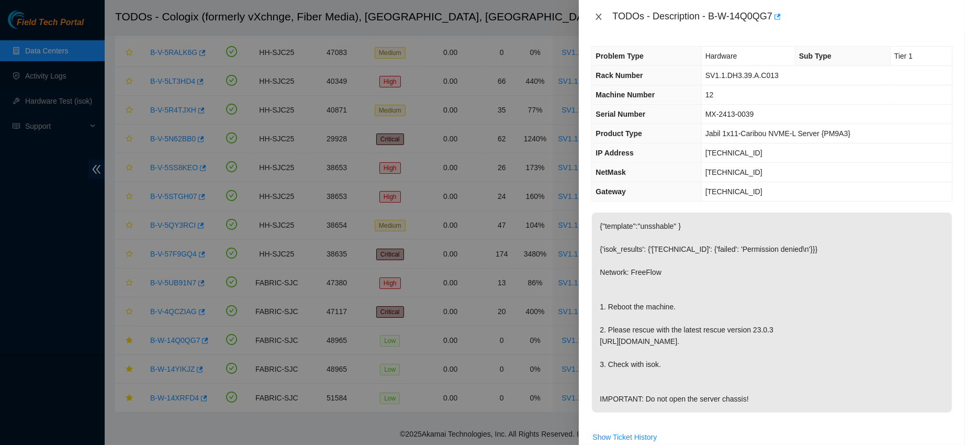
click at [600, 19] on icon "close" at bounding box center [598, 17] width 8 height 8
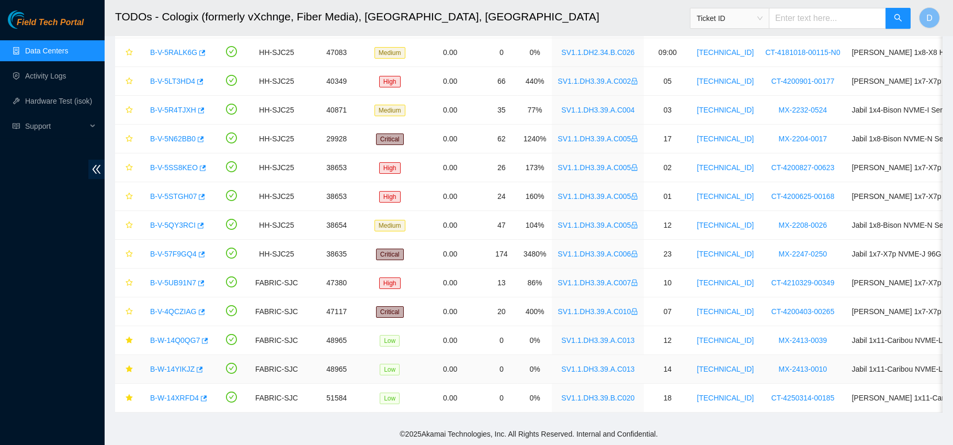
click at [162, 365] on link "B-W-14YIKJZ" at bounding box center [172, 369] width 44 height 8
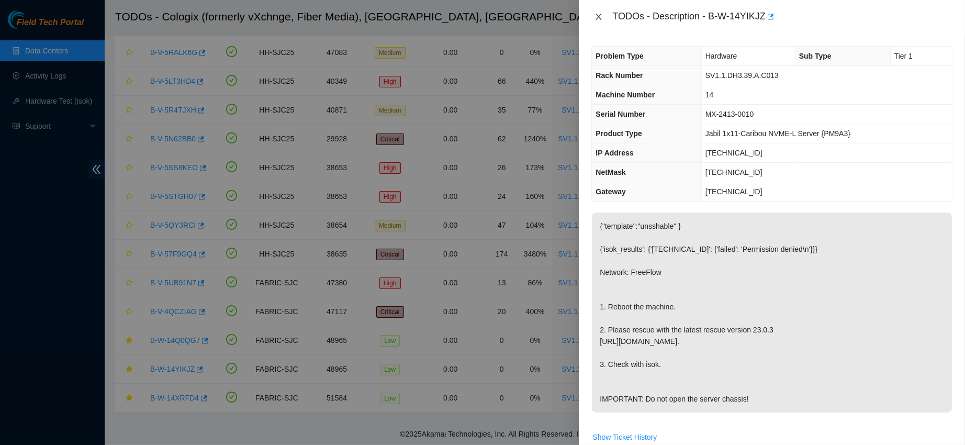
click at [600, 17] on icon "close" at bounding box center [599, 17] width 6 height 6
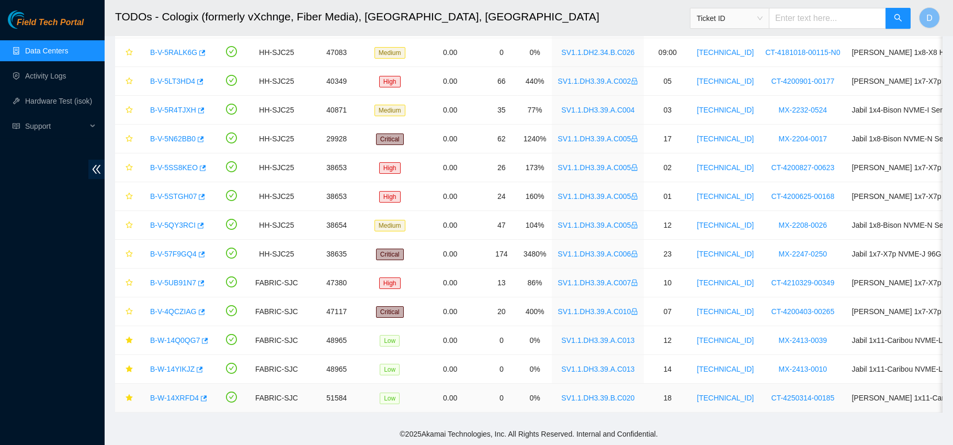
click at [164, 393] on link "B-W-14XRFD4" at bounding box center [174, 397] width 49 height 8
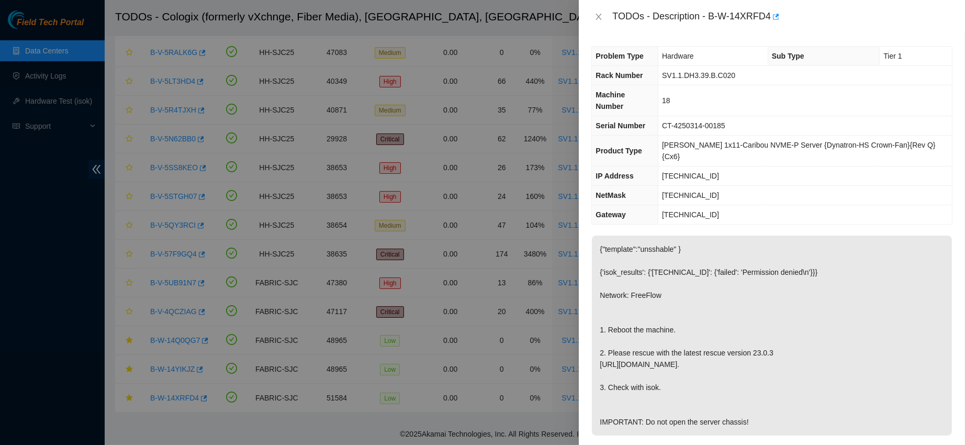
click at [590, 16] on div "TODOs - Description - B-W-14XRFD4" at bounding box center [772, 16] width 386 height 33
click at [591, 16] on button "Close" at bounding box center [598, 17] width 15 height 10
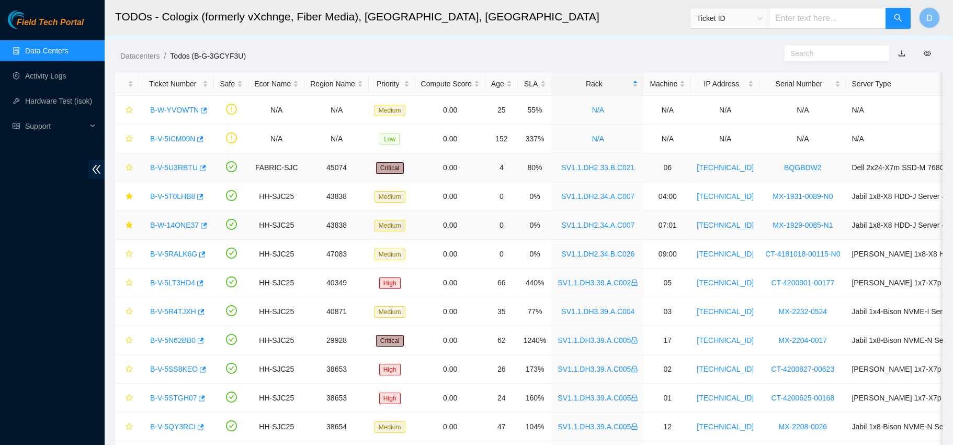
scroll to position [15, 0]
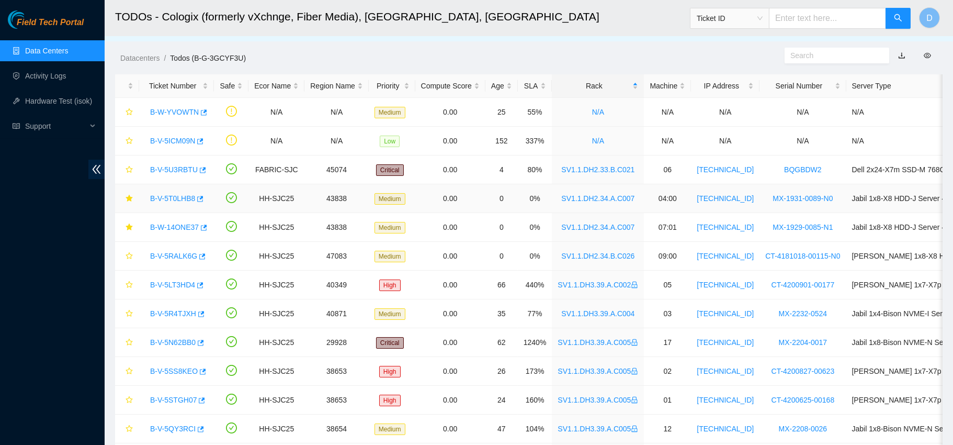
click at [165, 201] on link "B-V-5T0LHB8" at bounding box center [172, 198] width 45 height 8
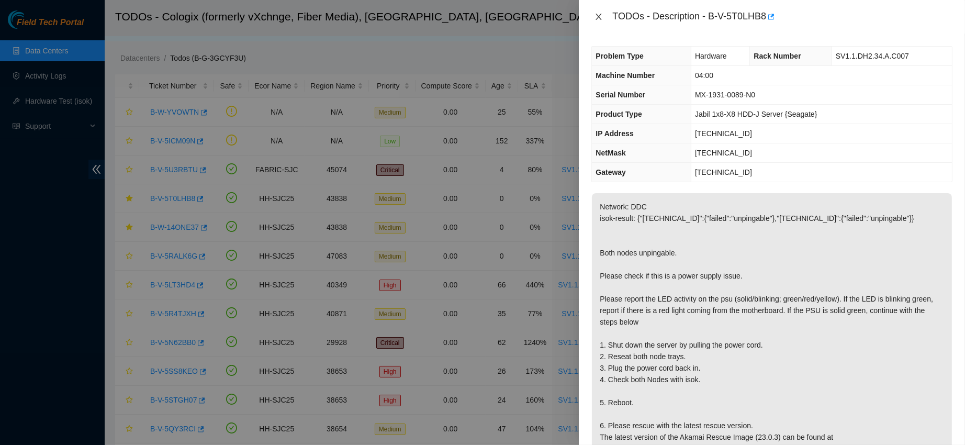
click at [600, 17] on icon "close" at bounding box center [599, 17] width 6 height 6
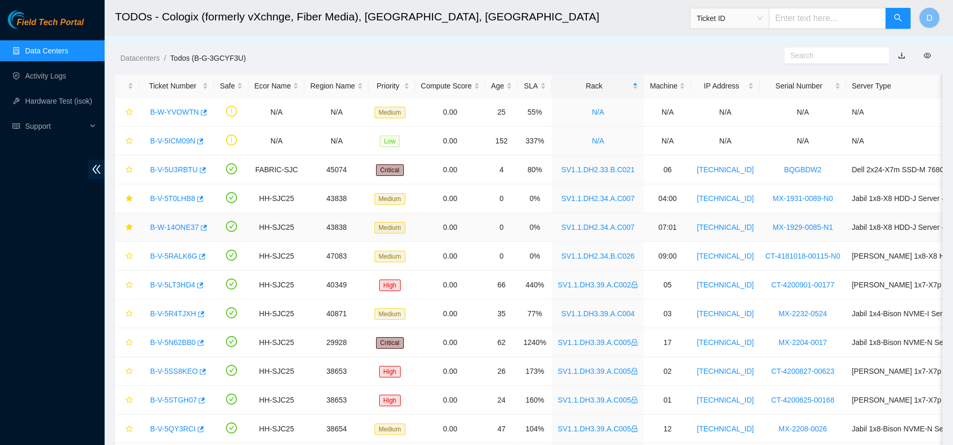
click at [172, 229] on link "B-W-14ONE37" at bounding box center [174, 227] width 49 height 8
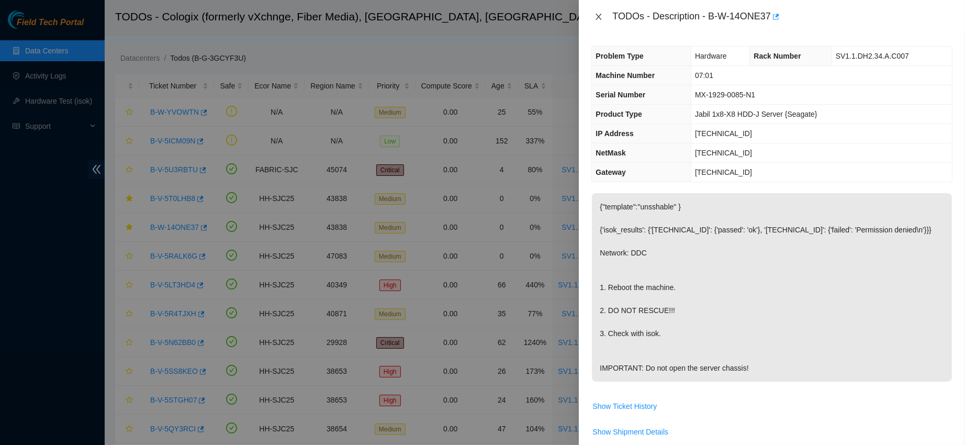
click at [597, 14] on icon "close" at bounding box center [598, 17] width 8 height 8
